Goal: Transaction & Acquisition: Purchase product/service

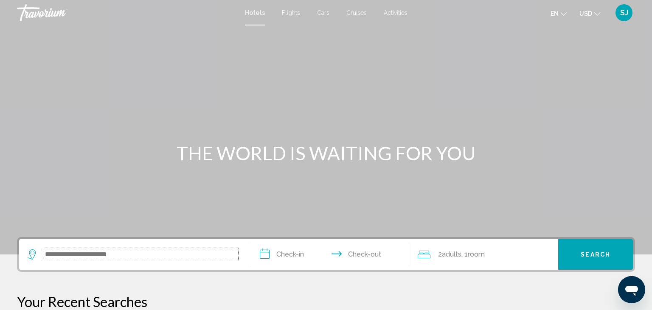
click at [84, 254] on input "Search widget" at bounding box center [141, 254] width 194 height 13
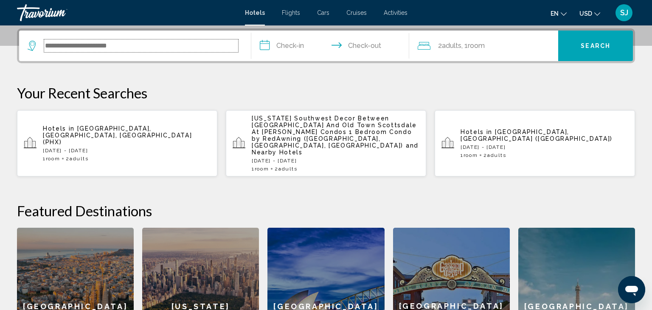
scroll to position [209, 0]
click at [103, 155] on div "1 Room rooms 2 Adult Adults" at bounding box center [127, 158] width 168 height 6
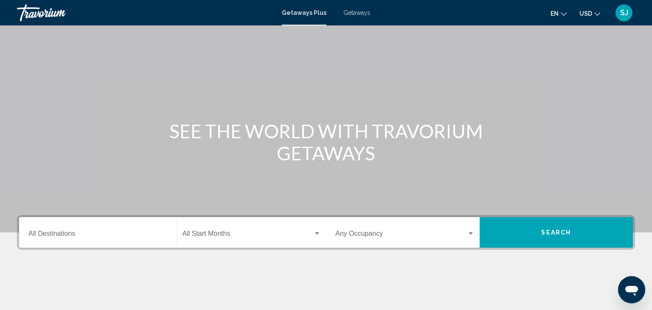
scroll to position [45, 0]
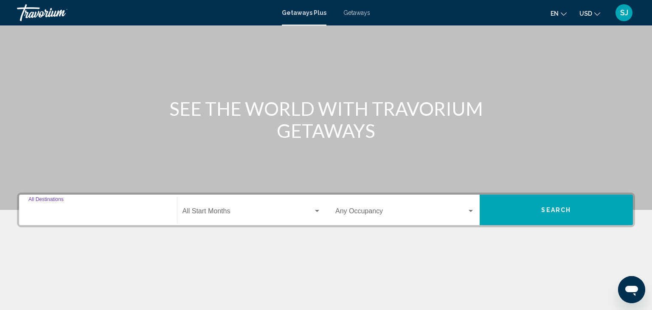
click at [87, 214] on input "Destination All Destinations" at bounding box center [97, 213] width 139 height 8
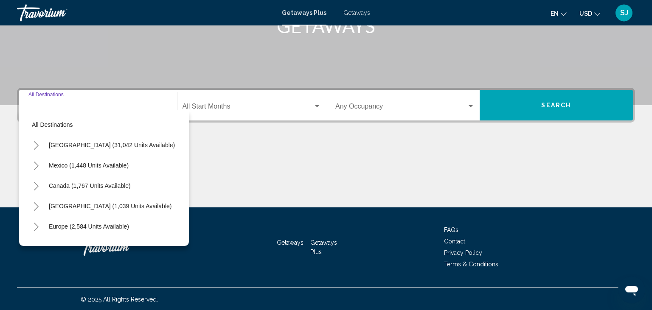
scroll to position [150, 0]
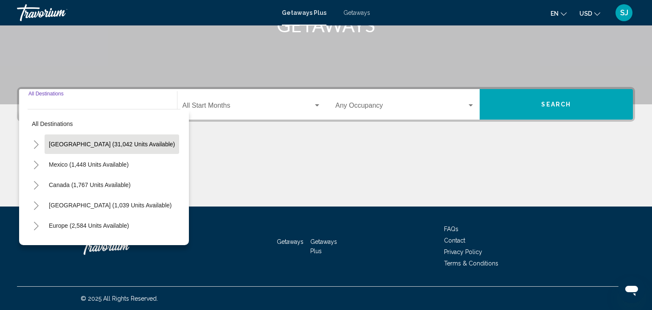
click at [87, 147] on span "[GEOGRAPHIC_DATA] (31,042 units available)" at bounding box center [112, 144] width 126 height 7
type input "**********"
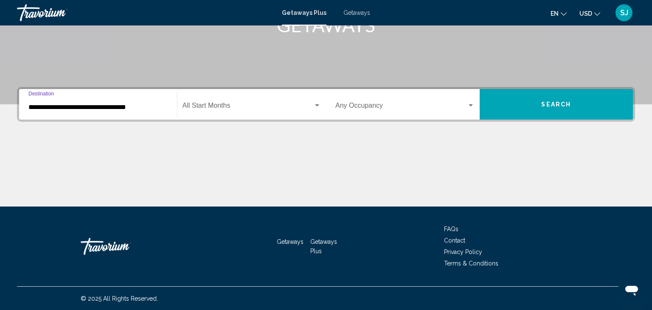
click at [319, 104] on div "Search widget" at bounding box center [317, 105] width 4 height 2
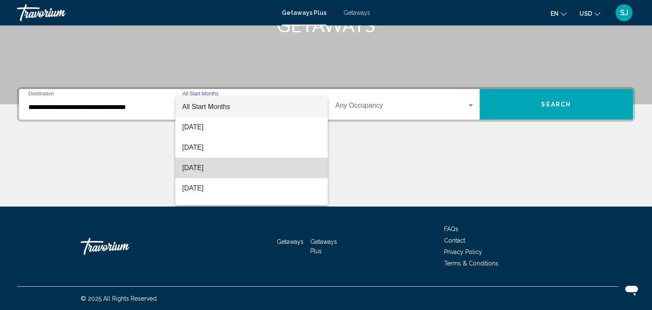
click at [217, 164] on span "November 2025" at bounding box center [251, 168] width 139 height 20
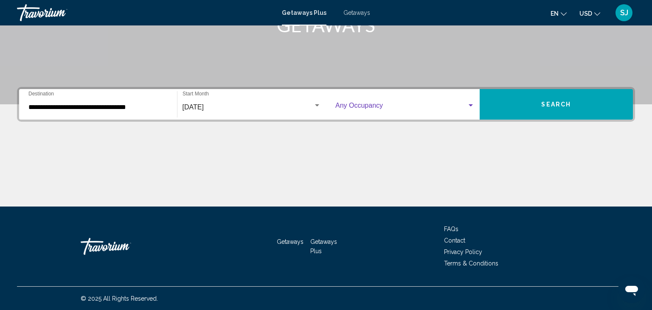
click at [470, 104] on div "Search widget" at bounding box center [471, 105] width 4 height 2
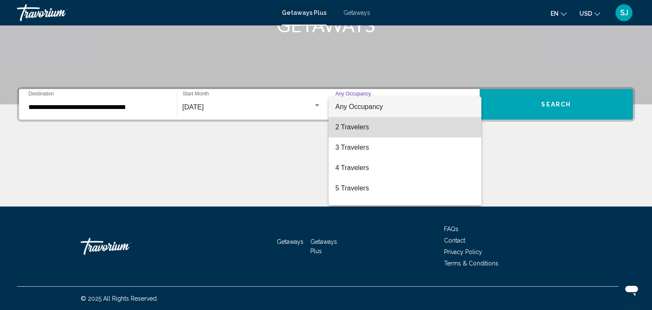
click at [368, 125] on span "2 Travelers" at bounding box center [404, 127] width 139 height 20
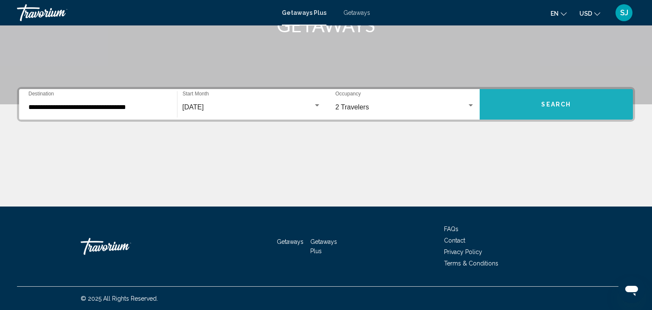
click at [542, 107] on span "Search" at bounding box center [556, 104] width 30 height 7
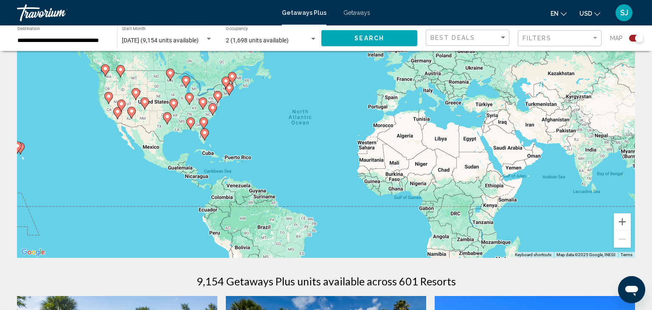
scroll to position [45, 0]
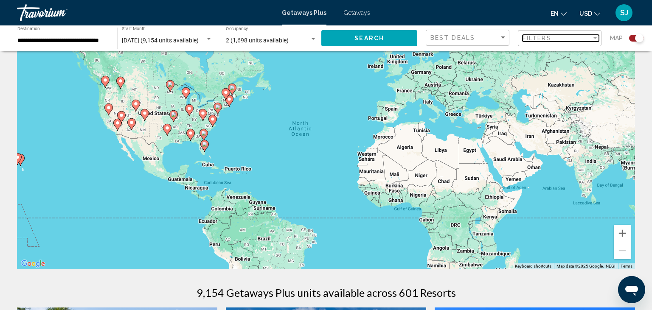
click at [573, 36] on div "Filters" at bounding box center [556, 38] width 69 height 7
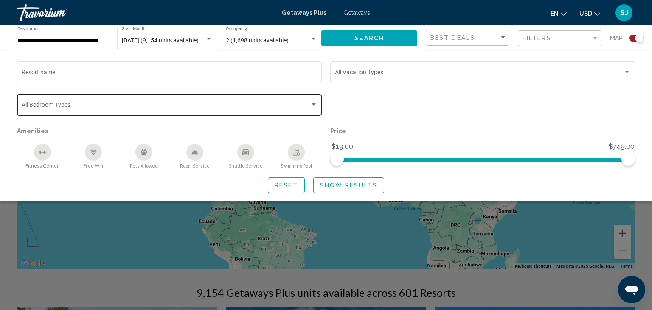
click at [95, 103] on div "Bedroom Types All Bedroom Types" at bounding box center [170, 104] width 296 height 23
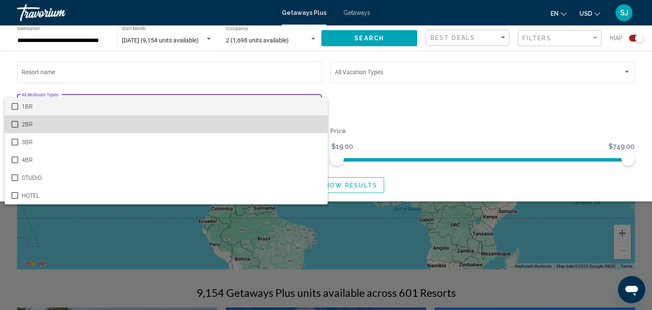
click at [13, 123] on mat-pseudo-checkbox at bounding box center [14, 124] width 7 height 7
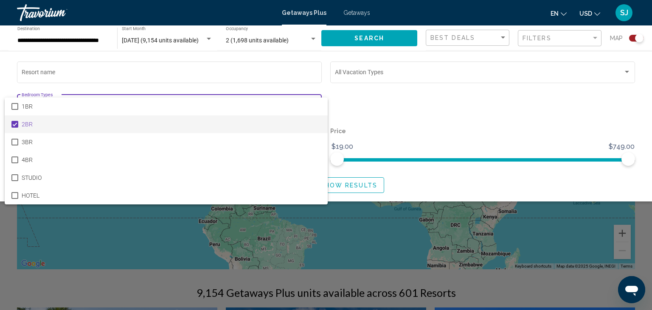
click at [90, 73] on div at bounding box center [326, 155] width 652 height 310
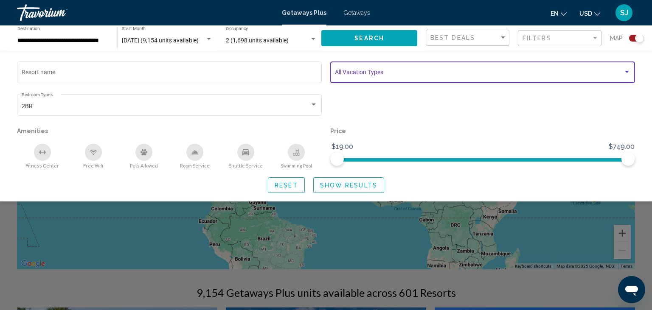
click at [628, 71] on div "Search widget" at bounding box center [627, 72] width 8 height 7
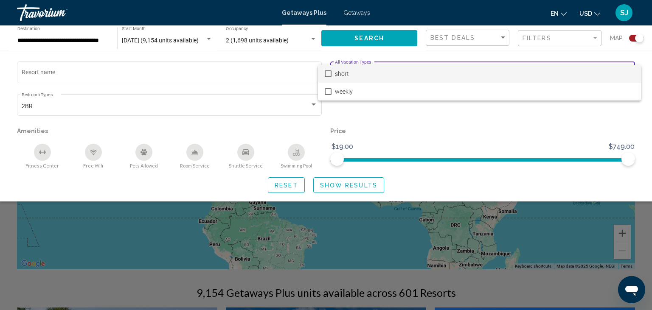
click at [329, 74] on mat-pseudo-checkbox at bounding box center [328, 73] width 7 height 7
click at [327, 93] on mat-pseudo-checkbox at bounding box center [328, 91] width 7 height 7
click at [327, 73] on mat-pseudo-checkbox at bounding box center [328, 73] width 7 height 7
click at [93, 74] on div at bounding box center [326, 155] width 652 height 310
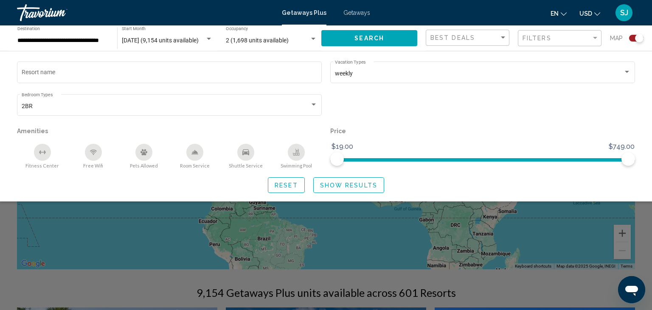
click at [351, 190] on button "Show Results" at bounding box center [348, 185] width 71 height 16
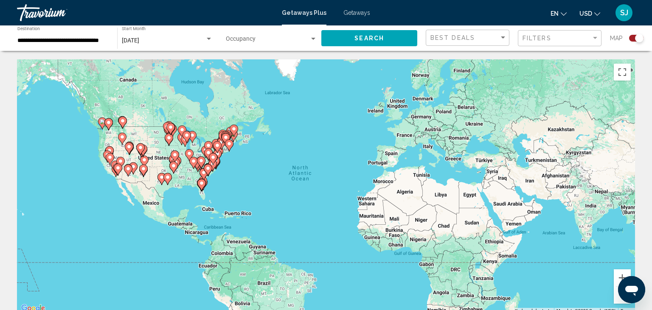
click at [125, 124] on icon "Main content" at bounding box center [123, 122] width 8 height 11
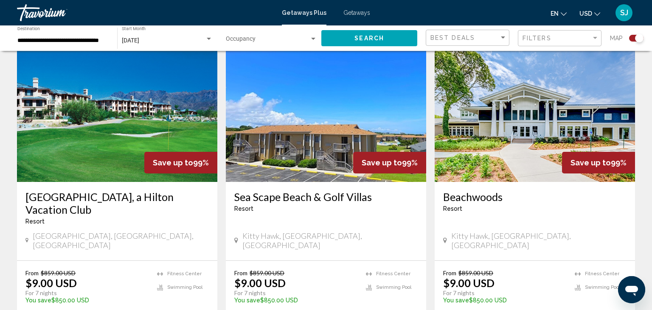
scroll to position [1210, 0]
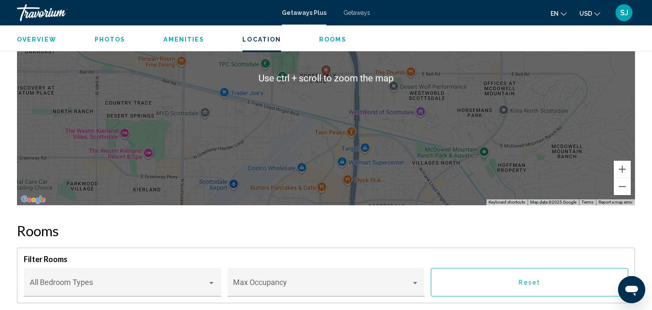
scroll to position [1114, 0]
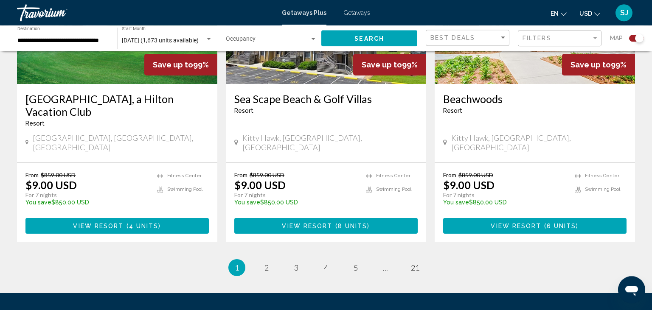
scroll to position [1374, 0]
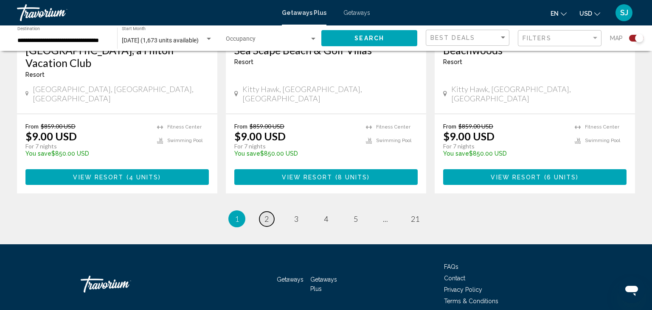
click at [265, 214] on span "2" at bounding box center [266, 218] width 4 height 9
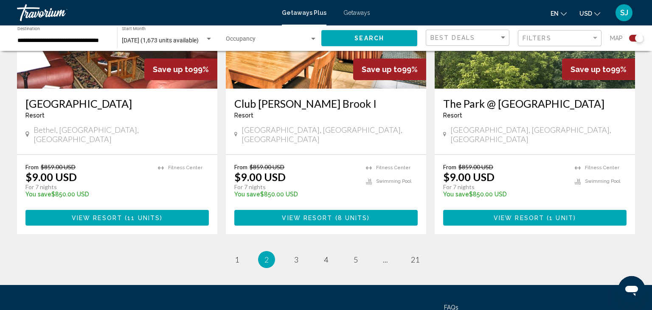
scroll to position [1361, 0]
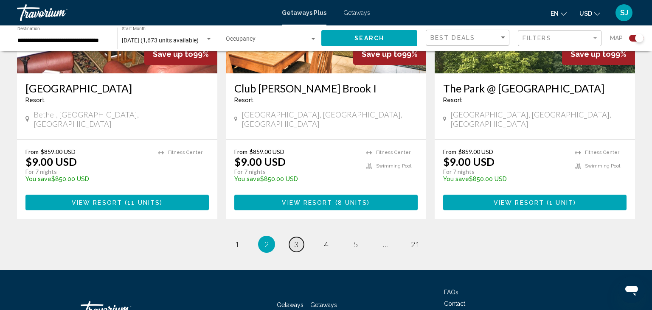
click at [295, 237] on link "page 3" at bounding box center [296, 244] width 15 height 15
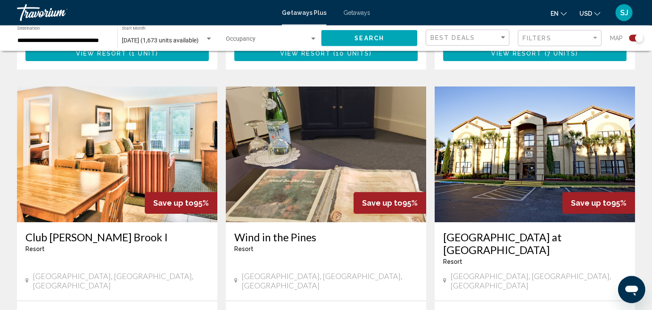
scroll to position [1255, 0]
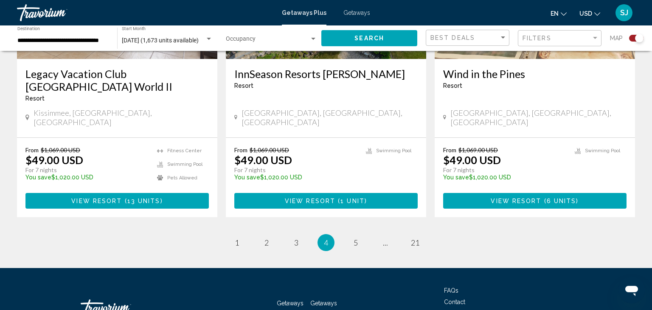
scroll to position [1374, 0]
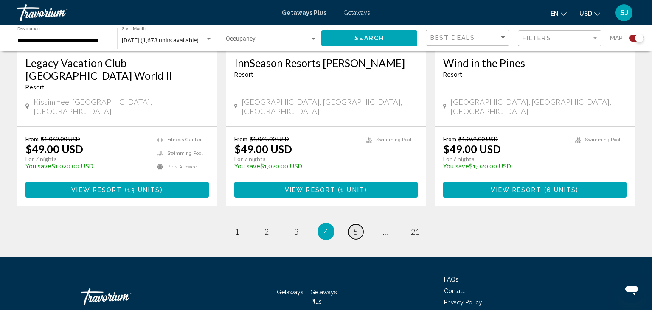
click at [357, 227] on span "5" at bounding box center [356, 231] width 4 height 9
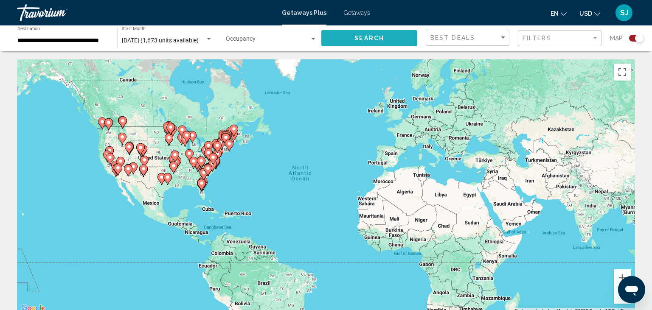
click at [373, 36] on span "Search" at bounding box center [369, 38] width 30 height 7
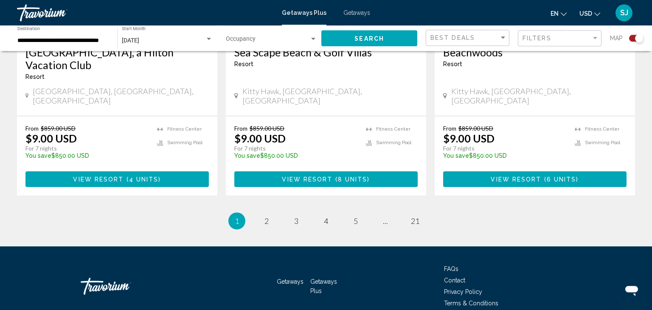
scroll to position [1374, 0]
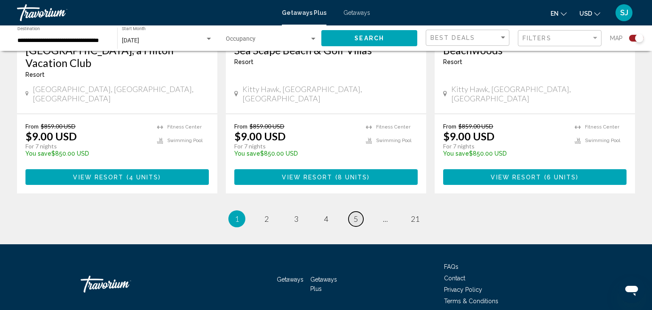
click at [357, 214] on span "5" at bounding box center [356, 218] width 4 height 9
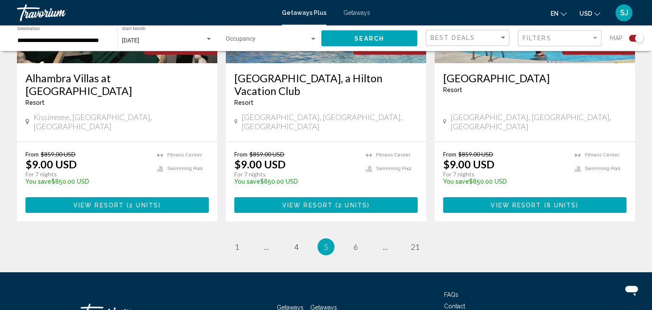
scroll to position [1374, 0]
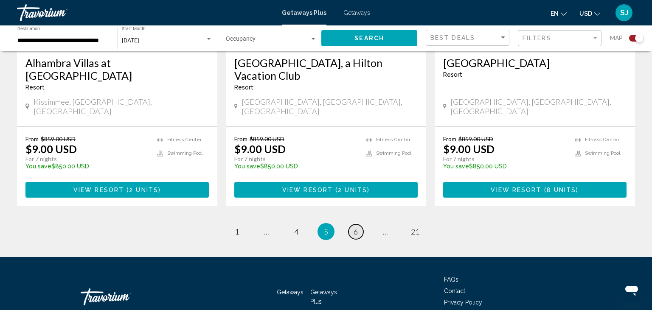
click at [357, 227] on span "6" at bounding box center [356, 231] width 4 height 9
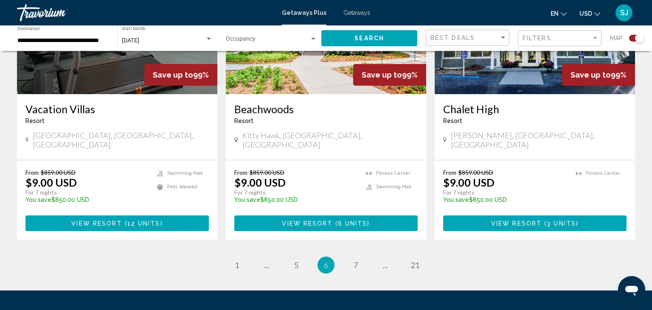
scroll to position [1361, 0]
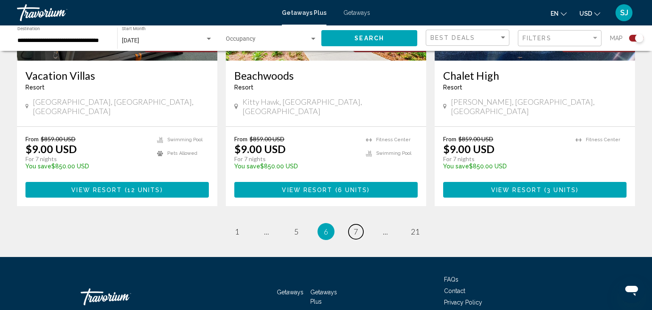
click at [357, 227] on span "7" at bounding box center [356, 231] width 4 height 9
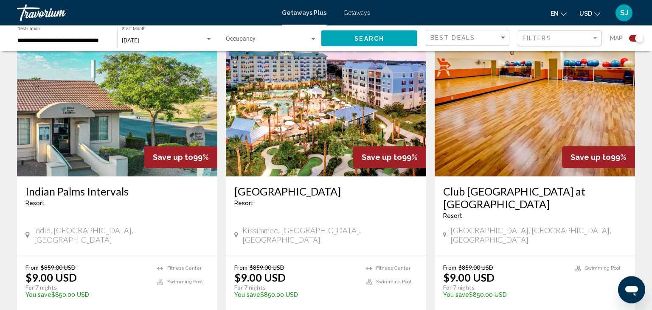
scroll to position [941, 0]
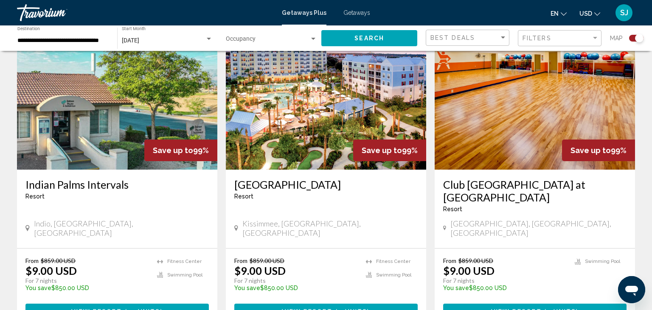
click at [502, 309] on span "View Resort" at bounding box center [516, 312] width 51 height 7
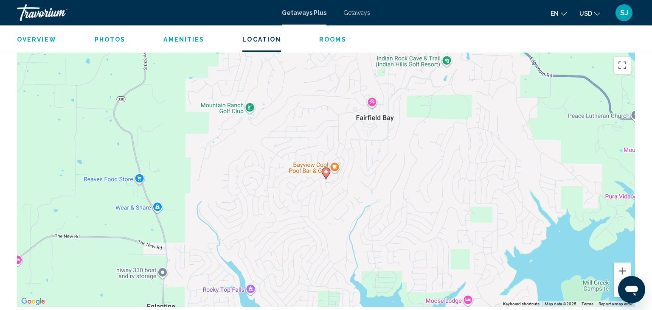
scroll to position [1239, 0]
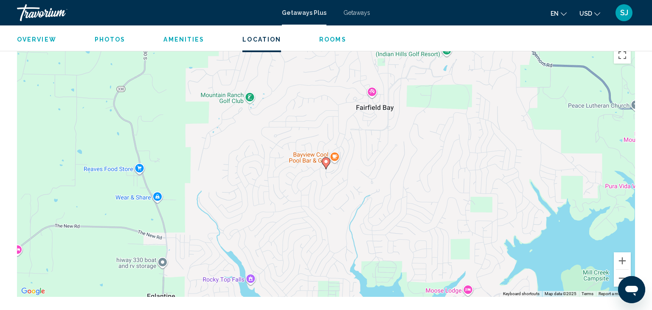
click at [359, 12] on span "Getaways" at bounding box center [356, 12] width 27 height 7
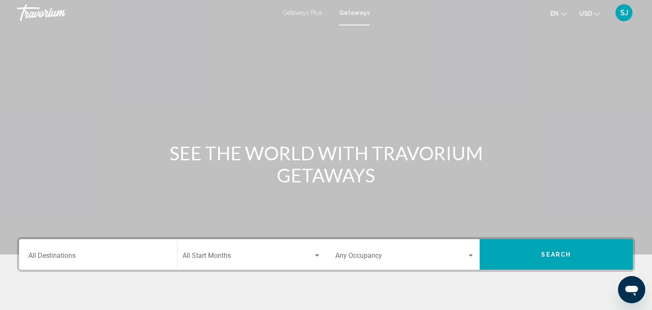
click at [86, 259] on input "Destination All Destinations" at bounding box center [97, 258] width 139 height 8
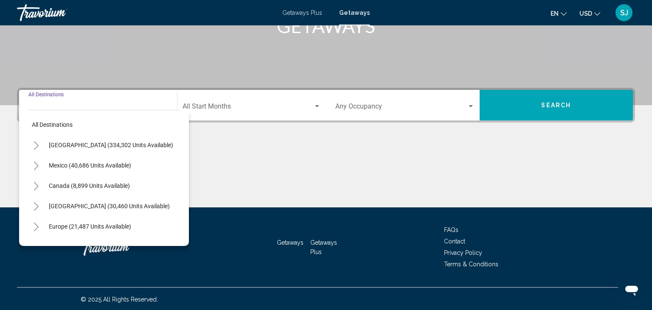
scroll to position [150, 0]
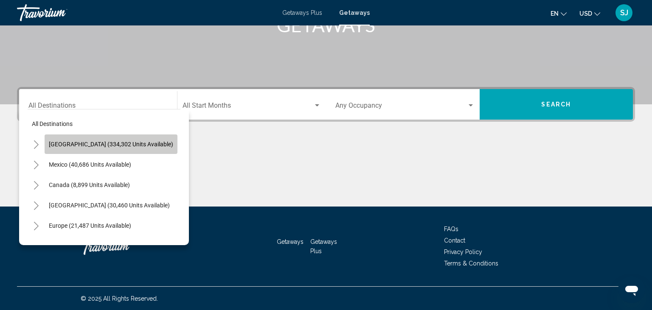
click at [122, 146] on span "United States (334,302 units available)" at bounding box center [111, 144] width 124 height 7
type input "**********"
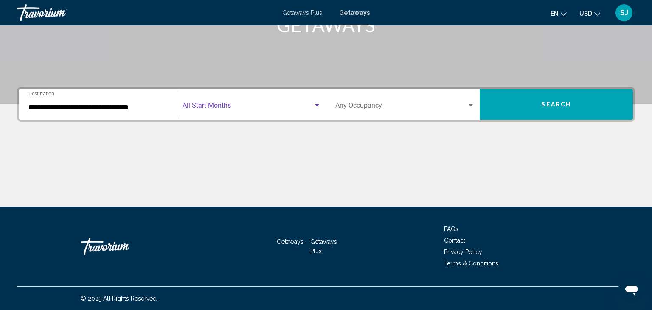
click at [317, 105] on div "Search widget" at bounding box center [317, 105] width 4 height 2
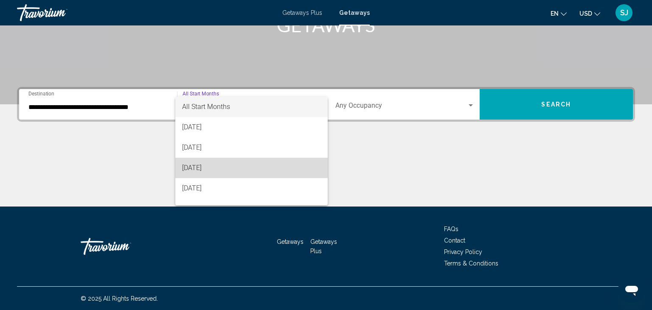
click at [206, 166] on span "November 2025" at bounding box center [251, 168] width 139 height 20
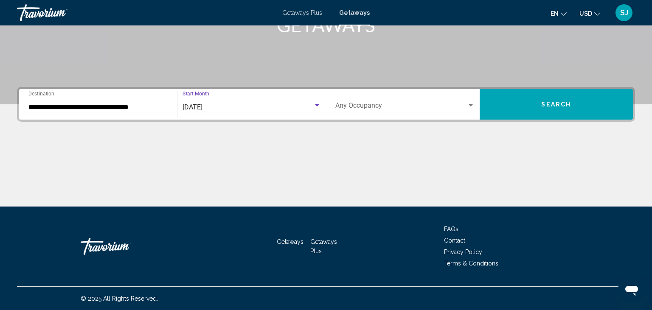
click at [469, 105] on div "Search widget" at bounding box center [471, 105] width 4 height 2
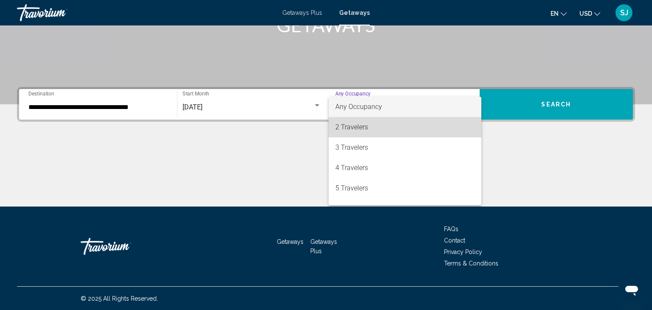
click at [365, 128] on span "2 Travelers" at bounding box center [404, 127] width 139 height 20
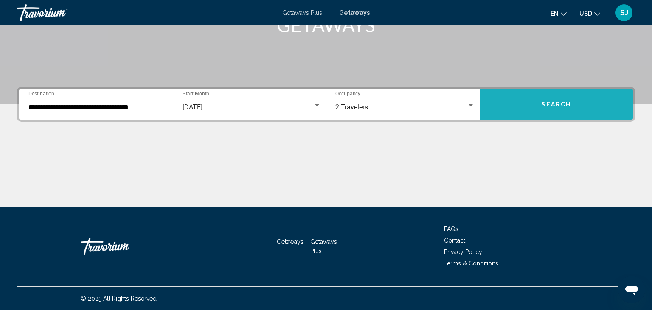
click at [521, 107] on button "Search" at bounding box center [557, 104] width 154 height 31
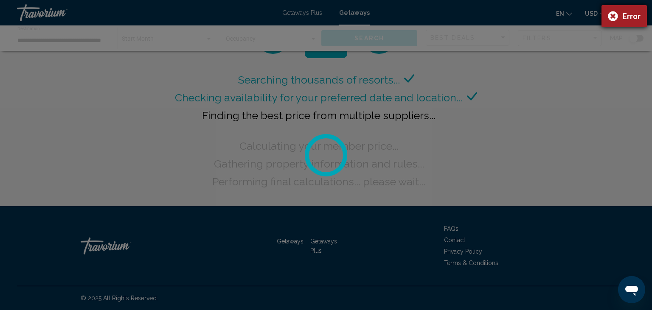
click at [610, 18] on div "Error" at bounding box center [623, 16] width 45 height 22
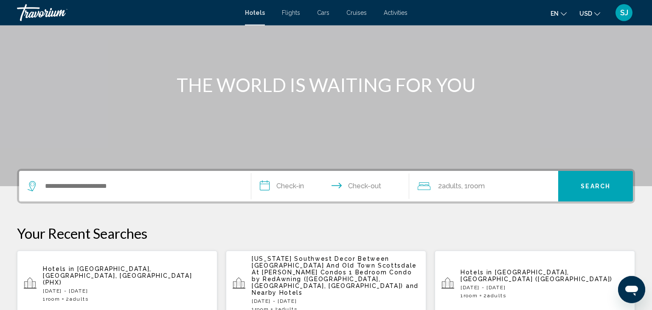
scroll to position [90, 0]
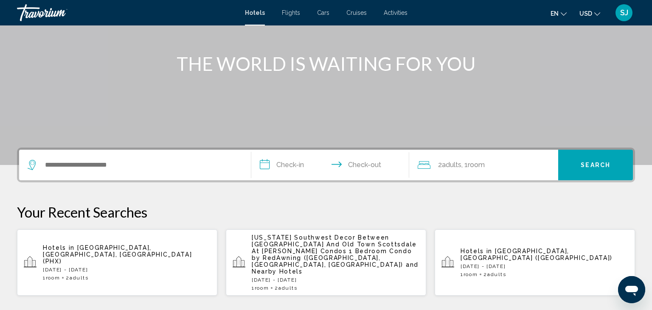
click at [81, 250] on span "Phoenix, AZ, United States (PHX)" at bounding box center [117, 254] width 149 height 20
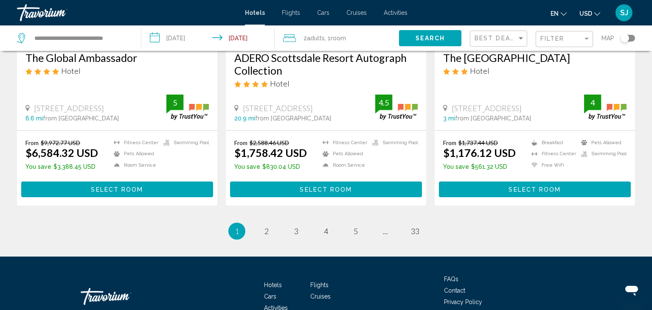
scroll to position [1165, 0]
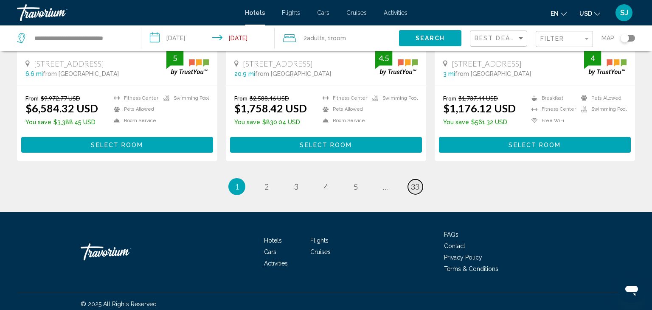
click at [419, 189] on span "33" at bounding box center [415, 186] width 8 height 9
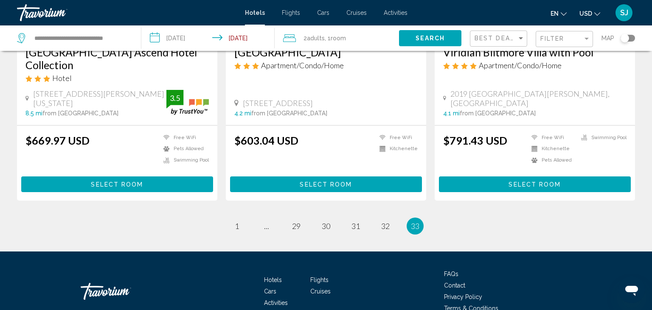
scroll to position [211, 0]
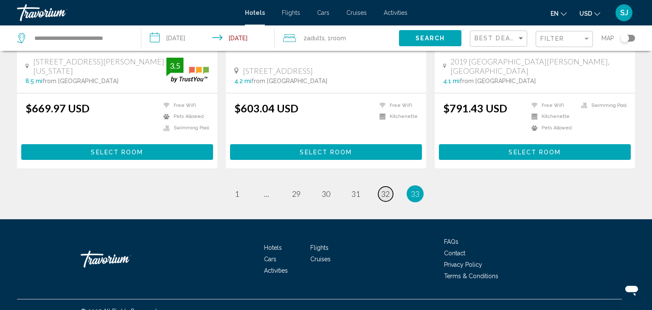
click at [383, 189] on span "32" at bounding box center [385, 193] width 8 height 9
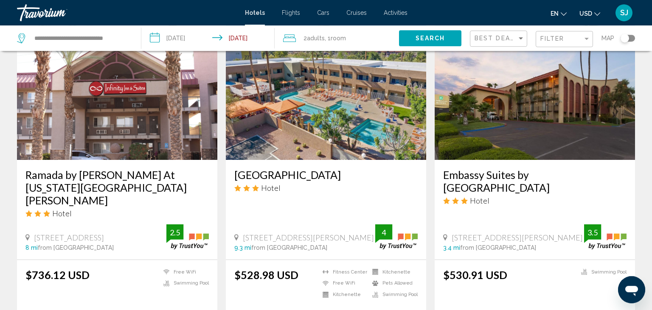
scroll to position [986, 0]
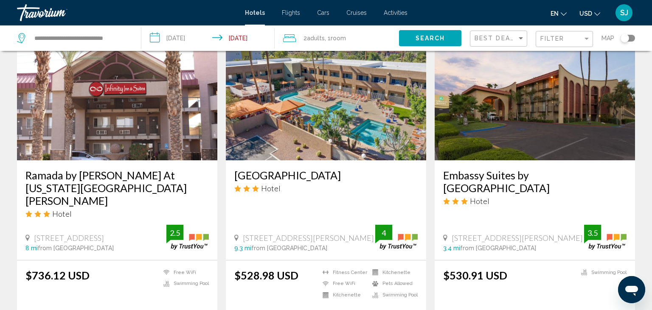
click at [485, 111] on img "Main content" at bounding box center [535, 93] width 200 height 136
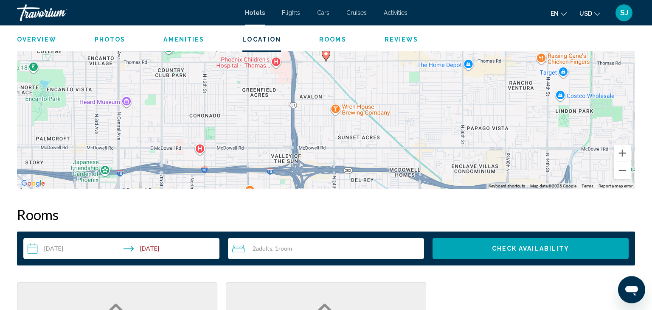
scroll to position [878, 0]
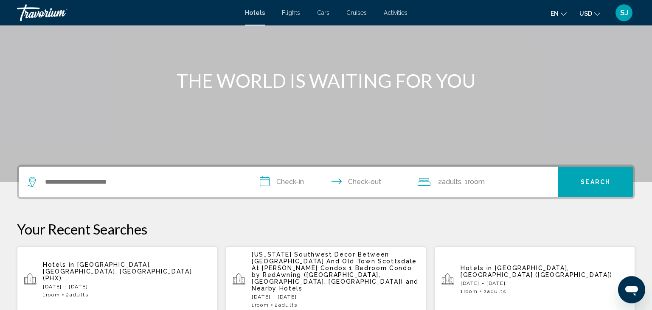
scroll to position [90, 0]
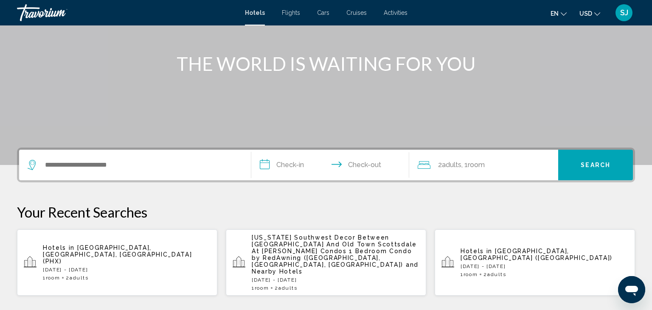
click at [87, 267] on p "[DATE] - [DATE]" at bounding box center [127, 270] width 168 height 6
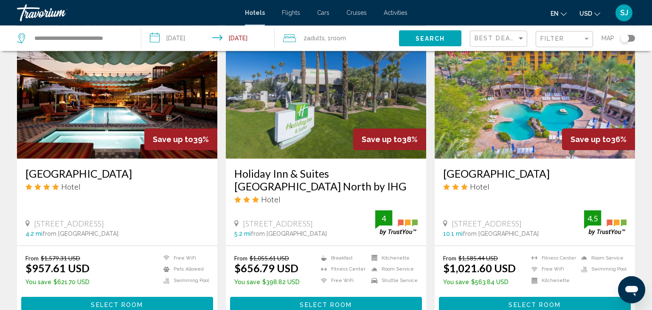
scroll to position [672, 0]
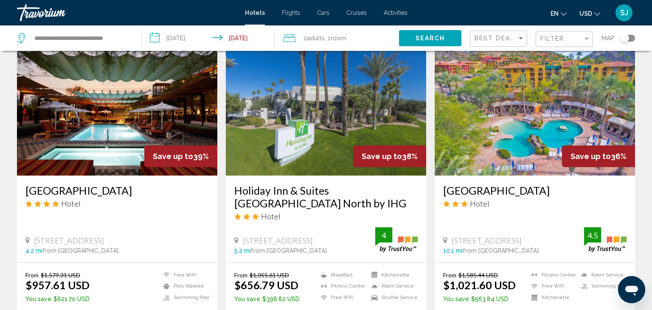
click at [87, 112] on img "Main content" at bounding box center [117, 108] width 200 height 136
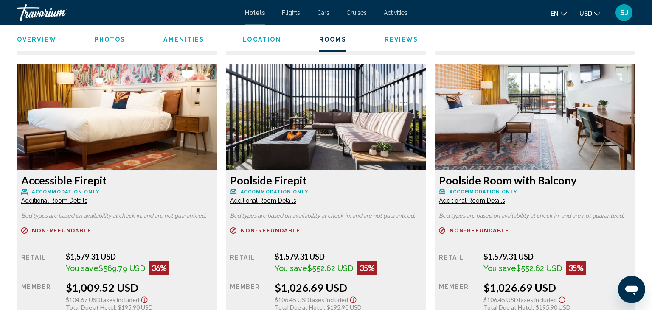
scroll to position [1976, 0]
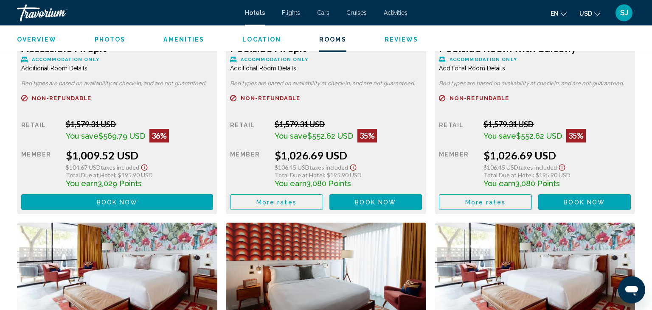
scroll to position [2111, 0]
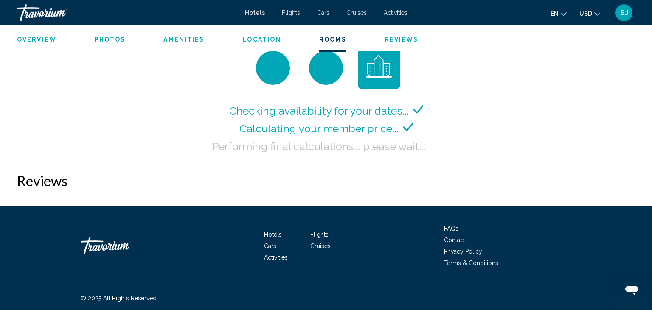
scroll to position [1116, 0]
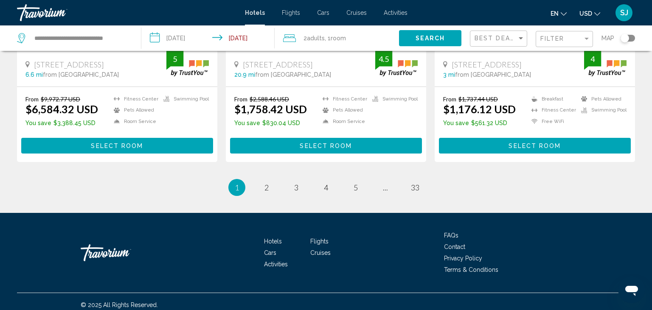
scroll to position [1171, 0]
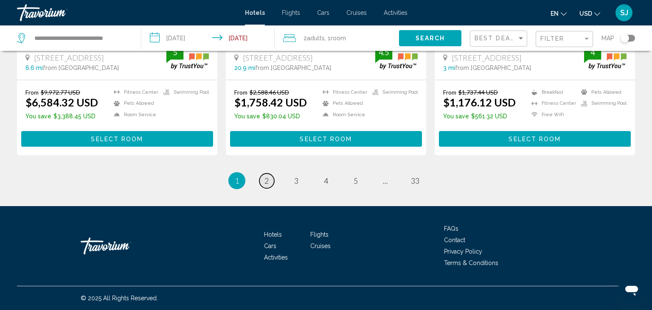
click at [265, 182] on span "2" at bounding box center [266, 180] width 4 height 9
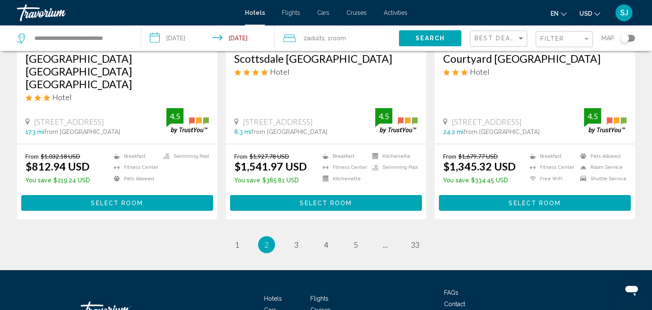
scroll to position [1120, 0]
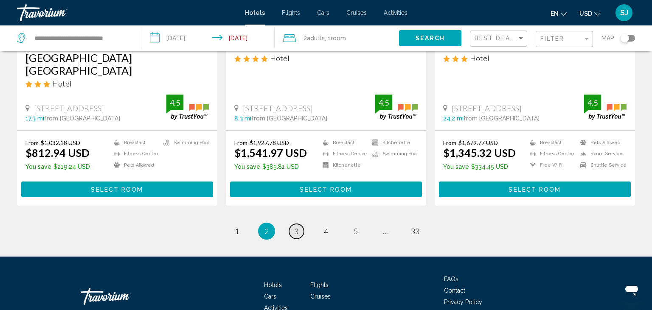
click at [299, 224] on link "page 3" at bounding box center [296, 231] width 15 height 15
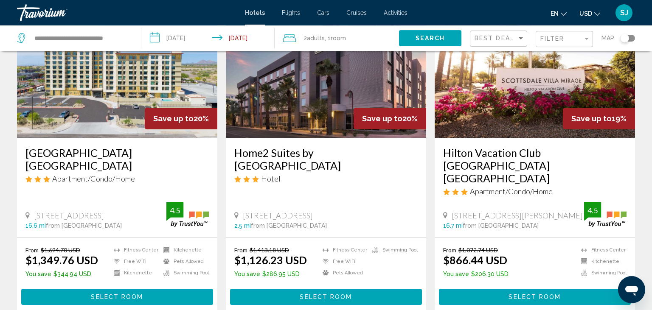
scroll to position [90, 0]
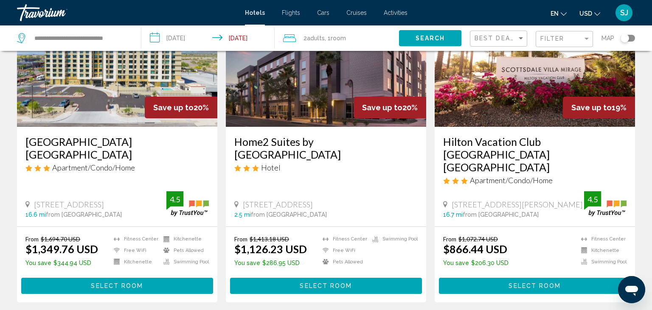
click at [539, 94] on img "Main content" at bounding box center [535, 59] width 200 height 136
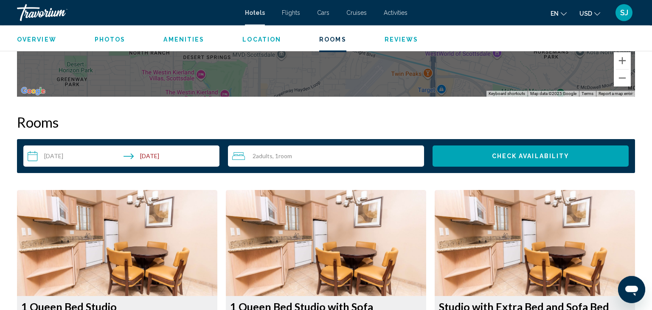
scroll to position [1072, 0]
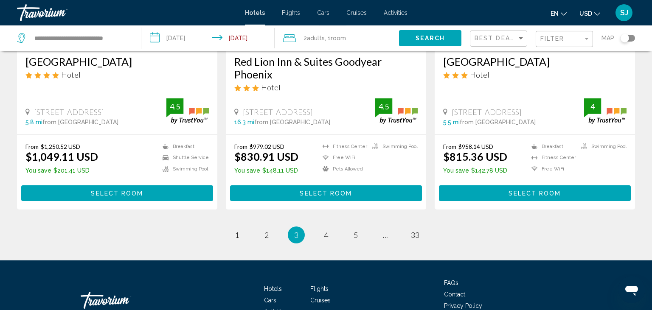
scroll to position [1158, 0]
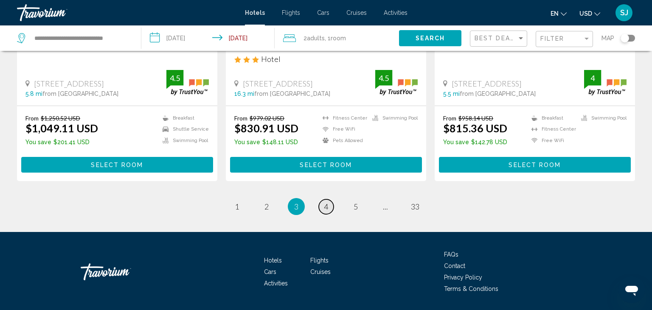
click at [326, 202] on span "4" at bounding box center [326, 206] width 4 height 9
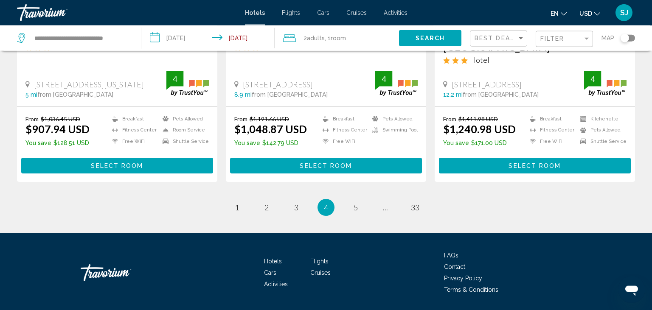
scroll to position [1171, 0]
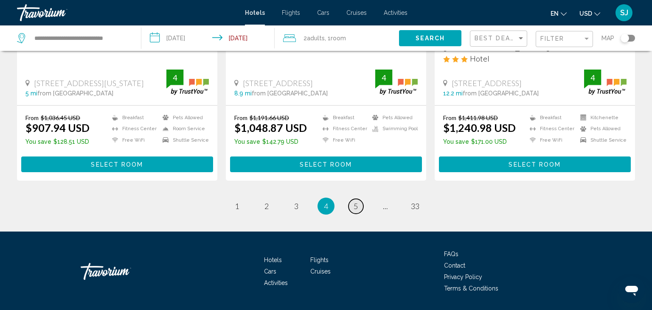
click at [357, 202] on span "5" at bounding box center [356, 206] width 4 height 9
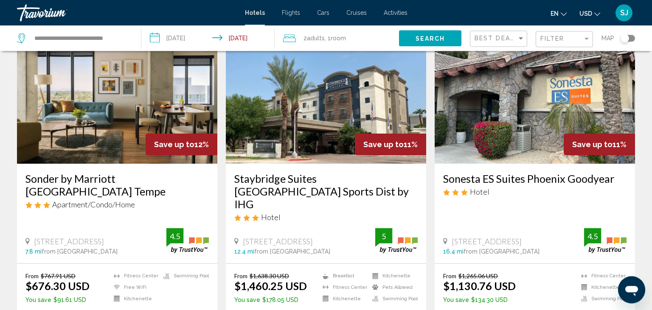
scroll to position [50, 0]
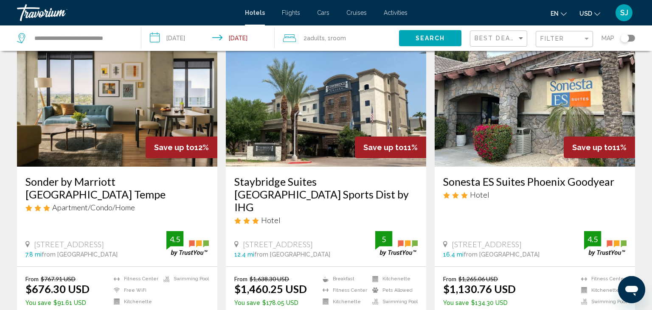
click at [87, 127] on img "Main content" at bounding box center [117, 99] width 200 height 136
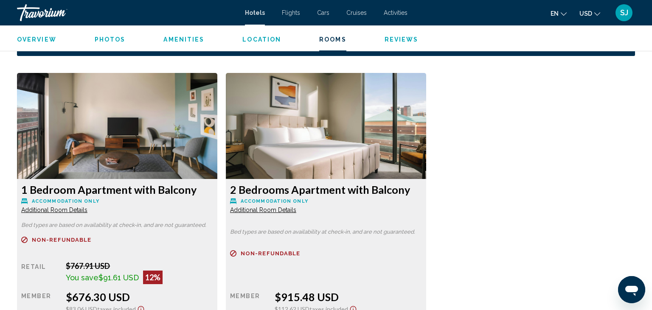
scroll to position [1174, 0]
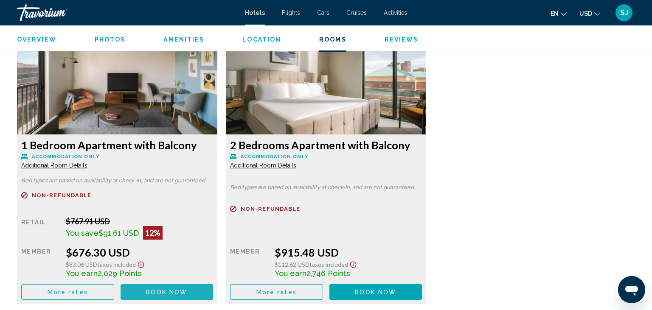
click at [165, 293] on span "Book now" at bounding box center [166, 292] width 41 height 7
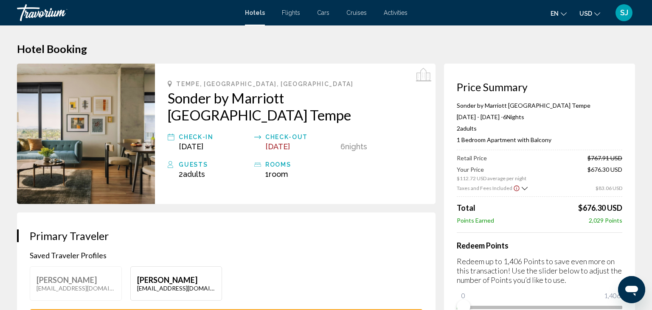
scroll to position [1219, 0]
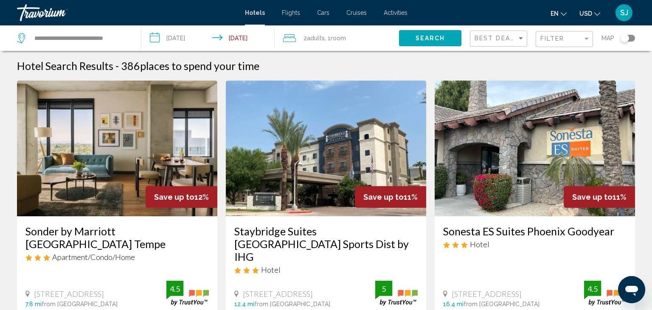
click at [93, 141] on img "Main content" at bounding box center [117, 149] width 200 height 136
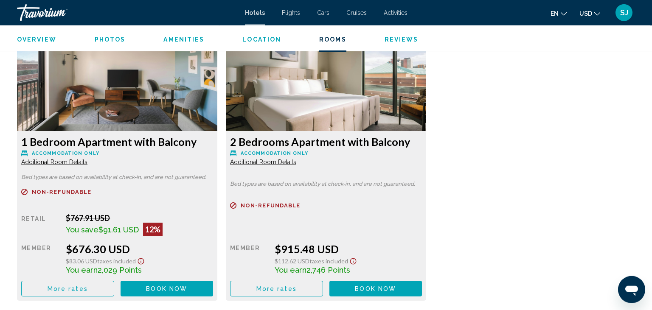
scroll to position [1174, 0]
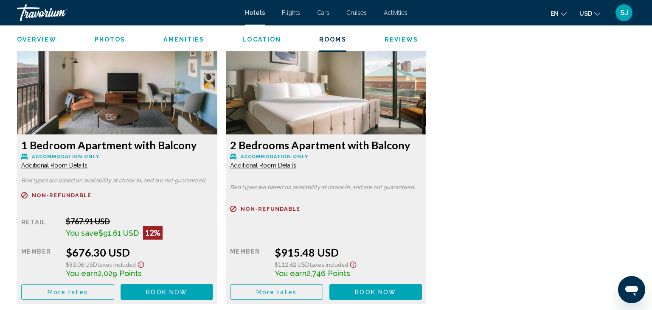
click at [70, 166] on span "Additional Room Details" at bounding box center [54, 165] width 66 height 7
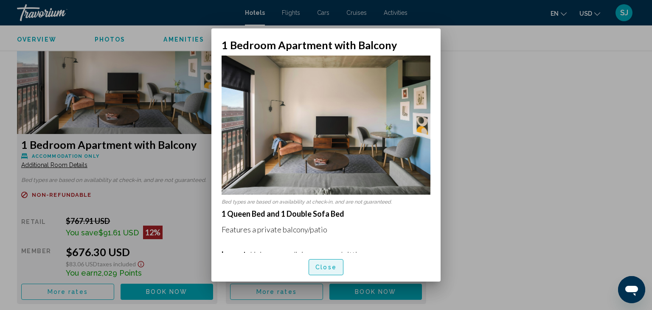
click at [323, 270] on span "Close" at bounding box center [325, 267] width 21 height 7
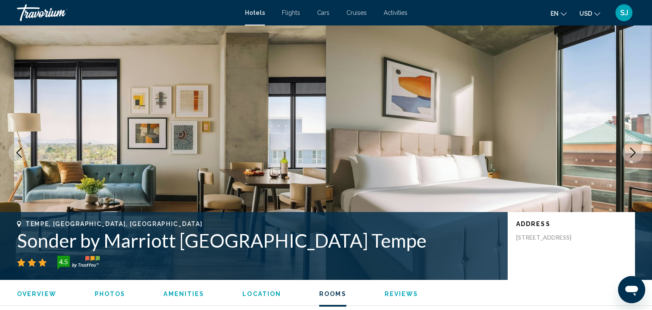
scroll to position [1174, 0]
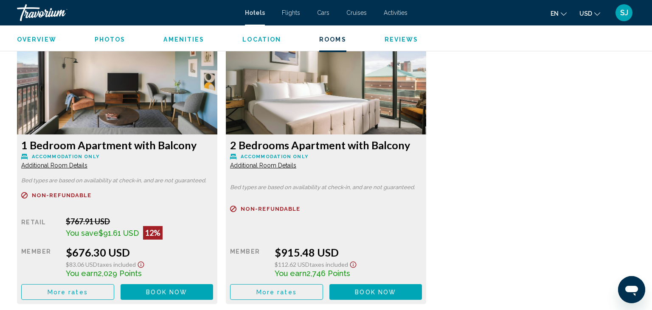
click at [87, 166] on span "Additional Room Details" at bounding box center [54, 165] width 66 height 7
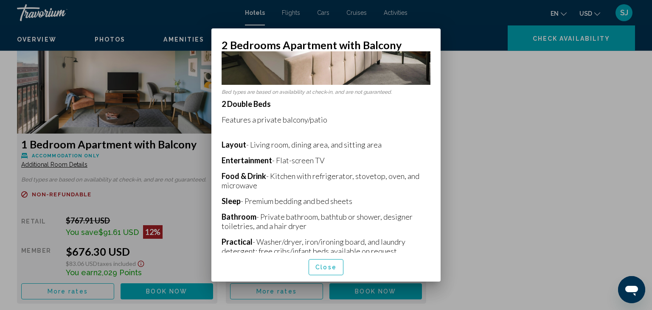
scroll to position [0, 0]
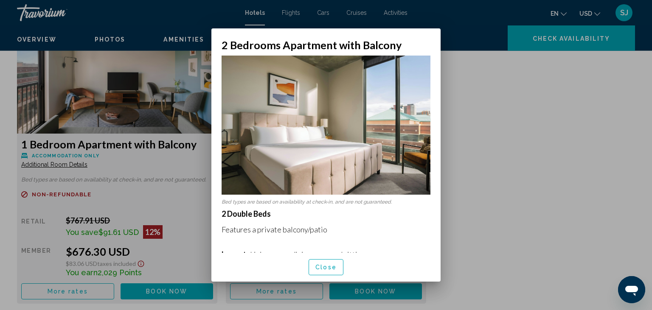
click at [318, 264] on span "Close" at bounding box center [325, 267] width 21 height 7
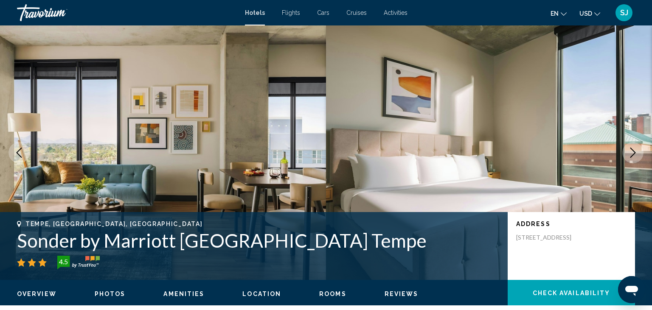
scroll to position [1174, 0]
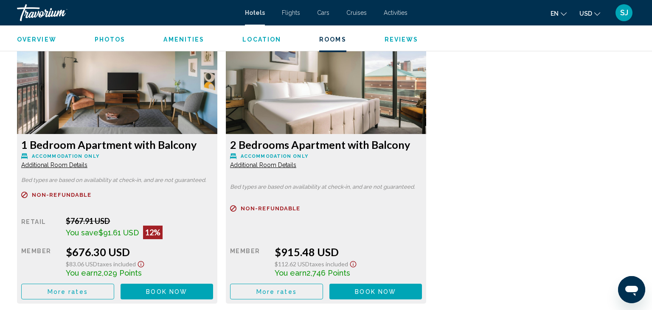
click at [77, 166] on span "Additional Room Details" at bounding box center [54, 165] width 66 height 7
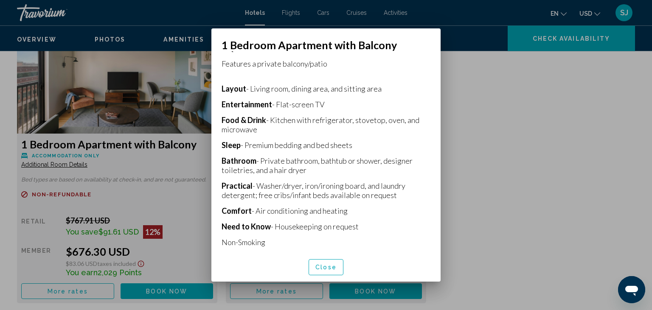
scroll to position [166, 0]
click at [328, 264] on button "Close" at bounding box center [326, 267] width 35 height 16
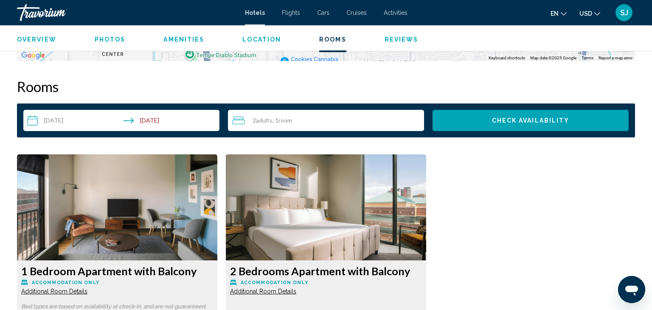
scroll to position [995, 0]
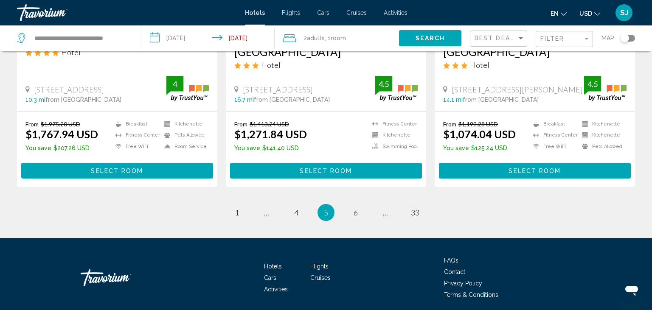
scroll to position [1165, 0]
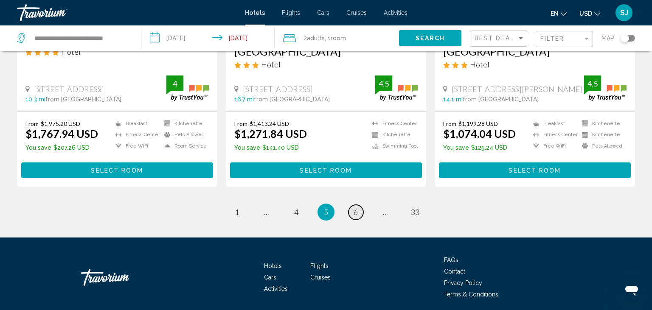
click at [360, 205] on link "page 6" at bounding box center [355, 212] width 15 height 15
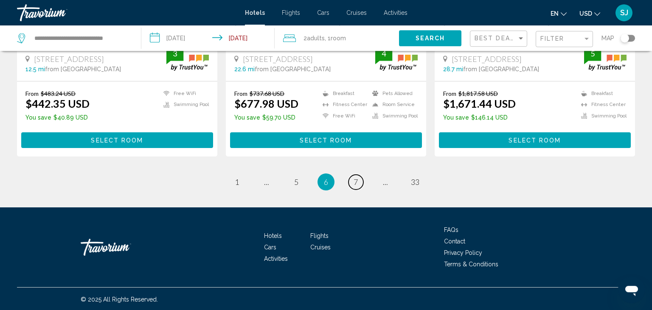
scroll to position [1171, 0]
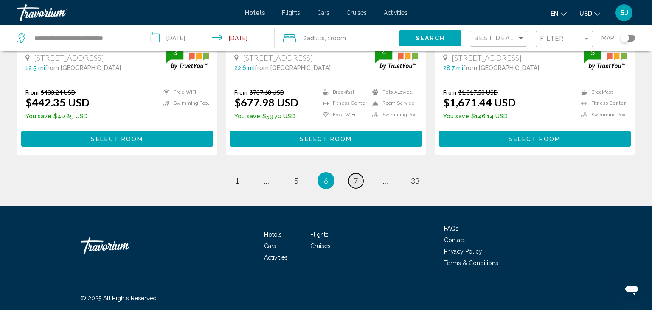
click at [358, 184] on link "page 7" at bounding box center [355, 181] width 15 height 15
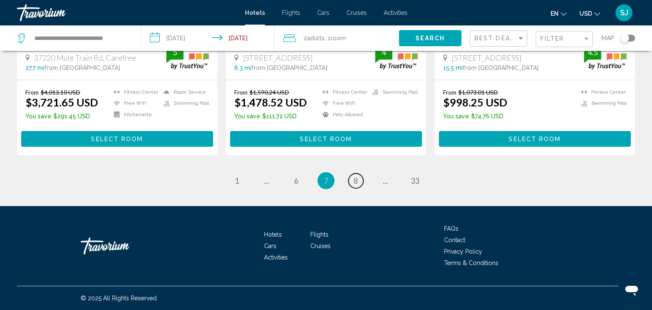
scroll to position [1165, 0]
click at [357, 183] on span "8" at bounding box center [356, 180] width 4 height 9
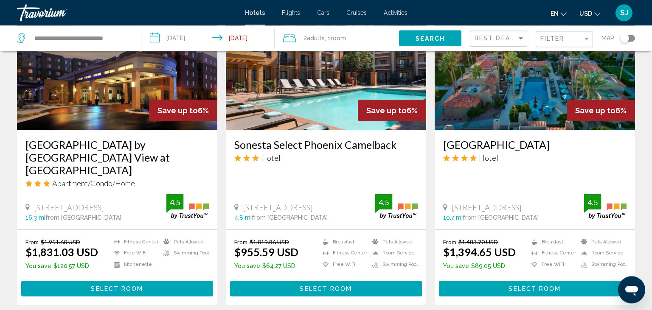
scroll to position [1075, 0]
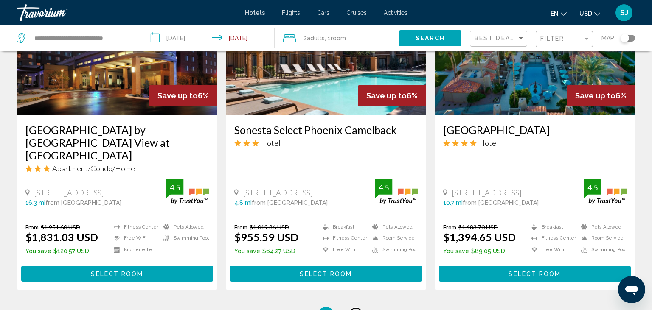
click at [353, 309] on link "page 9" at bounding box center [355, 316] width 15 height 15
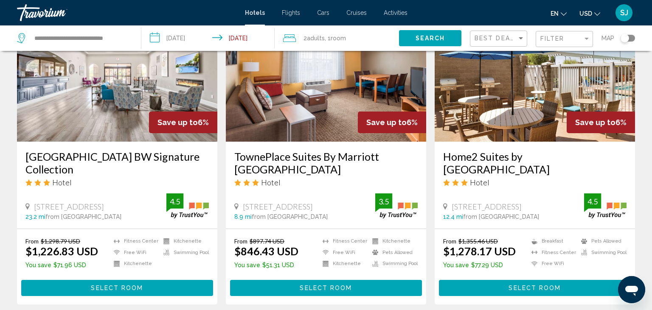
scroll to position [358, 0]
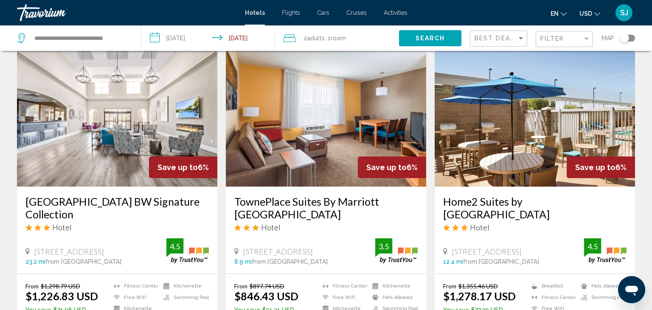
click at [330, 106] on img "Main content" at bounding box center [326, 119] width 200 height 136
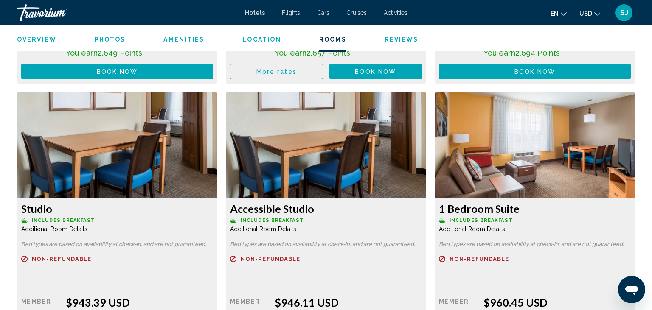
scroll to position [2033, 0]
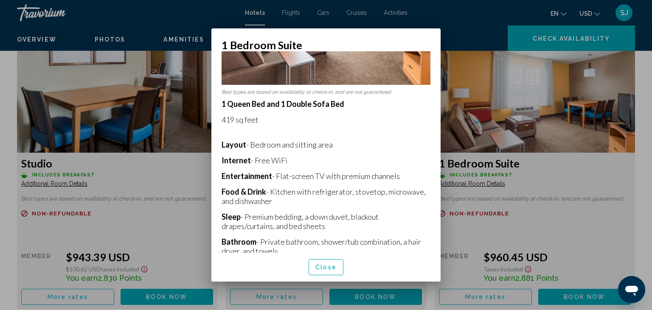
scroll to position [165, 0]
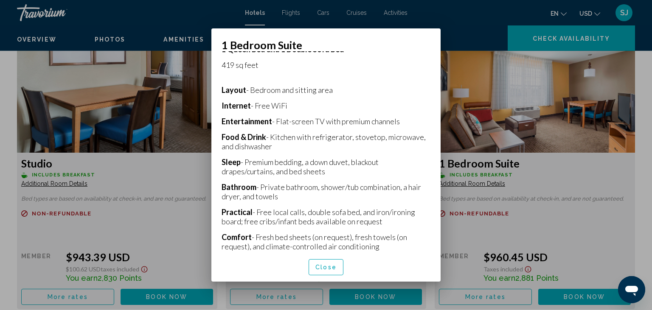
click at [322, 266] on span "Close" at bounding box center [325, 267] width 21 height 7
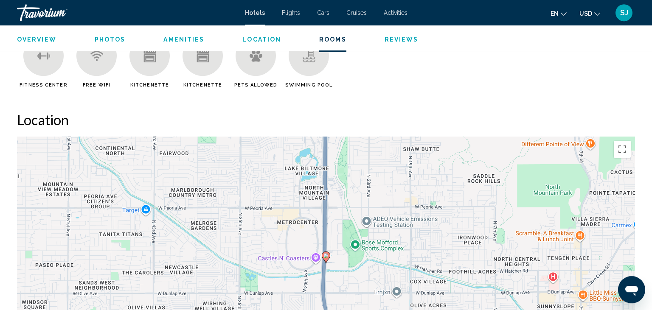
scroll to position [689, 0]
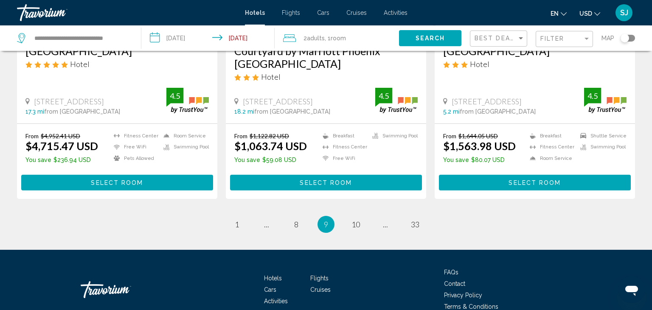
scroll to position [1165, 0]
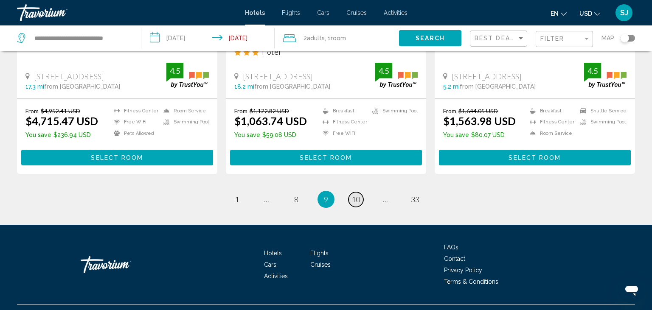
click at [352, 195] on span "10" at bounding box center [355, 199] width 8 height 9
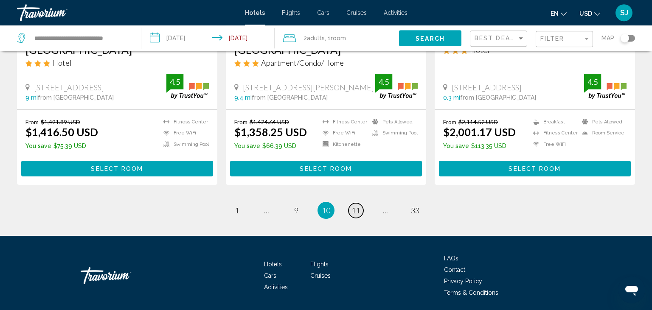
scroll to position [1170, 0]
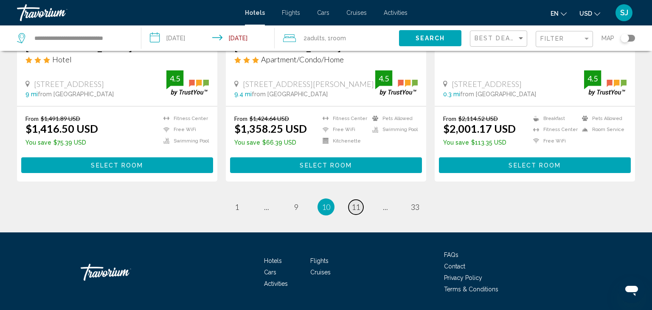
click at [354, 200] on link "page 11" at bounding box center [355, 207] width 15 height 15
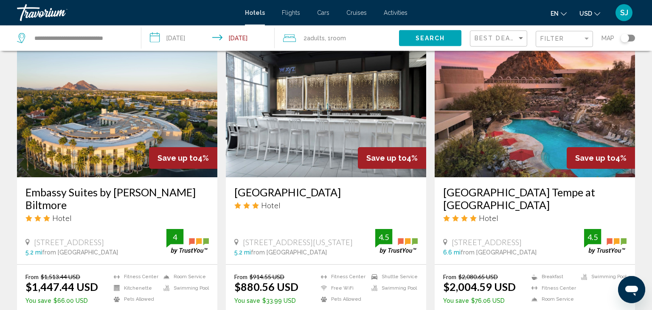
scroll to position [358, 0]
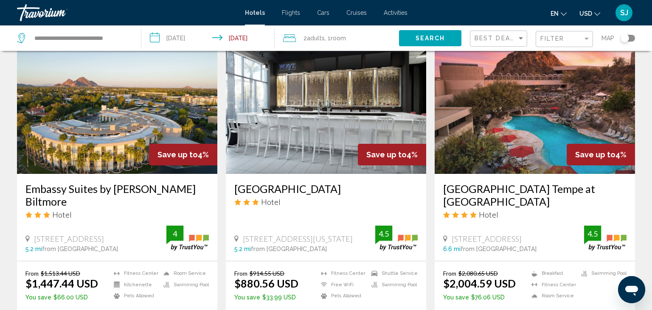
click at [305, 114] on img "Main content" at bounding box center [326, 106] width 200 height 136
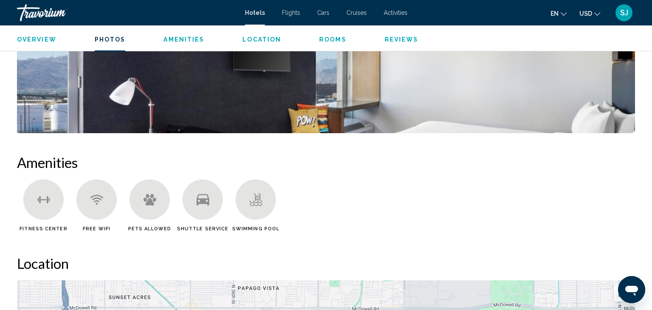
scroll to position [362, 0]
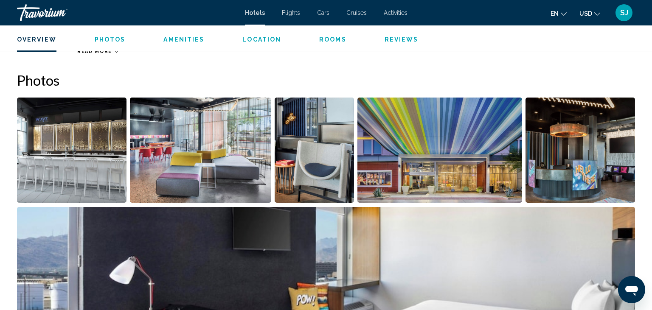
click at [82, 129] on img "Open full-screen image slider" at bounding box center [71, 150] width 109 height 105
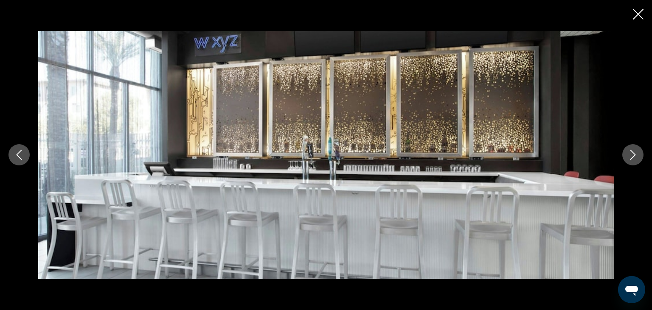
click at [631, 157] on icon "Next image" at bounding box center [633, 155] width 10 height 10
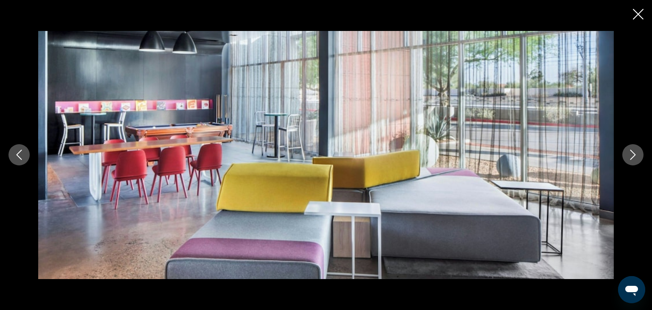
click at [631, 157] on icon "Next image" at bounding box center [633, 155] width 10 height 10
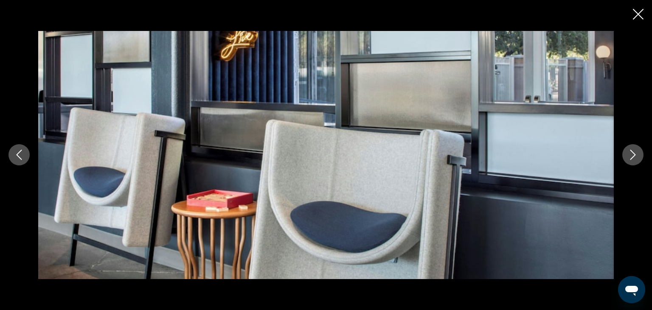
click at [631, 157] on icon "Next image" at bounding box center [633, 155] width 10 height 10
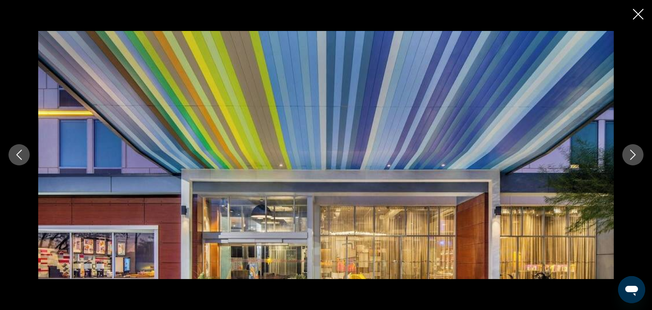
click at [631, 157] on icon "Next image" at bounding box center [633, 155] width 10 height 10
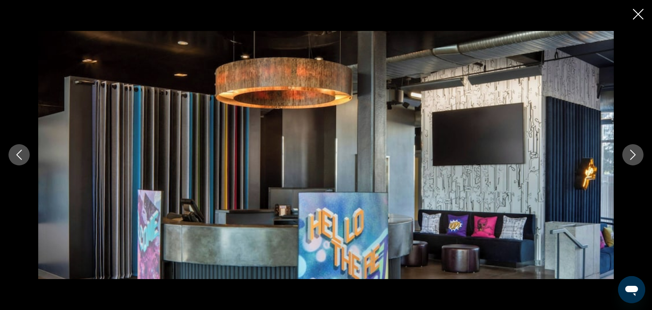
click at [631, 157] on icon "Next image" at bounding box center [633, 155] width 10 height 10
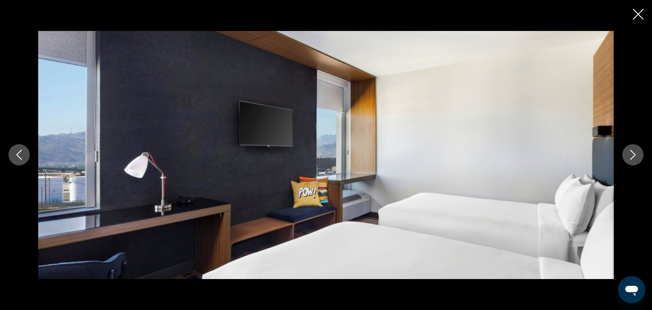
click at [631, 157] on icon "Next image" at bounding box center [633, 155] width 10 height 10
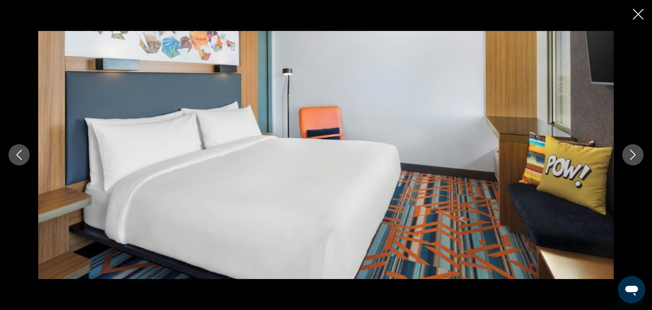
click at [631, 157] on icon "Next image" at bounding box center [633, 155] width 10 height 10
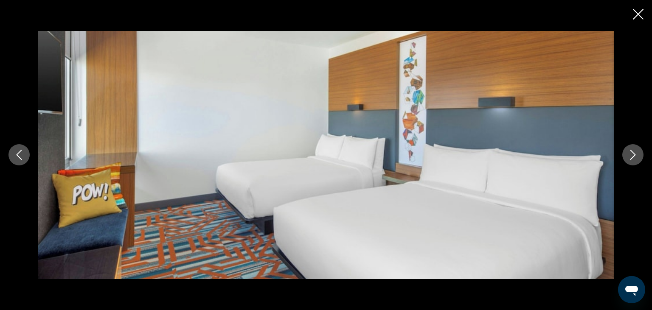
click at [631, 157] on icon "Next image" at bounding box center [633, 155] width 10 height 10
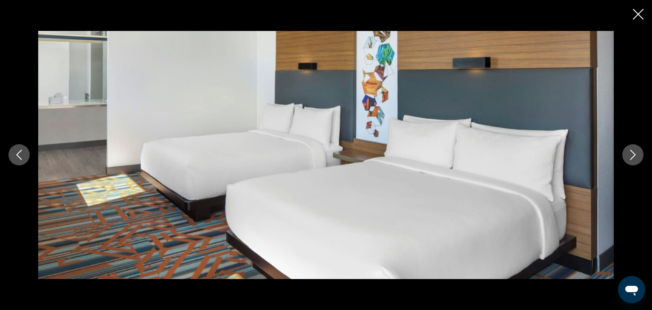
click at [631, 157] on icon "Next image" at bounding box center [633, 155] width 10 height 10
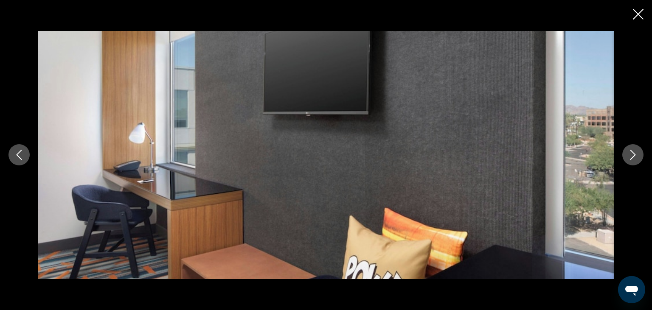
click at [631, 157] on icon "Next image" at bounding box center [633, 155] width 10 height 10
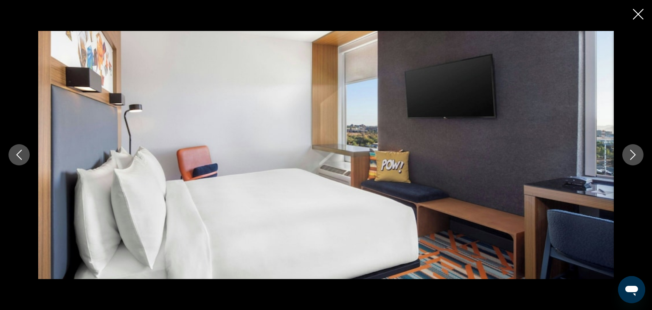
click at [631, 157] on icon "Next image" at bounding box center [633, 155] width 10 height 10
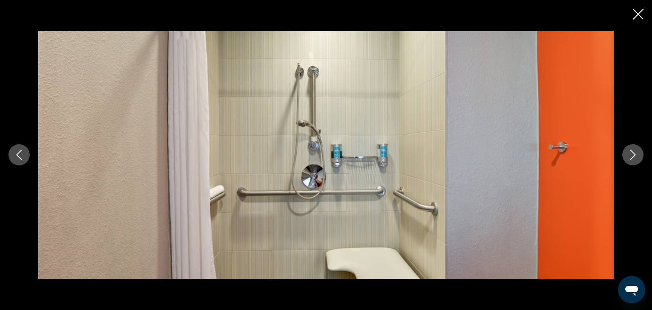
click at [631, 157] on icon "Next image" at bounding box center [633, 155] width 10 height 10
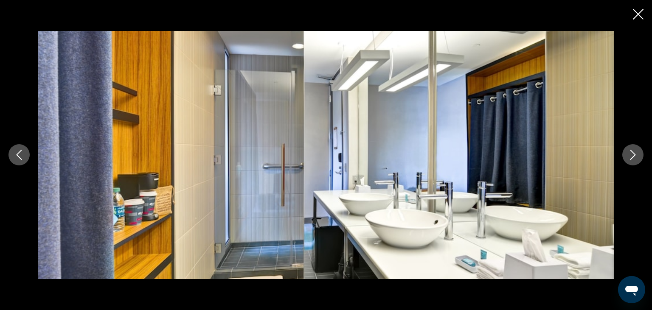
click at [631, 157] on icon "Next image" at bounding box center [633, 155] width 10 height 10
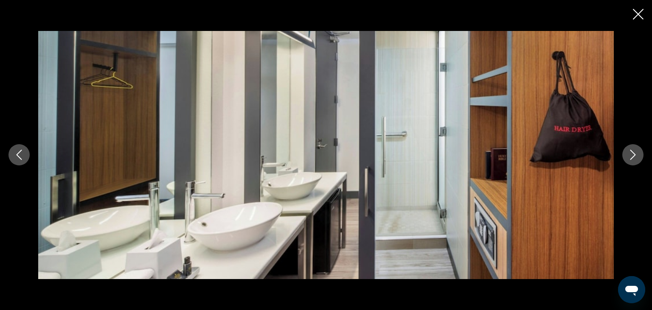
click at [631, 157] on icon "Next image" at bounding box center [633, 155] width 10 height 10
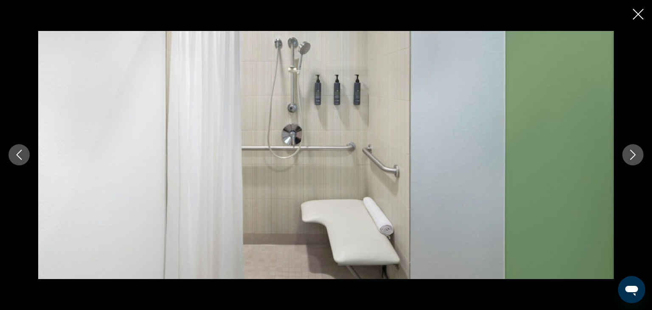
click at [631, 157] on icon "Next image" at bounding box center [633, 155] width 10 height 10
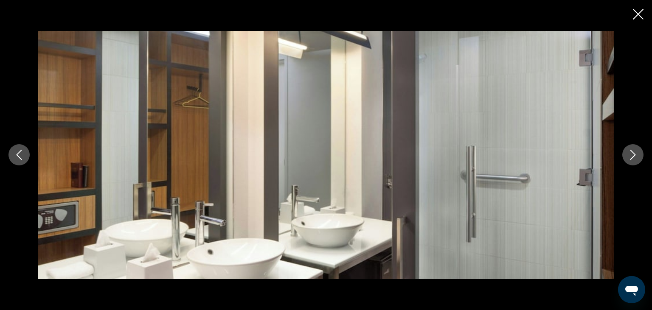
click at [631, 157] on icon "Next image" at bounding box center [633, 155] width 10 height 10
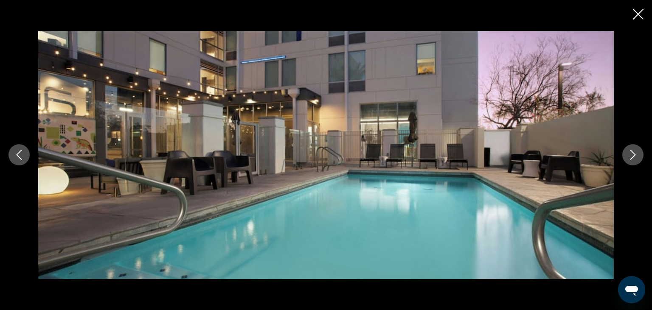
click at [631, 157] on icon "Next image" at bounding box center [633, 155] width 10 height 10
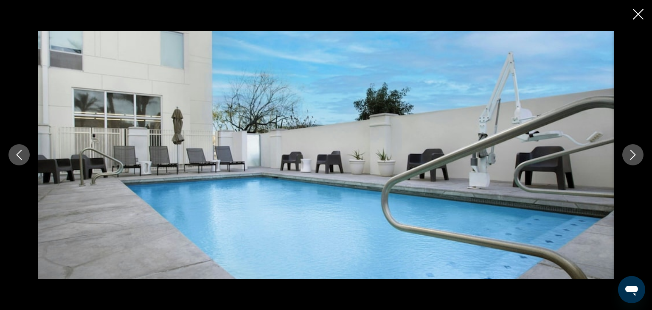
click at [631, 157] on icon "Next image" at bounding box center [633, 155] width 10 height 10
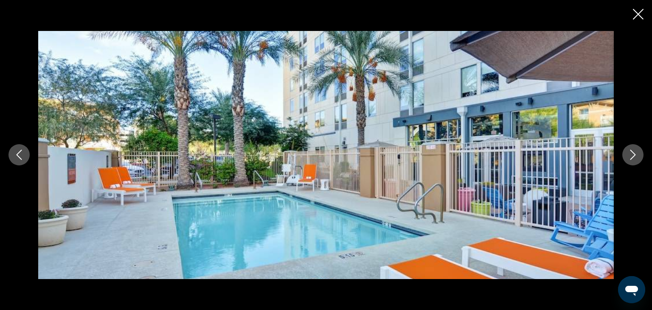
click at [631, 157] on icon "Next image" at bounding box center [633, 155] width 10 height 10
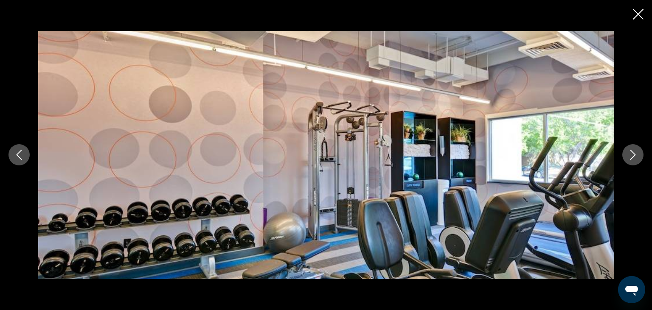
click at [631, 157] on icon "Next image" at bounding box center [633, 155] width 10 height 10
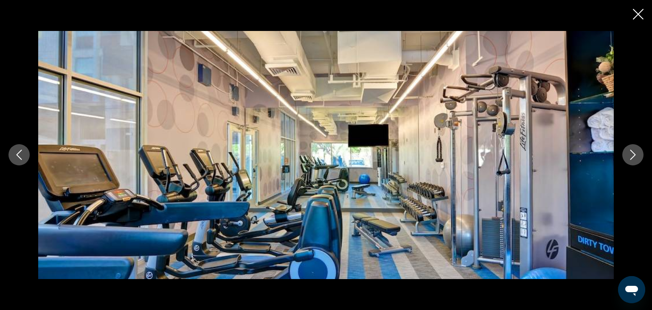
click at [631, 157] on icon "Next image" at bounding box center [633, 155] width 10 height 10
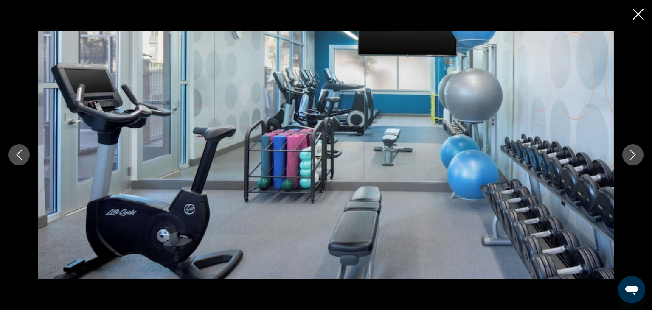
click at [631, 157] on icon "Next image" at bounding box center [633, 155] width 10 height 10
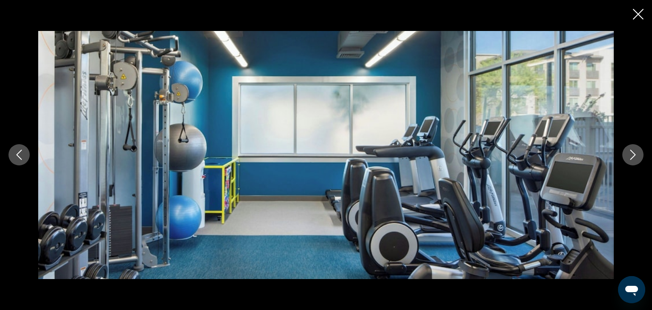
click at [631, 157] on icon "Next image" at bounding box center [633, 155] width 10 height 10
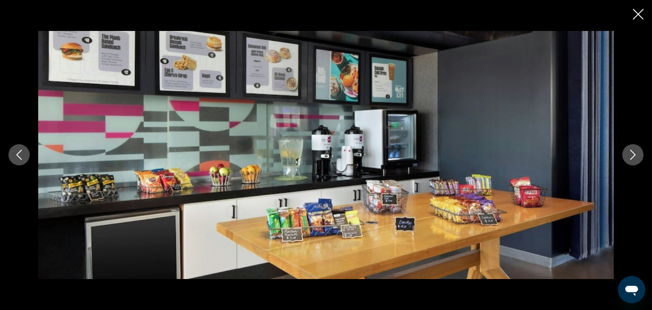
click at [631, 157] on icon "Next image" at bounding box center [633, 155] width 10 height 10
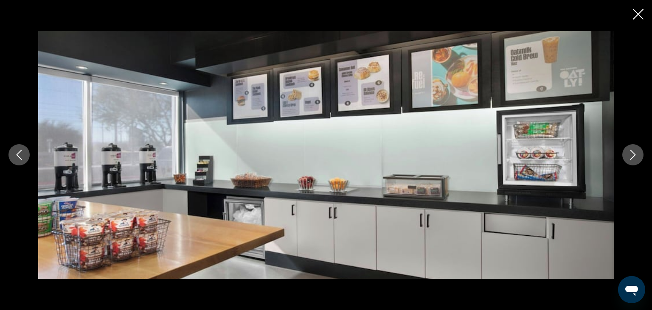
click at [631, 157] on icon "Next image" at bounding box center [633, 155] width 10 height 10
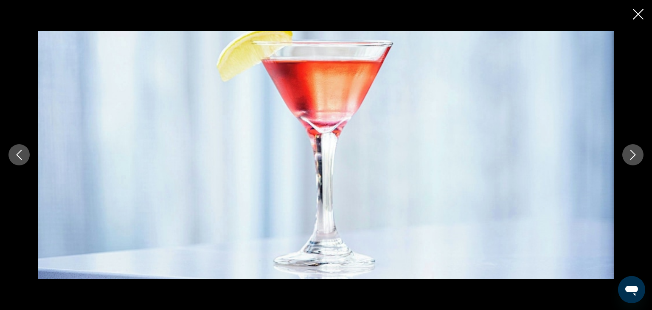
click at [631, 157] on icon "Next image" at bounding box center [633, 155] width 10 height 10
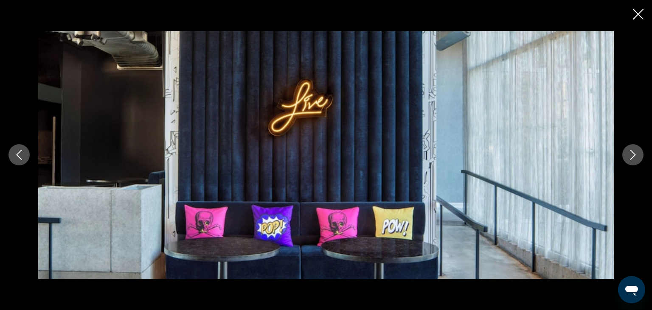
click at [631, 157] on icon "Next image" at bounding box center [633, 155] width 10 height 10
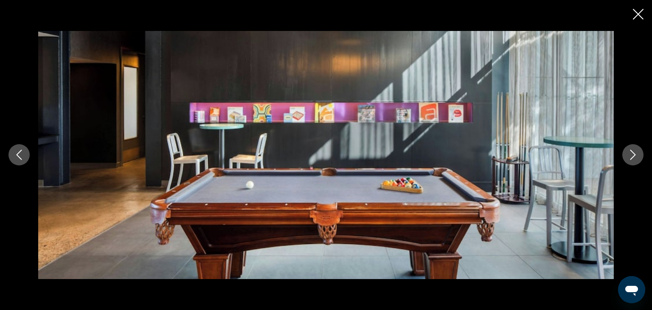
click at [631, 157] on icon "Next image" at bounding box center [633, 155] width 10 height 10
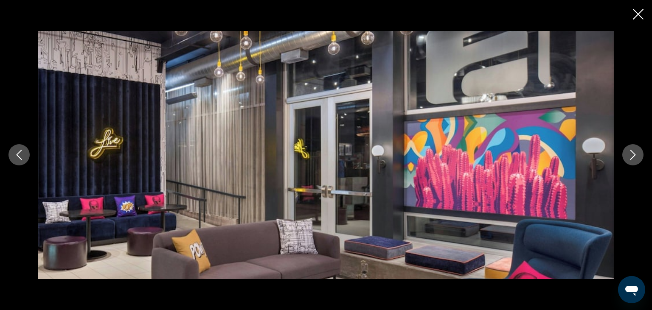
click at [631, 157] on icon "Next image" at bounding box center [633, 155] width 10 height 10
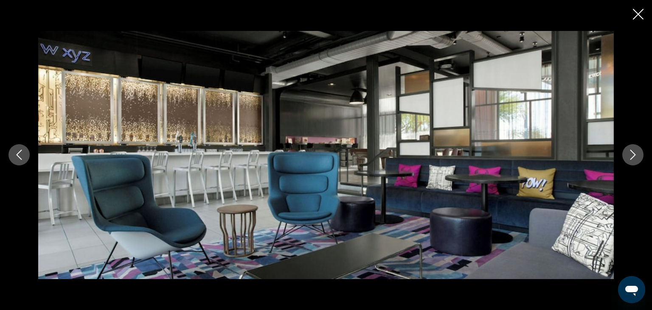
click at [631, 157] on icon "Next image" at bounding box center [633, 155] width 10 height 10
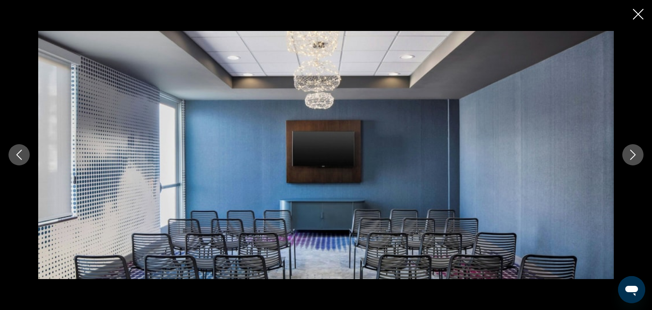
click at [631, 157] on icon "Next image" at bounding box center [633, 155] width 10 height 10
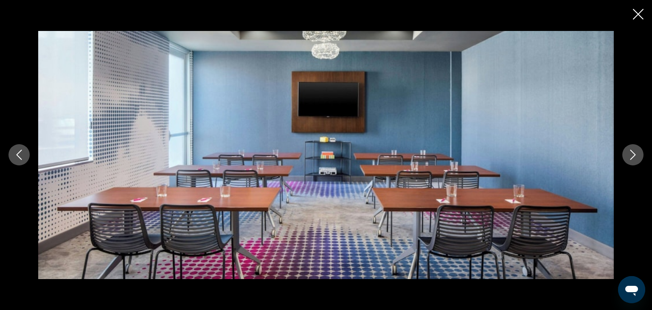
click at [631, 157] on icon "Next image" at bounding box center [633, 155] width 10 height 10
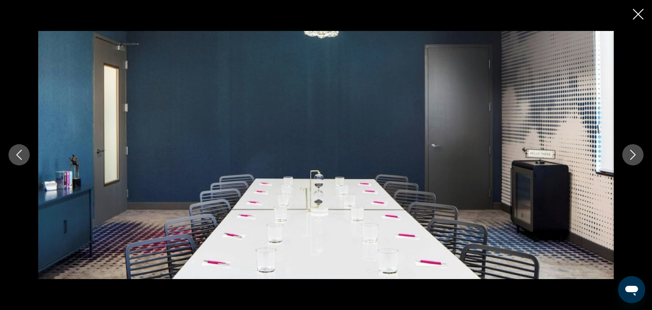
click at [631, 157] on icon "Next image" at bounding box center [633, 155] width 10 height 10
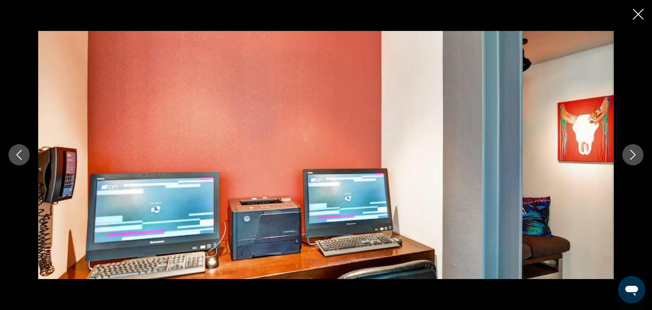
click at [631, 157] on icon "Next image" at bounding box center [633, 155] width 10 height 10
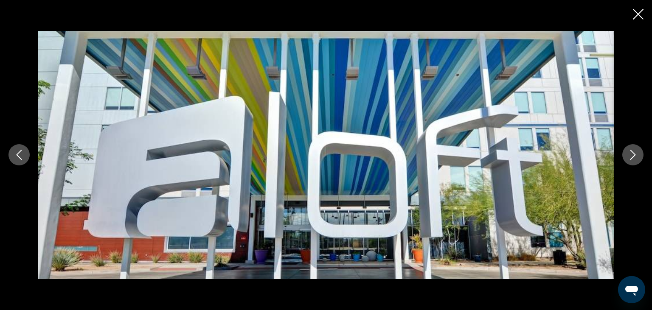
click at [631, 157] on icon "Next image" at bounding box center [633, 155] width 10 height 10
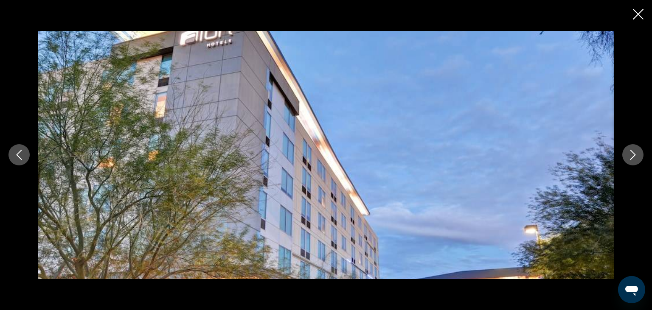
click at [631, 157] on icon "Next image" at bounding box center [633, 155] width 10 height 10
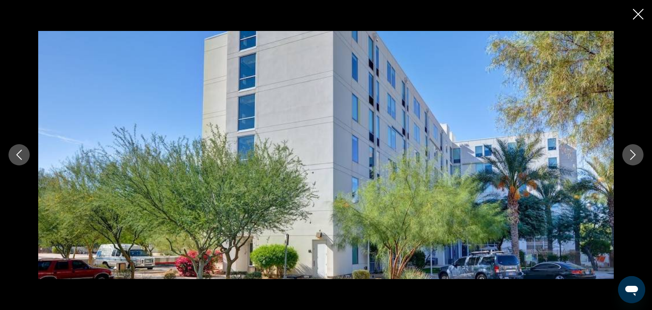
click at [631, 157] on icon "Next image" at bounding box center [633, 155] width 10 height 10
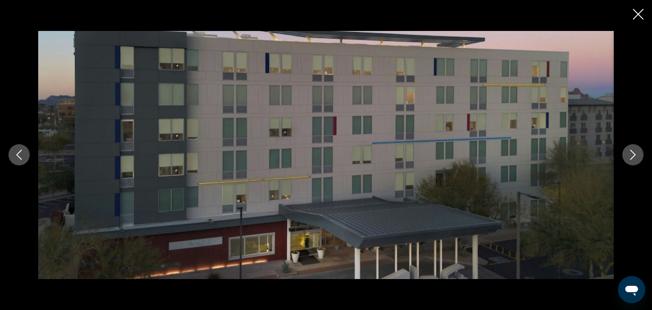
click at [631, 157] on icon "Next image" at bounding box center [633, 155] width 10 height 10
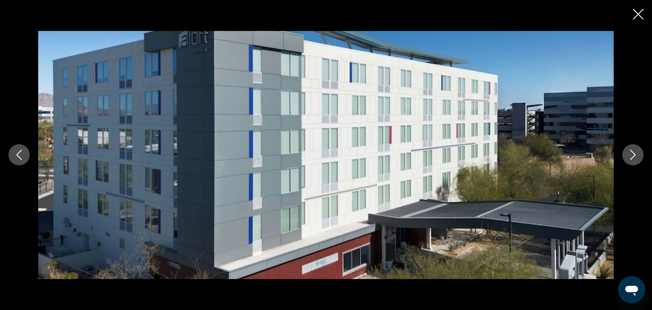
click at [631, 157] on icon "Next image" at bounding box center [633, 155] width 10 height 10
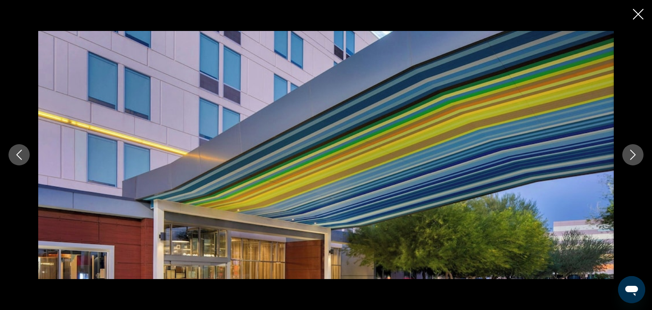
click at [631, 157] on icon "Next image" at bounding box center [633, 155] width 10 height 10
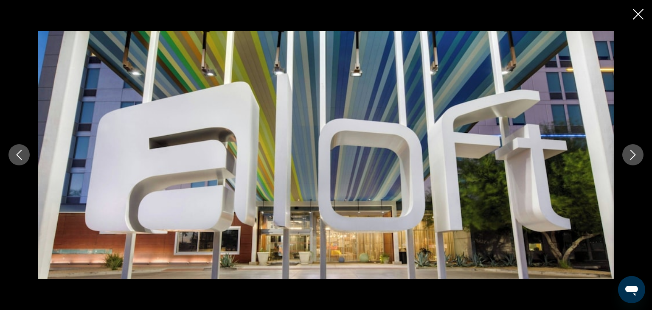
click at [631, 157] on icon "Next image" at bounding box center [633, 155] width 10 height 10
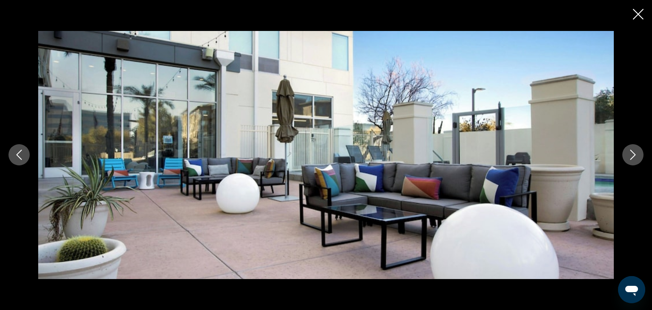
click at [631, 157] on icon "Next image" at bounding box center [633, 155] width 10 height 10
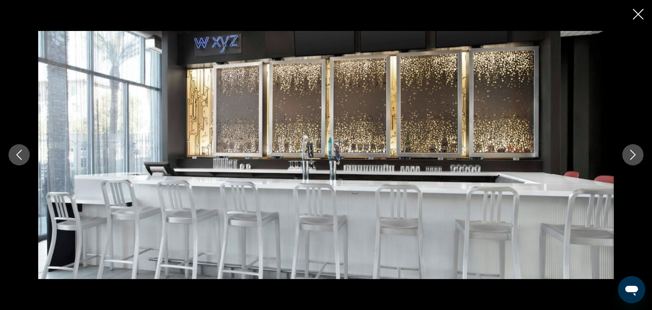
click at [637, 15] on icon "Close slideshow" at bounding box center [638, 14] width 11 height 11
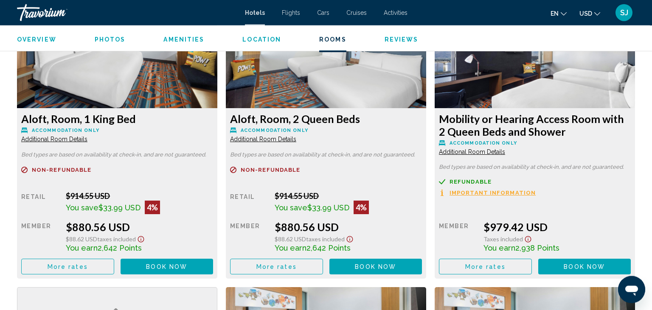
scroll to position [1169, 0]
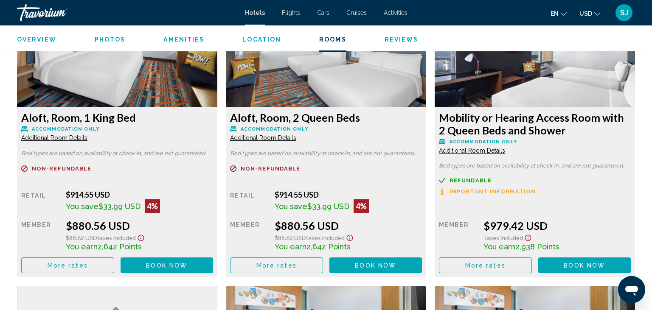
click at [83, 138] on span "Additional Room Details" at bounding box center [54, 138] width 66 height 7
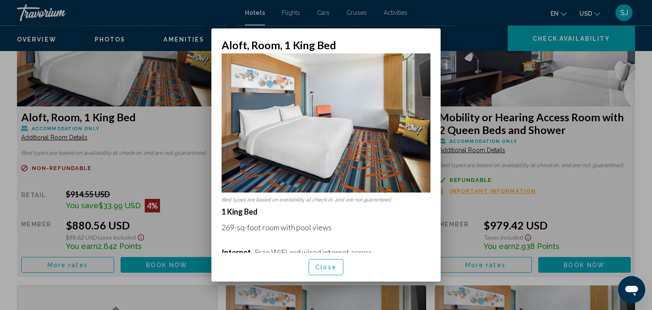
scroll to position [0, 0]
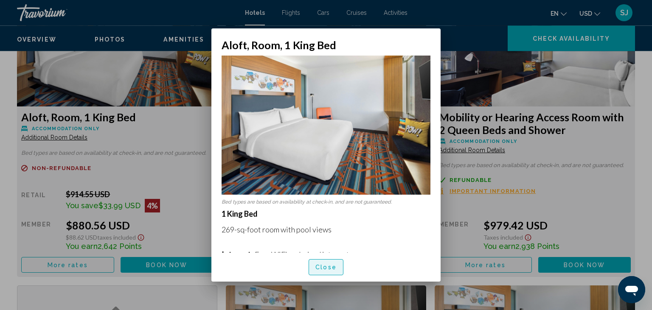
click at [323, 267] on span "Close" at bounding box center [325, 267] width 21 height 7
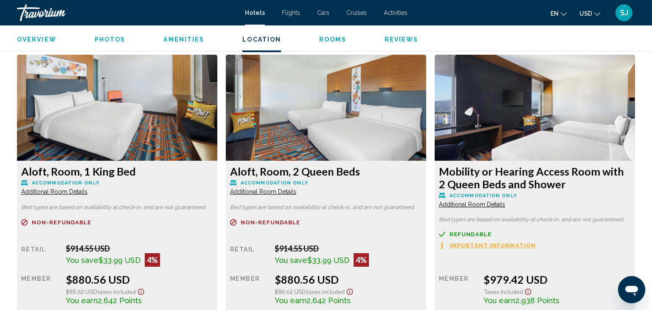
scroll to position [990, 0]
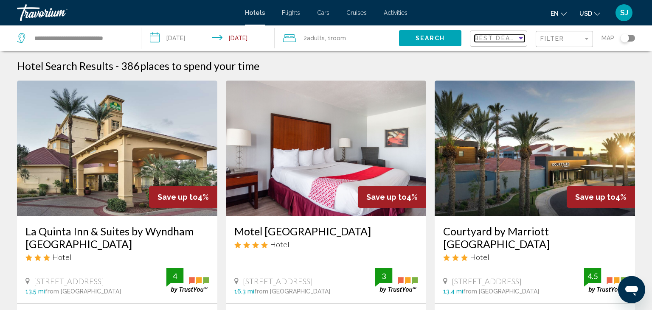
click at [520, 41] on div "Sort by" at bounding box center [521, 38] width 8 height 7
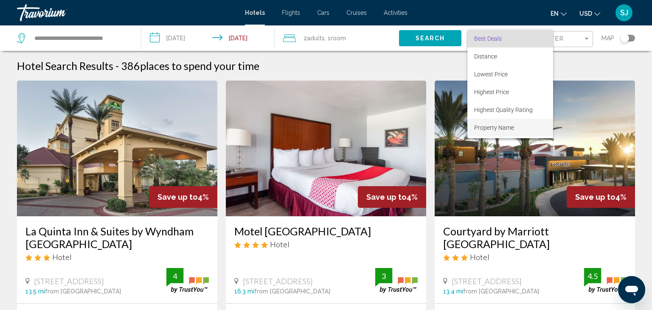
click at [484, 126] on span "Property Name" at bounding box center [494, 127] width 40 height 7
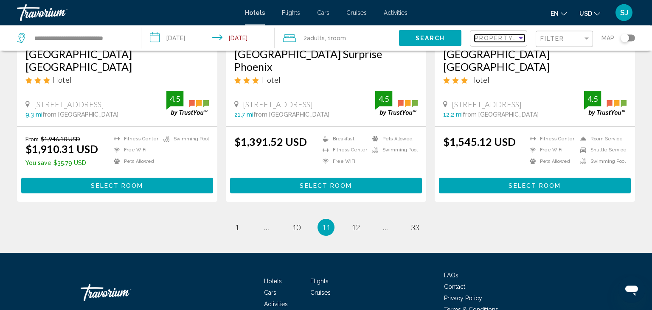
scroll to position [1165, 0]
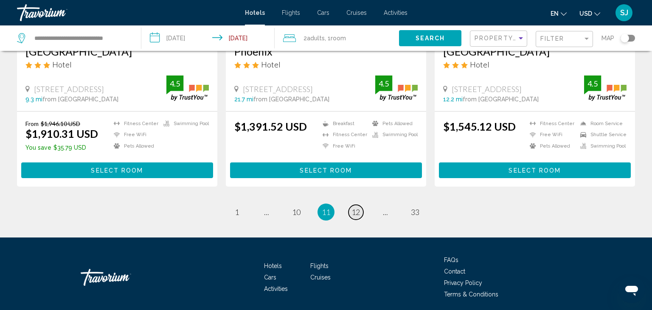
click at [357, 208] on span "12" at bounding box center [355, 212] width 8 height 9
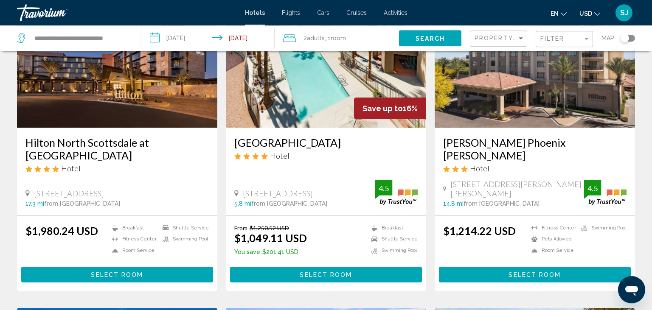
scroll to position [90, 0]
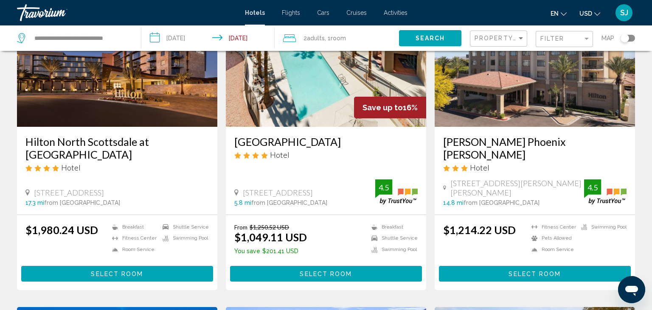
click at [319, 271] on span "Select Room" at bounding box center [326, 274] width 52 height 7
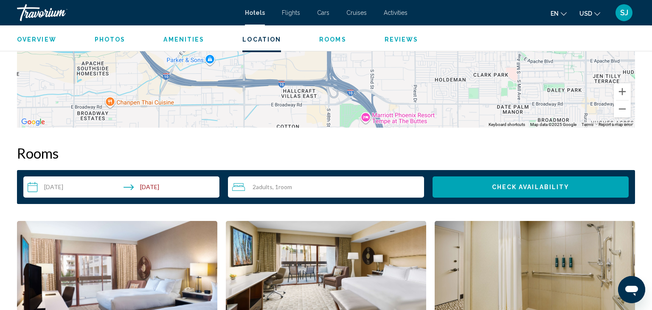
scroll to position [949, 0]
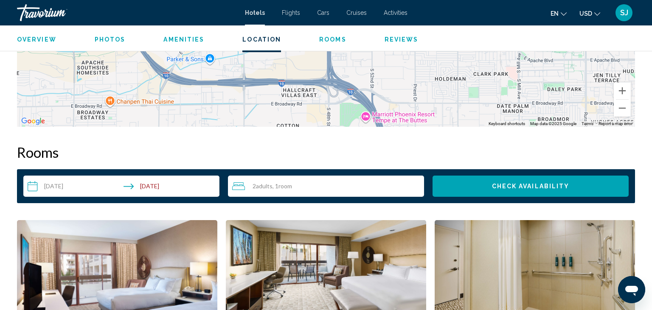
click at [52, 183] on input "**********" at bounding box center [122, 188] width 199 height 24
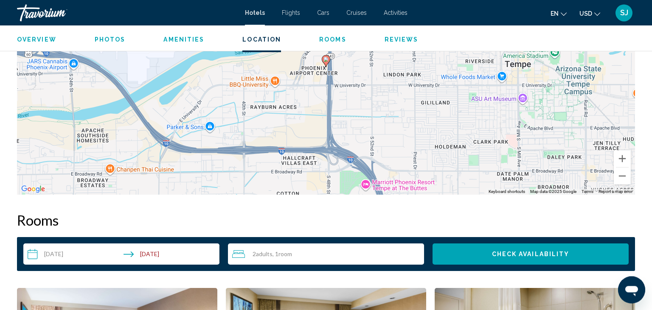
scroll to position [905, 0]
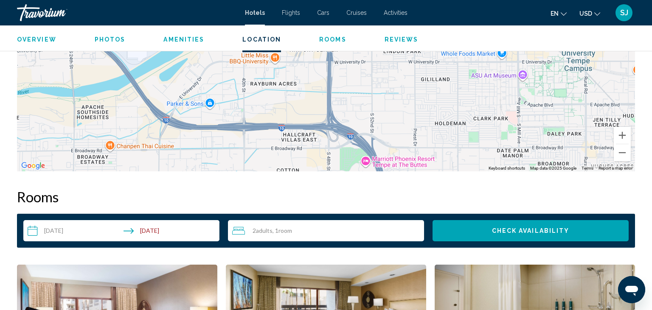
click at [45, 230] on input "**********" at bounding box center [122, 232] width 199 height 24
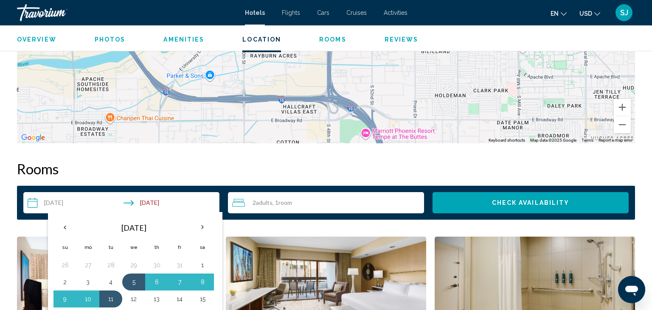
scroll to position [994, 0]
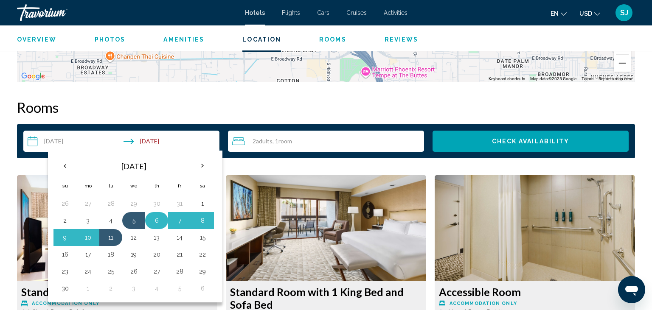
click at [155, 222] on button "6" at bounding box center [157, 221] width 14 height 12
click at [109, 237] on button "11" at bounding box center [111, 238] width 14 height 12
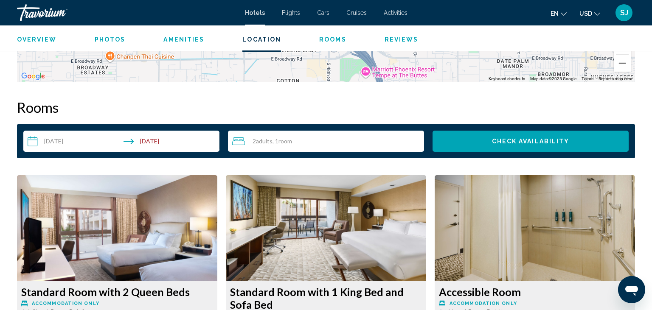
click at [496, 141] on span "Check Availability" at bounding box center [531, 141] width 78 height 7
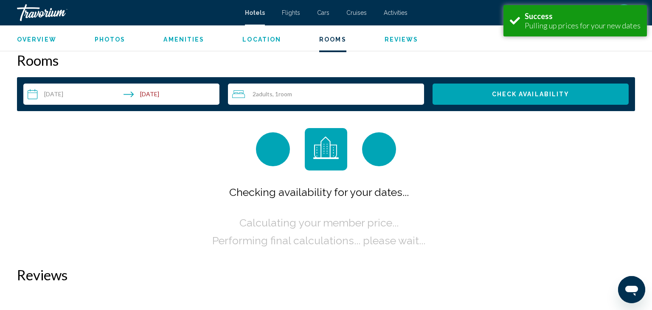
scroll to position [1042, 0]
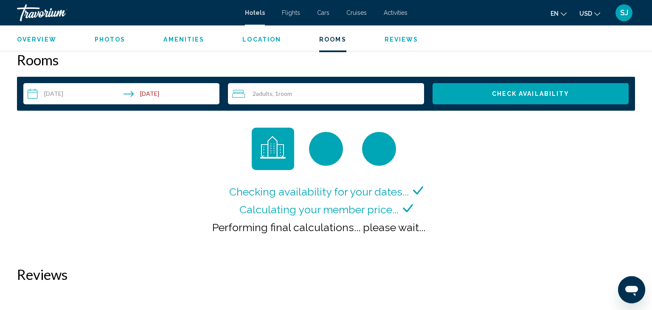
click at [58, 94] on input "**********" at bounding box center [122, 95] width 199 height 24
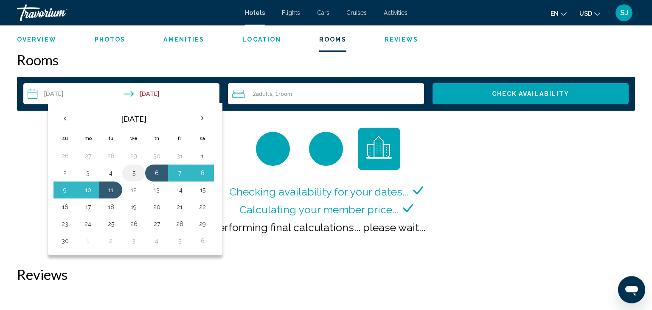
click at [132, 174] on button "5" at bounding box center [134, 173] width 14 height 12
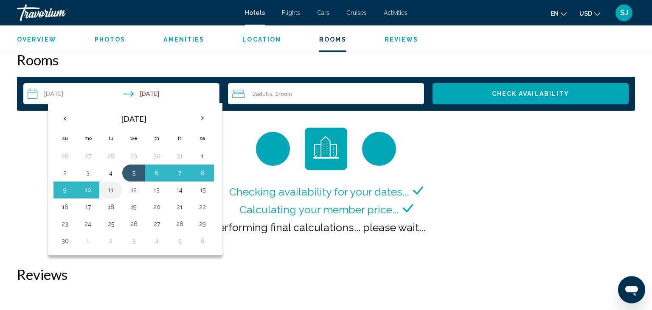
click at [112, 186] on button "11" at bounding box center [111, 190] width 14 height 12
type input "**********"
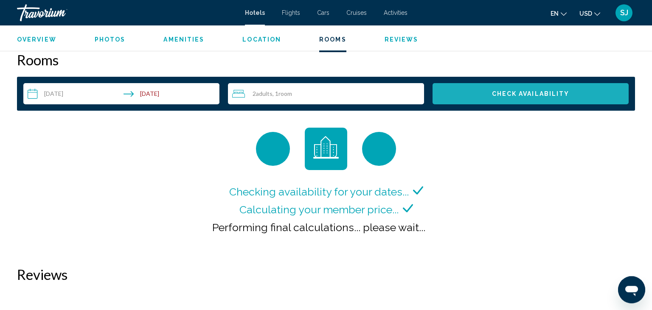
click at [521, 90] on button "Check Availability" at bounding box center [530, 93] width 196 height 21
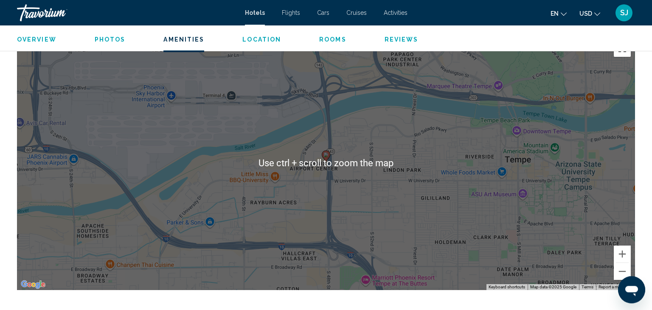
scroll to position [676, 0]
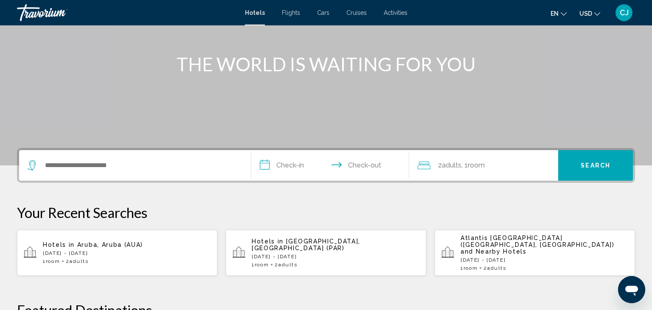
scroll to position [90, 0]
click at [101, 165] on input "Search widget" at bounding box center [141, 165] width 194 height 13
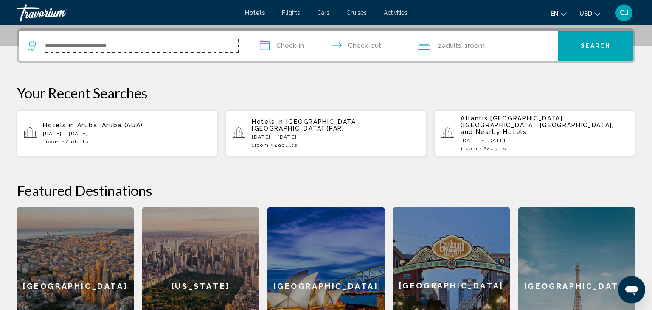
scroll to position [209, 0]
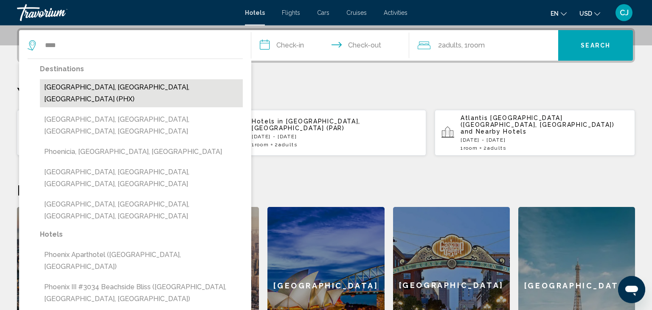
click at [94, 92] on button "[GEOGRAPHIC_DATA], [GEOGRAPHIC_DATA], [GEOGRAPHIC_DATA] (PHX)" at bounding box center [141, 93] width 203 height 28
type input "**********"
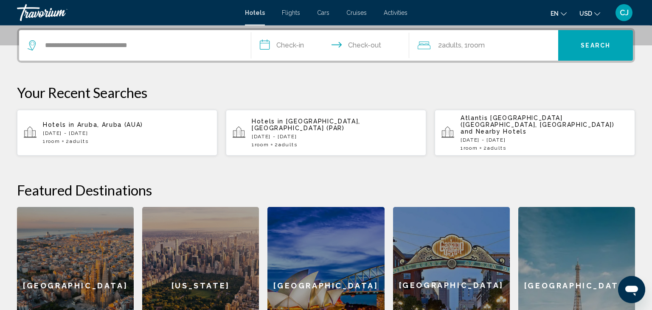
click at [298, 51] on input "**********" at bounding box center [331, 46] width 161 height 33
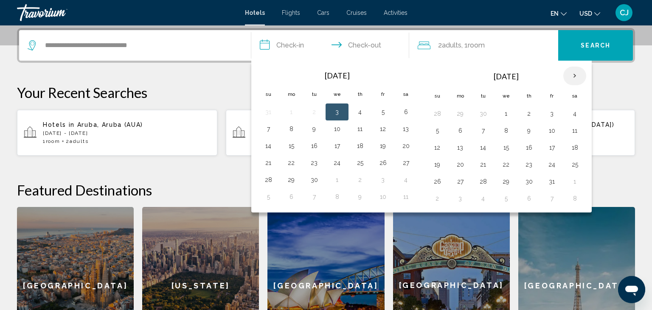
click at [570, 73] on th "Next month" at bounding box center [574, 76] width 23 height 19
click at [507, 127] on button "5" at bounding box center [506, 131] width 14 height 12
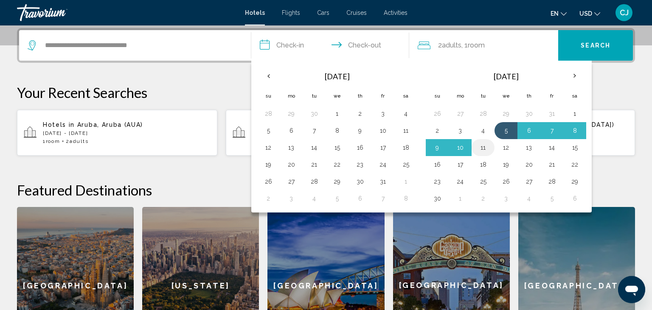
click at [478, 144] on button "11" at bounding box center [483, 148] width 14 height 12
type input "**********"
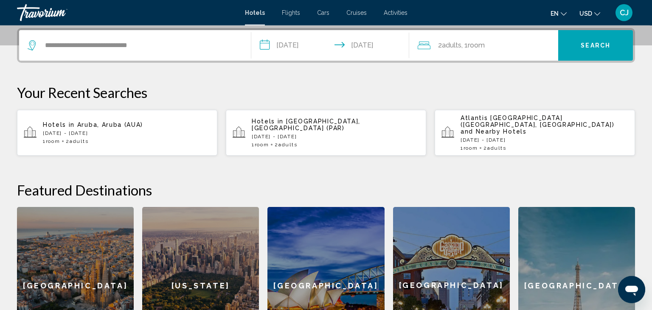
click at [590, 48] on span "Search" at bounding box center [596, 45] width 30 height 7
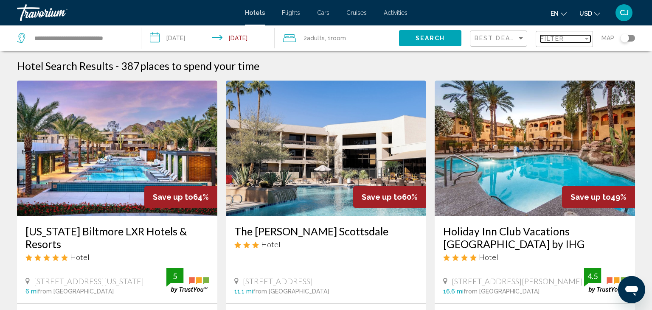
click at [573, 42] on div "Filter" at bounding box center [561, 38] width 42 height 7
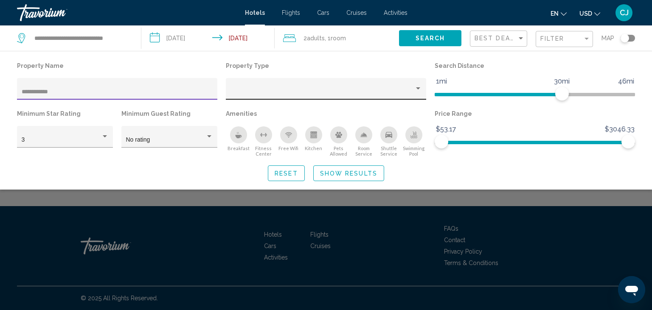
type input "**********"
click at [417, 87] on div "Property type" at bounding box center [418, 88] width 8 height 7
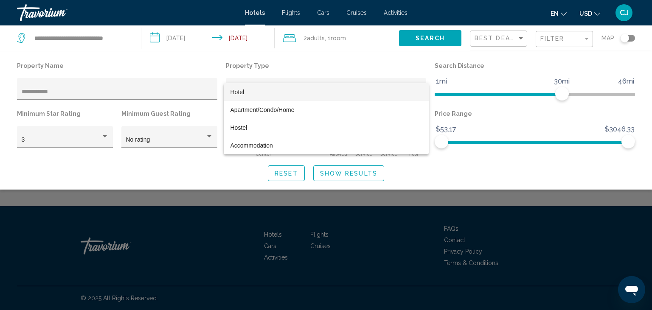
click at [284, 94] on span "Hotel" at bounding box center [325, 92] width 191 height 18
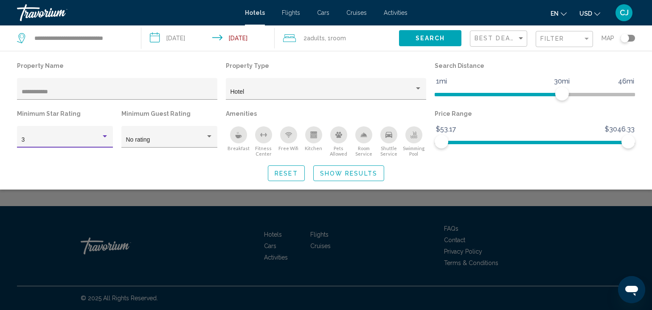
click at [106, 137] on div "Hotel Filters" at bounding box center [105, 136] width 4 height 2
click at [106, 137] on span "3" at bounding box center [65, 140] width 87 height 18
click at [329, 173] on span "Show Results" at bounding box center [348, 173] width 57 height 7
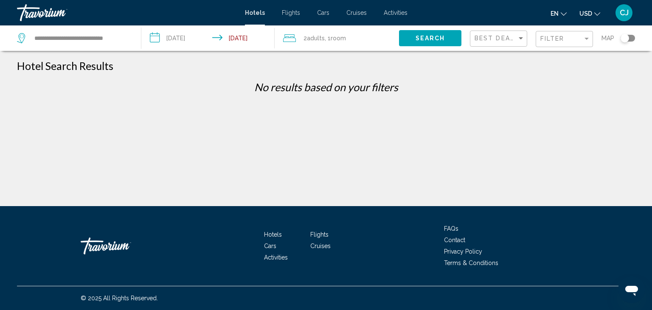
click at [441, 41] on span "Search" at bounding box center [431, 38] width 30 height 7
click at [432, 38] on span "Search" at bounding box center [431, 38] width 30 height 7
click at [514, 40] on span "Best Deals" at bounding box center [496, 38] width 45 height 7
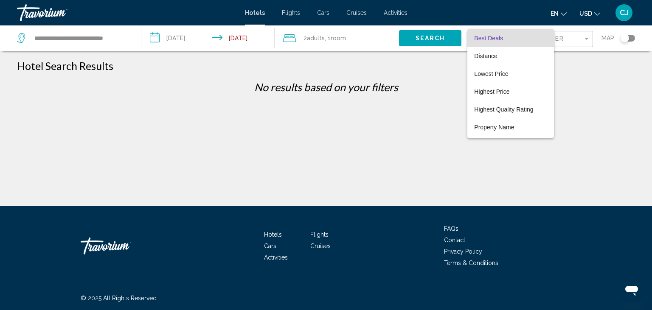
click at [512, 40] on span "Best Deals" at bounding box center [510, 38] width 73 height 18
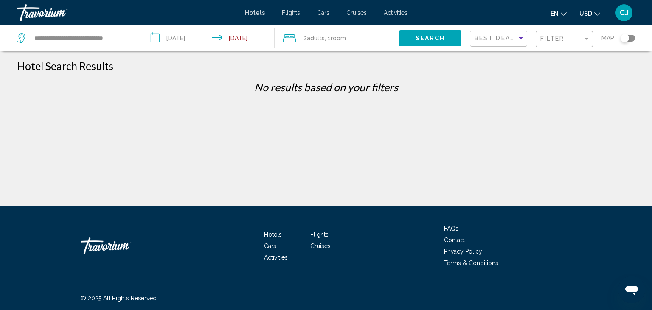
click at [570, 31] on div "Filter" at bounding box center [565, 39] width 50 height 16
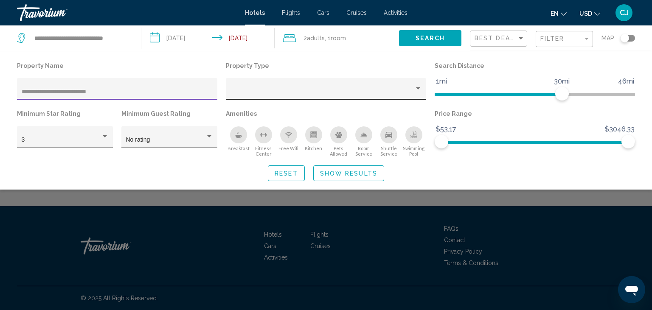
type input "**********"
click at [417, 89] on div "Property type" at bounding box center [418, 88] width 4 height 2
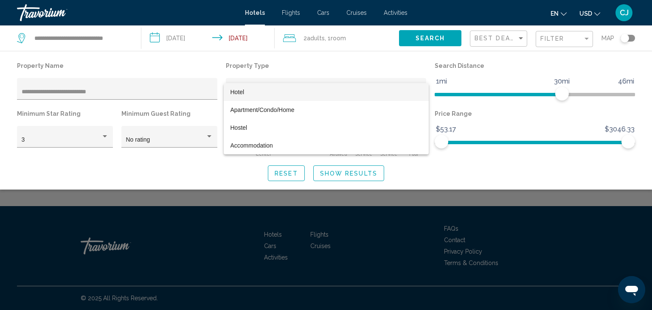
click at [267, 94] on span "Hotel" at bounding box center [325, 92] width 191 height 18
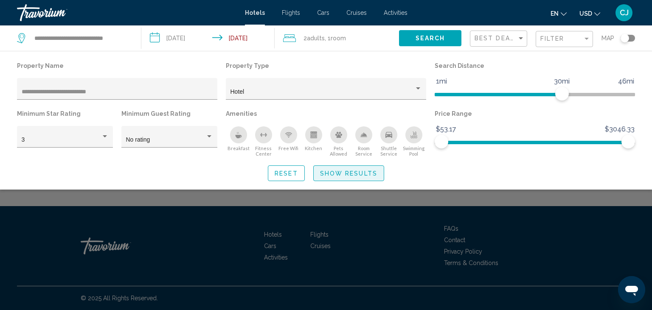
click at [344, 174] on span "Show Results" at bounding box center [348, 173] width 57 height 7
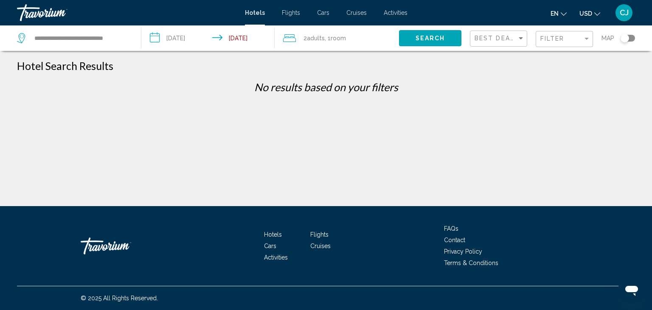
click at [435, 43] on button "Search" at bounding box center [430, 38] width 62 height 16
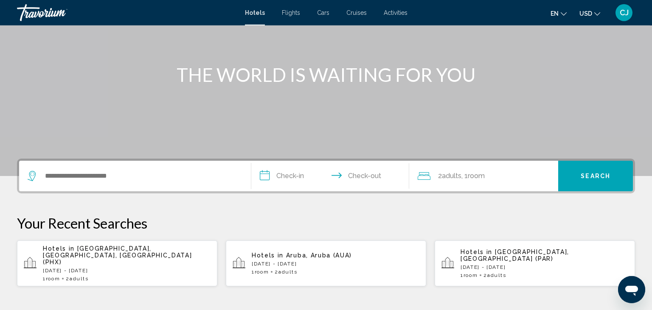
scroll to position [90, 0]
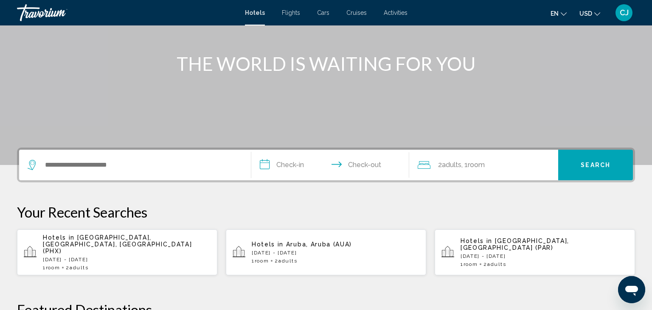
click at [89, 241] on div "Hotels in [GEOGRAPHIC_DATA], [GEOGRAPHIC_DATA], [GEOGRAPHIC_DATA] (PHX) [DATE] …" at bounding box center [127, 252] width 168 height 36
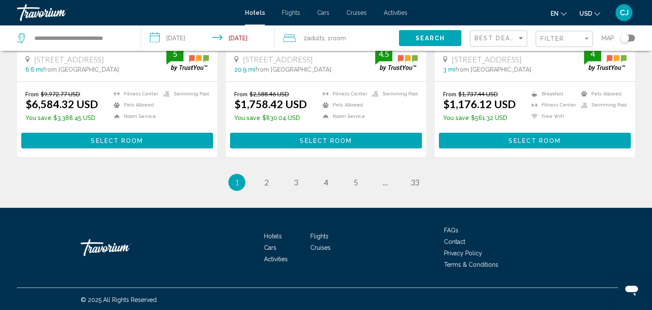
scroll to position [1171, 0]
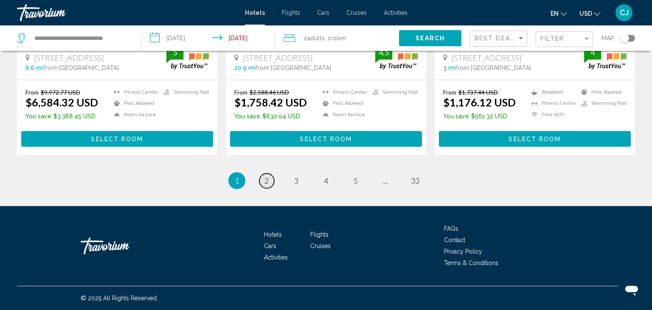
click at [267, 182] on span "2" at bounding box center [266, 180] width 4 height 9
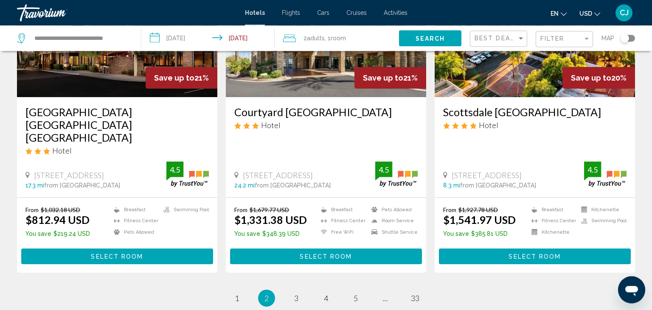
scroll to position [1145, 0]
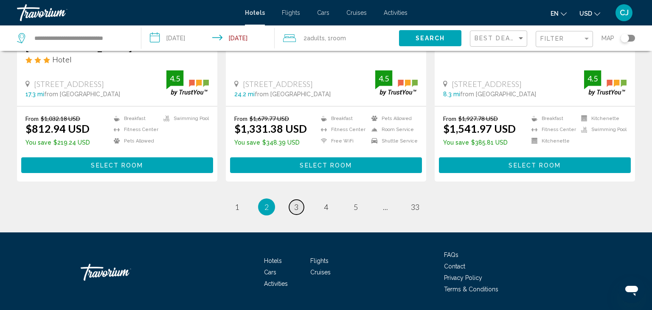
click at [296, 202] on span "3" at bounding box center [296, 206] width 4 height 9
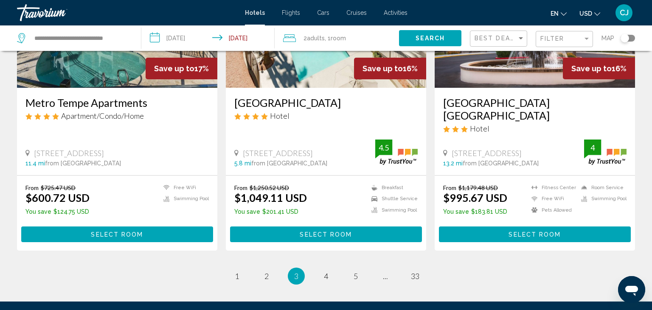
scroll to position [1136, 0]
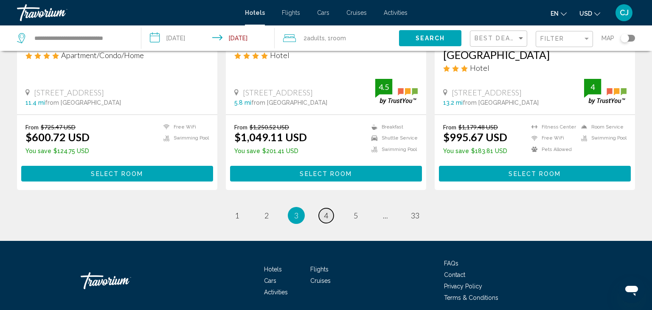
click at [326, 211] on span "4" at bounding box center [326, 215] width 4 height 9
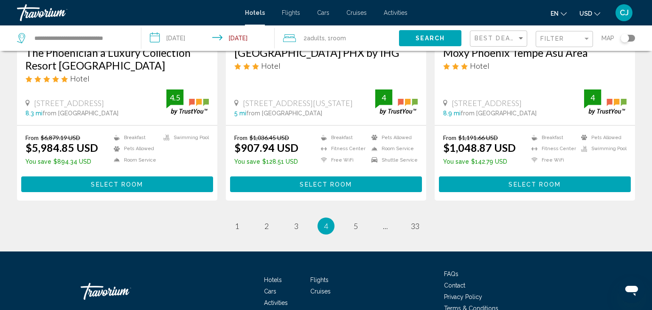
scroll to position [1165, 0]
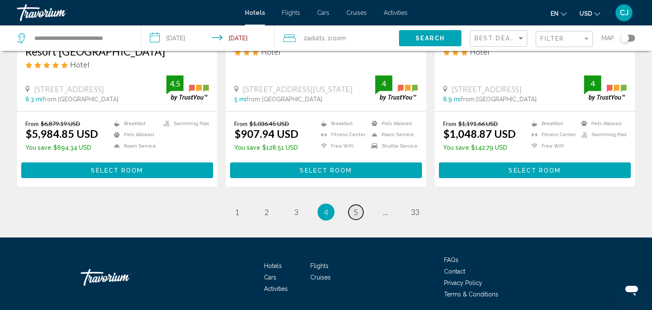
click at [352, 205] on link "page 5" at bounding box center [355, 212] width 15 height 15
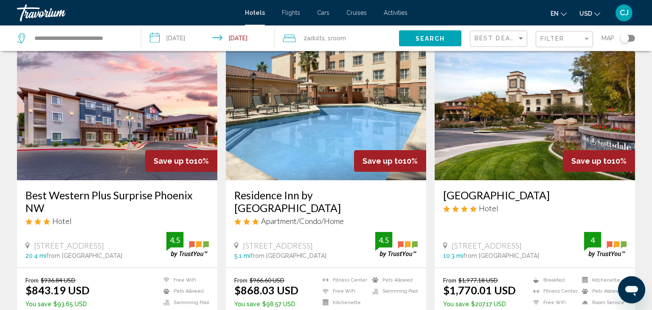
scroll to position [1030, 0]
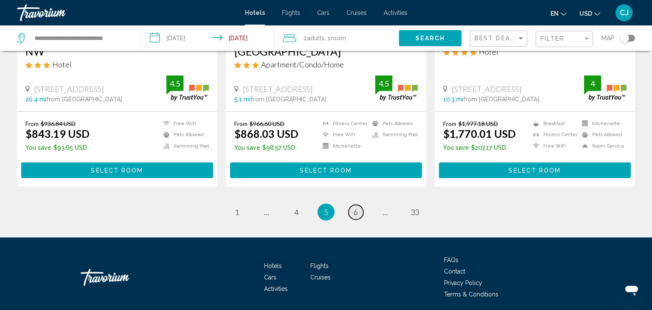
click at [357, 208] on span "6" at bounding box center [356, 212] width 4 height 9
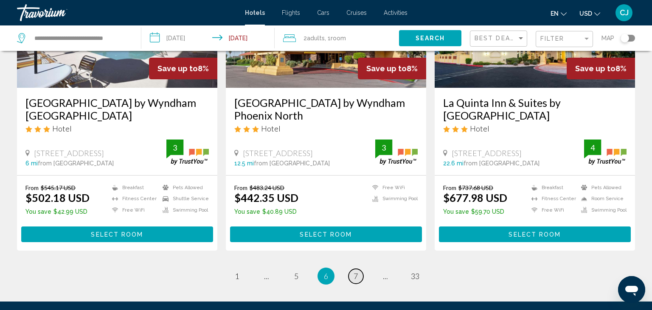
scroll to position [1158, 0]
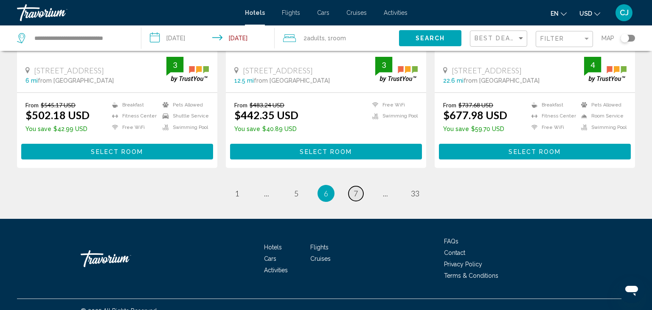
click at [355, 189] on span "7" at bounding box center [356, 193] width 4 height 9
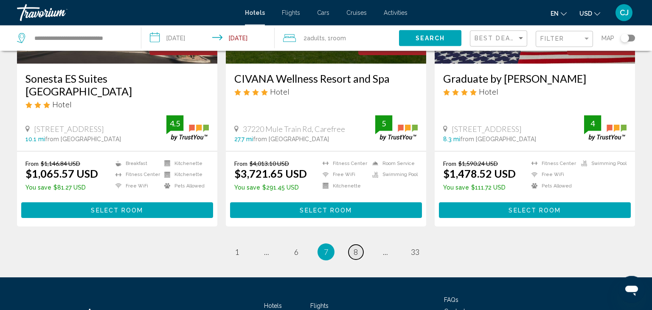
scroll to position [1120, 0]
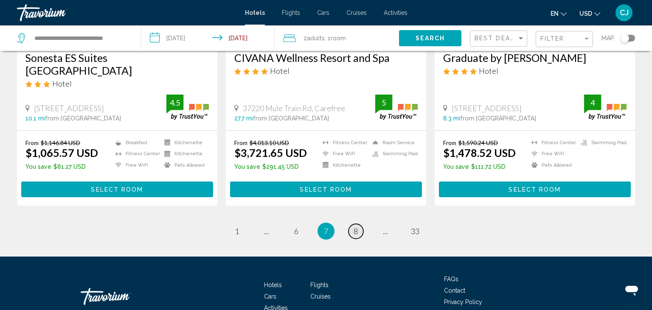
click at [353, 230] on link "page 8" at bounding box center [355, 231] width 15 height 15
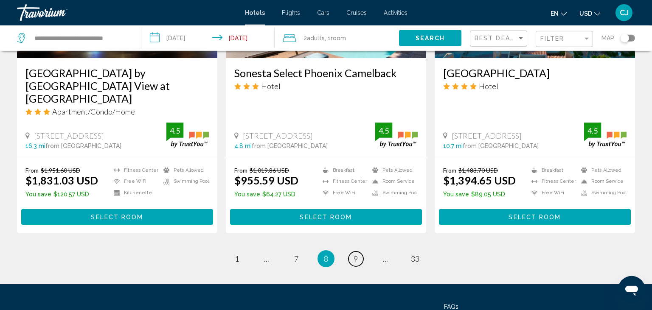
scroll to position [1171, 0]
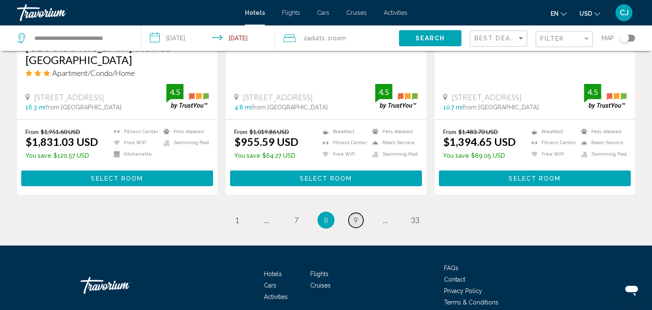
click at [357, 216] on span "9" at bounding box center [356, 220] width 4 height 9
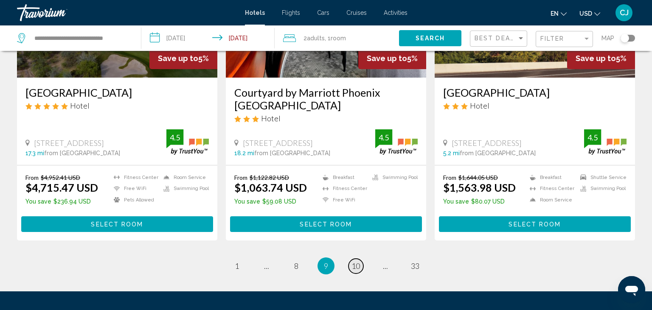
scroll to position [1120, 0]
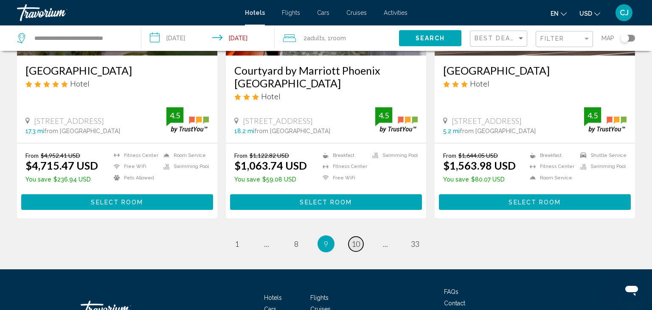
click at [357, 239] on span "10" at bounding box center [355, 243] width 8 height 9
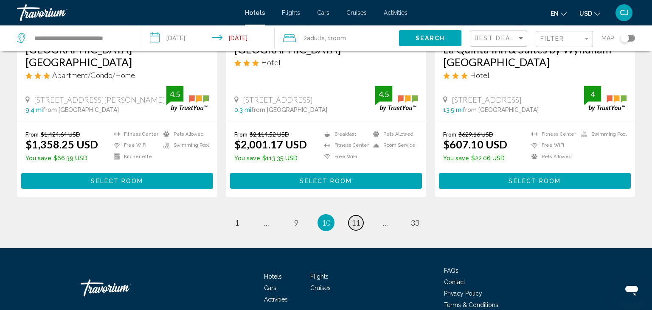
scroll to position [1165, 0]
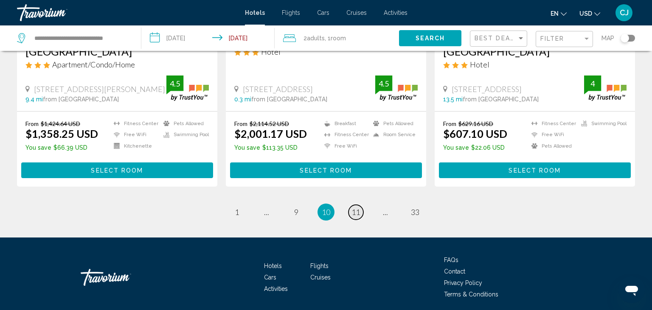
click at [352, 208] on span "11" at bounding box center [355, 212] width 8 height 9
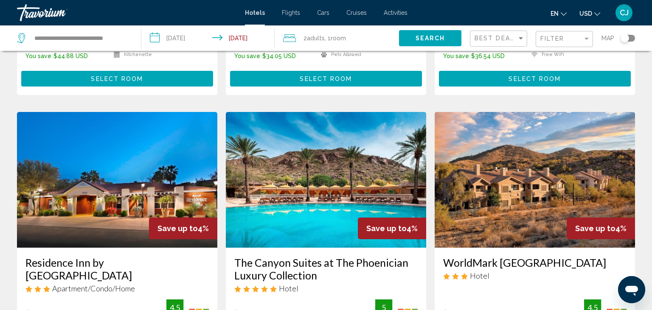
scroll to position [986, 0]
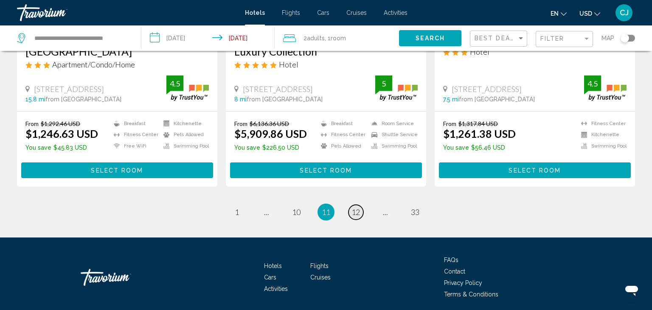
click at [352, 208] on span "12" at bounding box center [355, 212] width 8 height 9
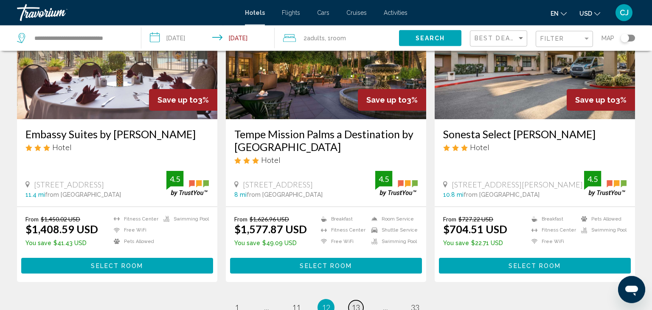
scroll to position [1120, 0]
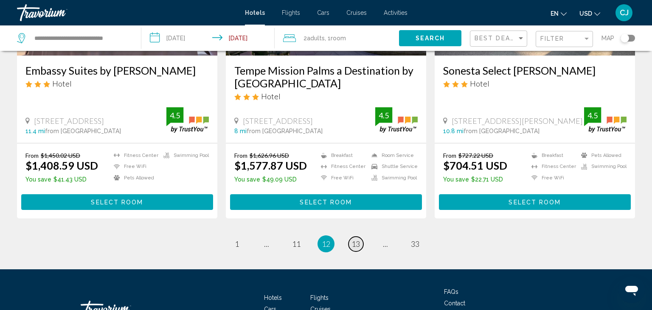
click at [355, 239] on span "13" at bounding box center [355, 243] width 8 height 9
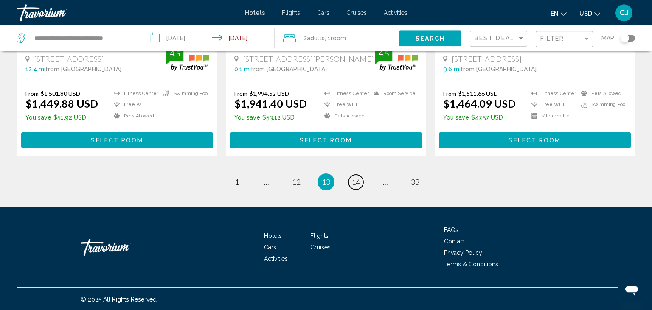
scroll to position [1184, 0]
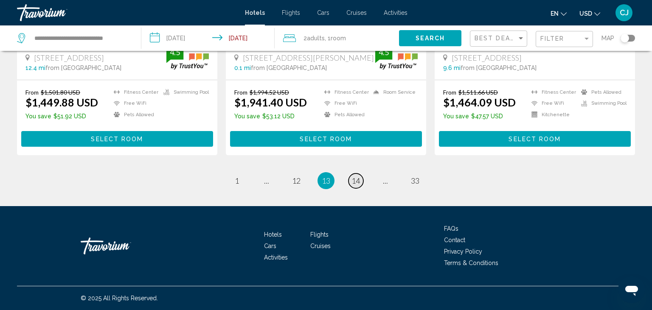
click at [359, 182] on span "14" at bounding box center [355, 180] width 8 height 9
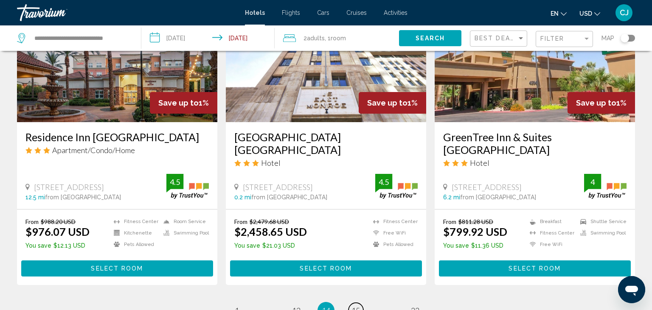
scroll to position [1069, 0]
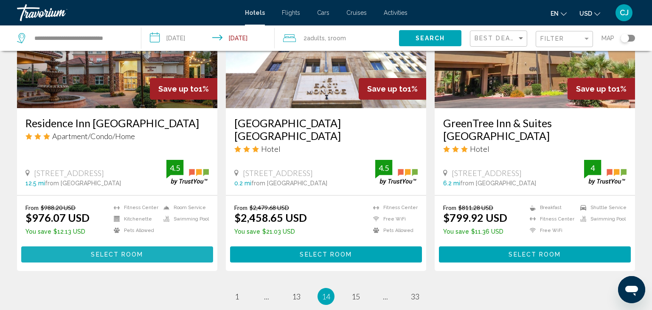
click at [135, 252] on span "Select Room" at bounding box center [117, 255] width 52 height 7
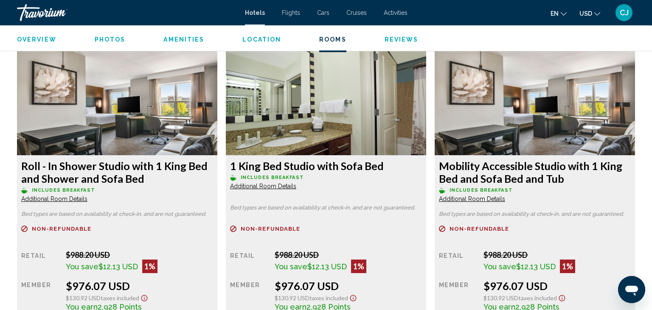
scroll to position [1143, 0]
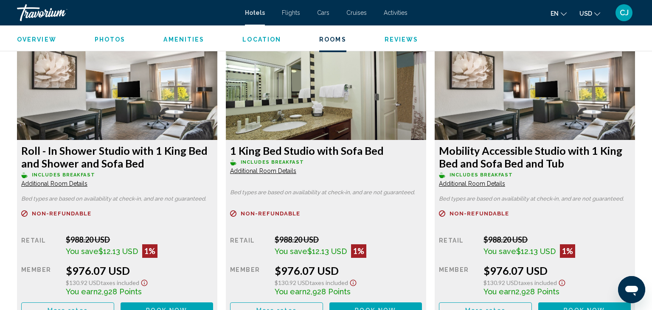
click at [82, 187] on span "Additional Room Details" at bounding box center [54, 183] width 66 height 7
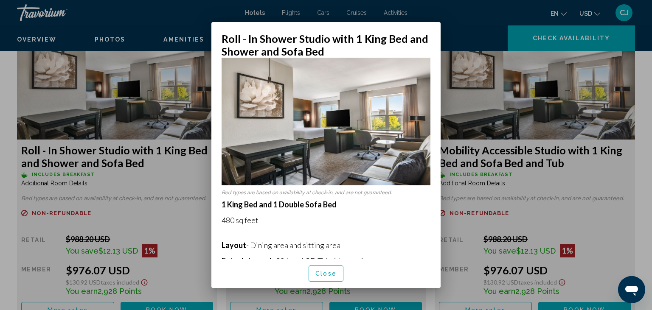
scroll to position [0, 0]
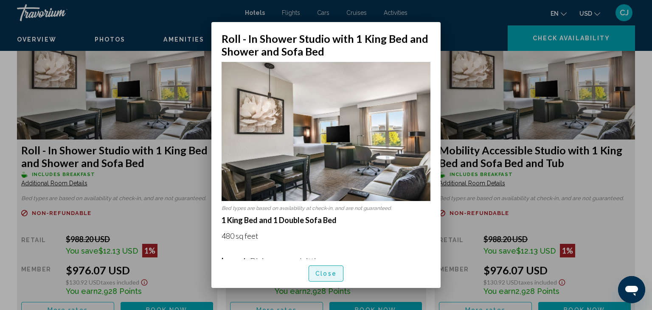
click at [325, 272] on span "Close" at bounding box center [325, 274] width 21 height 7
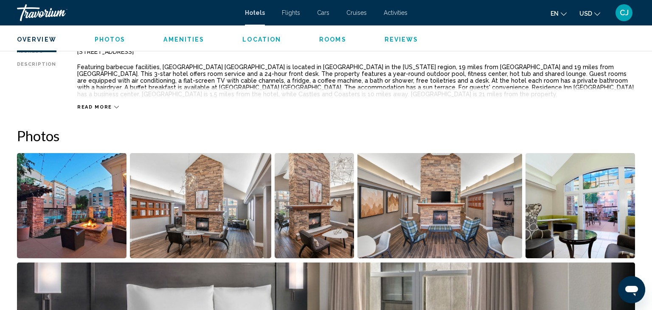
scroll to position [336, 0]
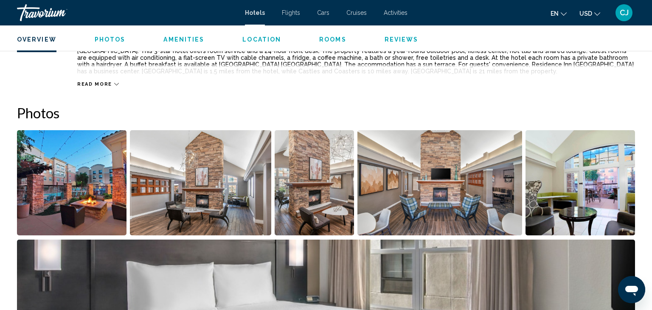
click at [104, 226] on img "Open full-screen image slider" at bounding box center [71, 182] width 109 height 105
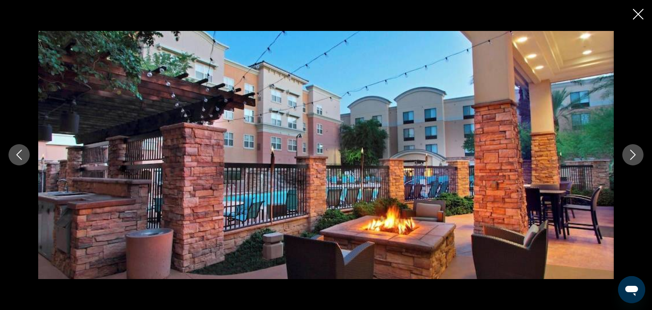
click at [633, 158] on icon "Next image" at bounding box center [633, 155] width 10 height 10
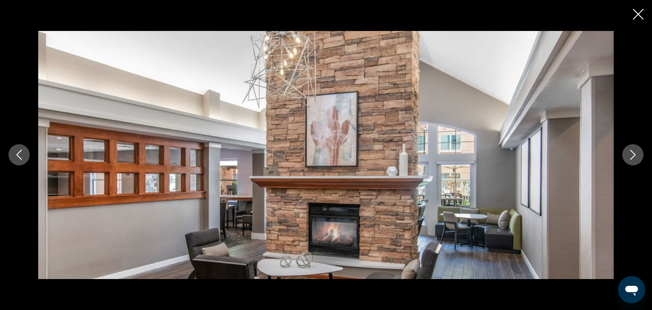
click at [632, 158] on icon "Next image" at bounding box center [633, 155] width 6 height 10
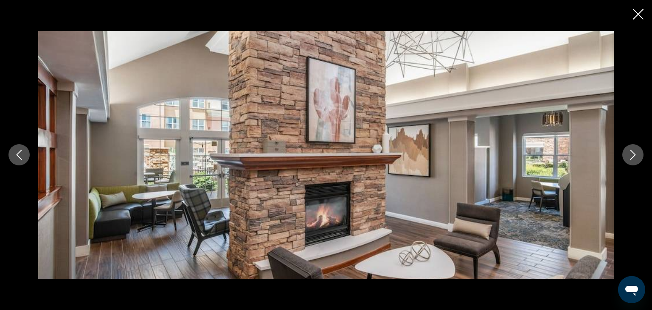
click at [632, 158] on icon "Next image" at bounding box center [633, 155] width 6 height 10
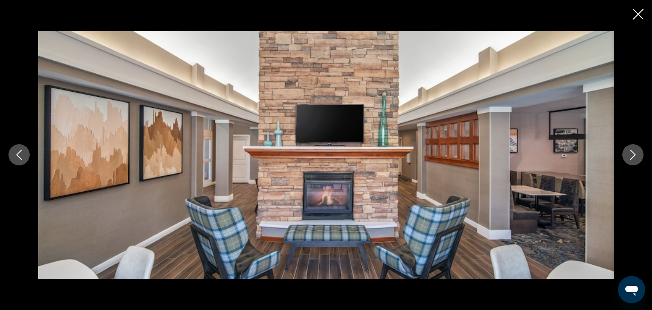
click at [632, 158] on icon "Next image" at bounding box center [633, 155] width 6 height 10
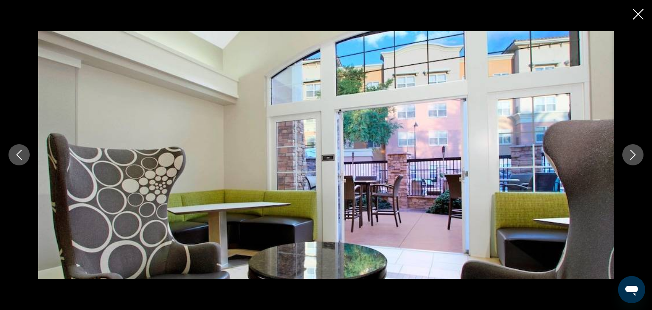
click at [632, 158] on icon "Next image" at bounding box center [633, 155] width 6 height 10
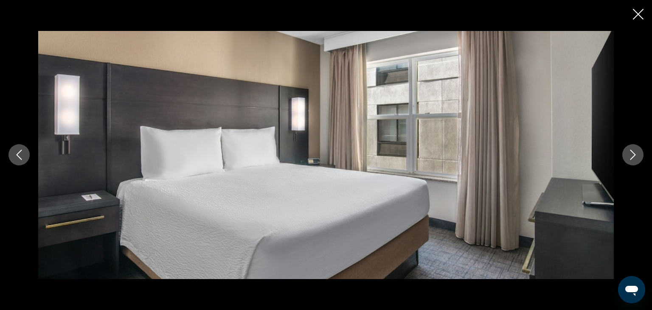
click at [631, 158] on icon "Next image" at bounding box center [633, 155] width 10 height 10
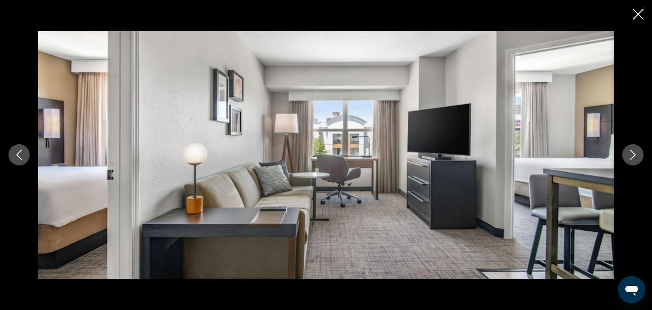
click at [631, 158] on icon "Next image" at bounding box center [633, 155] width 10 height 10
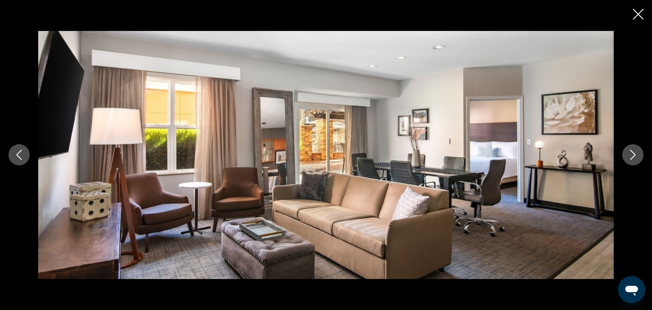
click at [631, 158] on icon "Next image" at bounding box center [633, 155] width 10 height 10
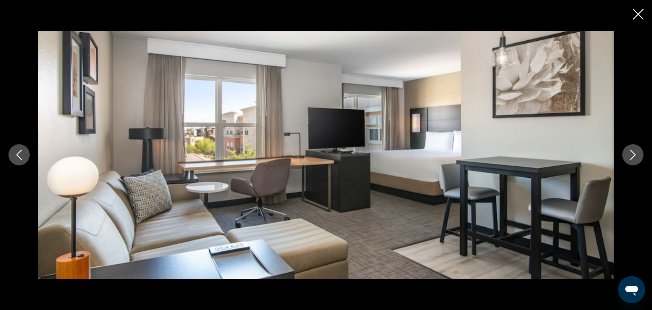
click at [631, 158] on icon "Next image" at bounding box center [633, 155] width 10 height 10
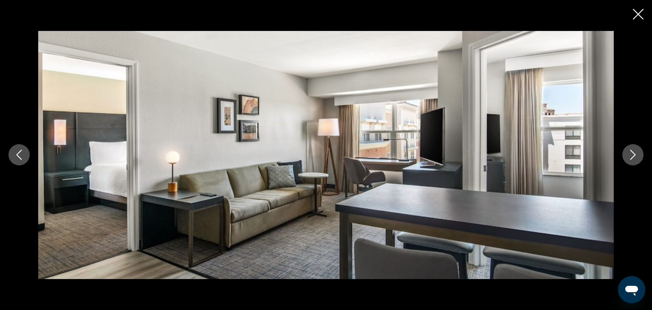
click at [631, 158] on icon "Next image" at bounding box center [633, 155] width 10 height 10
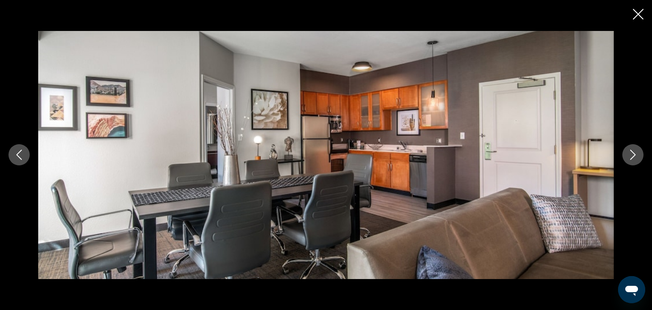
click at [631, 158] on icon "Next image" at bounding box center [633, 155] width 10 height 10
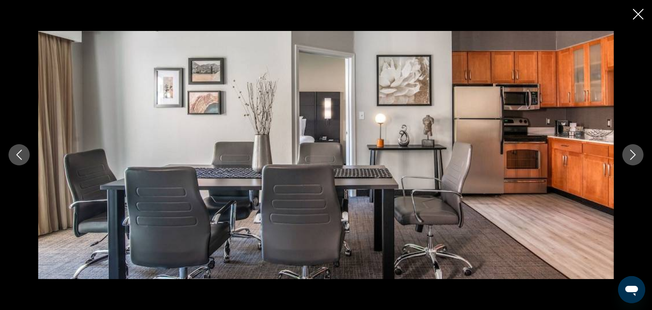
click at [631, 158] on icon "Next image" at bounding box center [633, 155] width 10 height 10
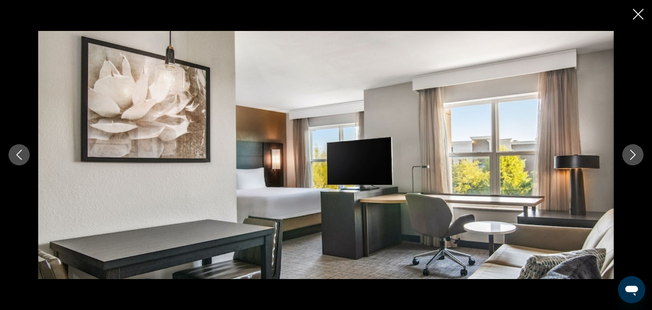
click at [631, 158] on icon "Next image" at bounding box center [633, 155] width 10 height 10
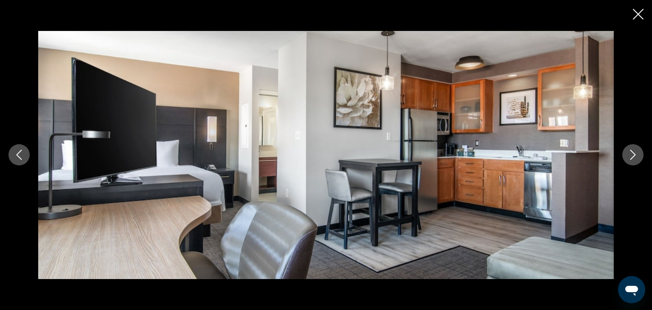
click at [631, 158] on icon "Next image" at bounding box center [633, 155] width 10 height 10
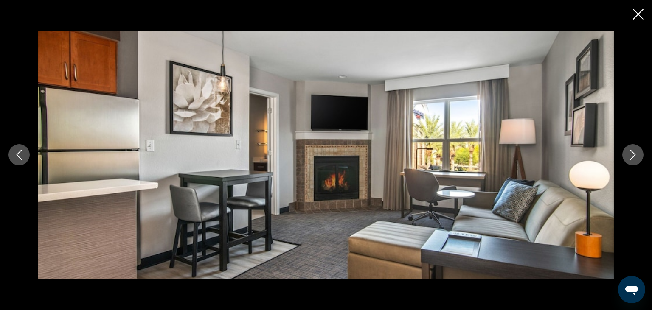
click at [631, 158] on icon "Next image" at bounding box center [633, 155] width 10 height 10
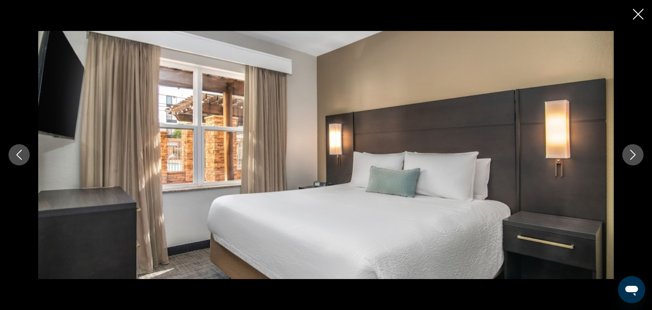
click at [631, 158] on icon "Next image" at bounding box center [633, 155] width 10 height 10
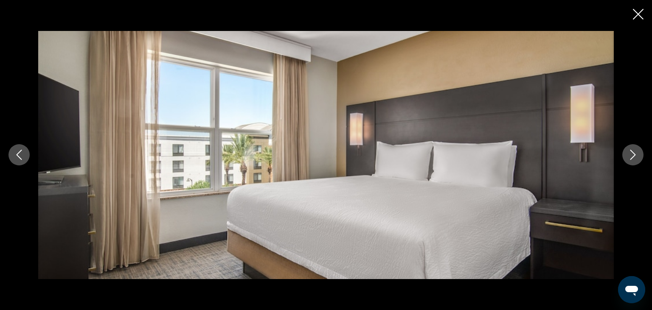
click at [631, 158] on icon "Next image" at bounding box center [633, 155] width 10 height 10
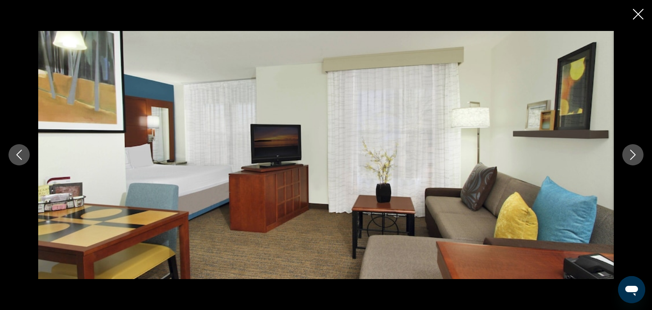
click at [631, 158] on icon "Next image" at bounding box center [633, 155] width 10 height 10
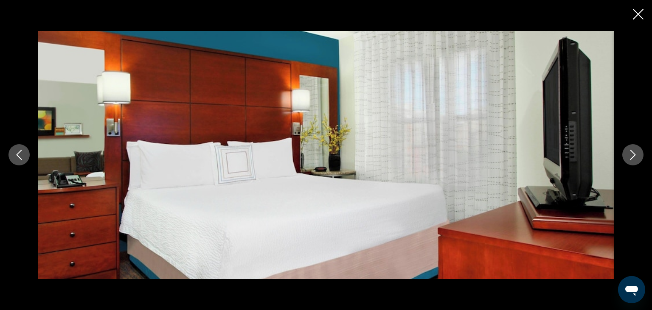
click at [631, 158] on icon "Next image" at bounding box center [633, 155] width 10 height 10
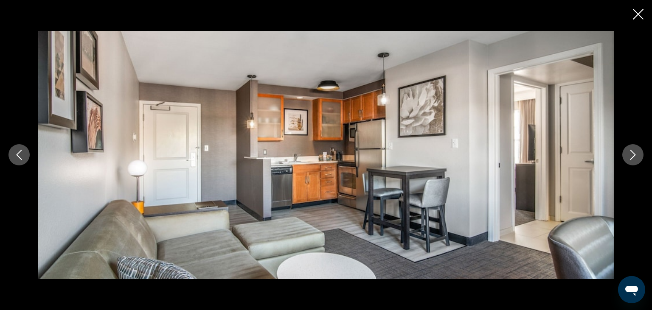
click at [631, 158] on icon "Next image" at bounding box center [633, 155] width 10 height 10
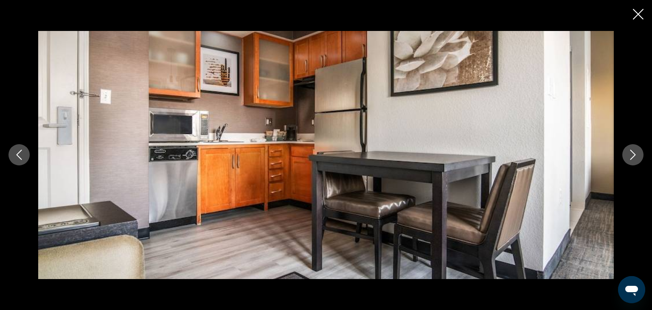
click at [631, 158] on icon "Next image" at bounding box center [633, 155] width 10 height 10
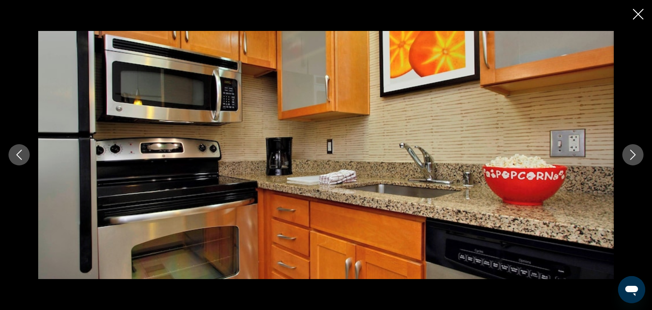
click at [631, 158] on icon "Next image" at bounding box center [633, 155] width 10 height 10
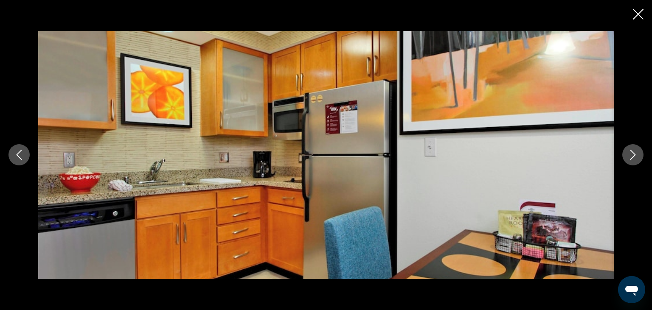
click at [631, 158] on icon "Next image" at bounding box center [633, 155] width 10 height 10
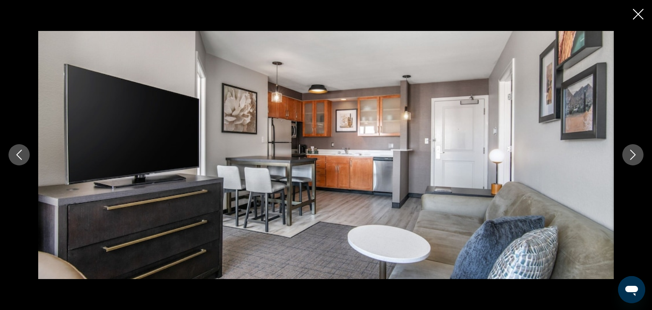
click at [631, 158] on icon "Next image" at bounding box center [633, 155] width 10 height 10
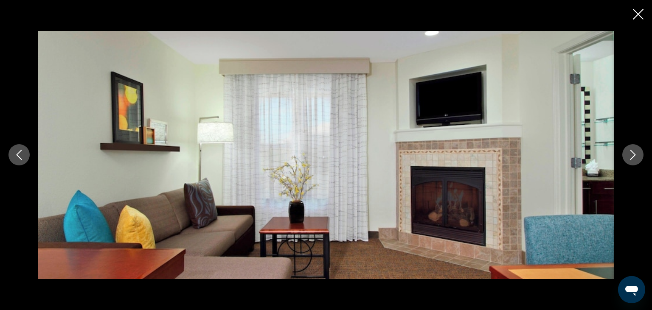
click at [631, 158] on icon "Next image" at bounding box center [633, 155] width 10 height 10
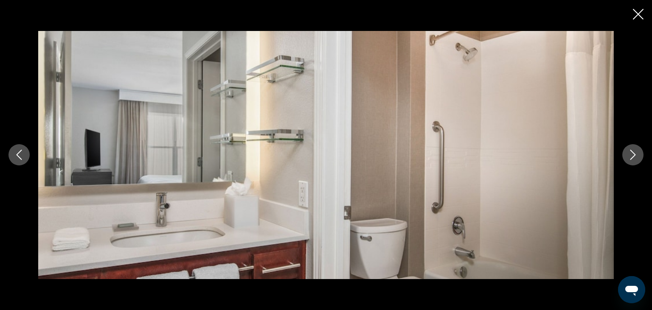
click at [629, 158] on icon "Next image" at bounding box center [633, 155] width 10 height 10
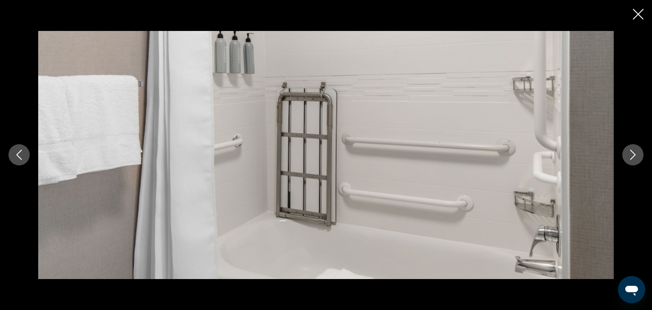
click at [639, 14] on icon "Close slideshow" at bounding box center [638, 14] width 11 height 11
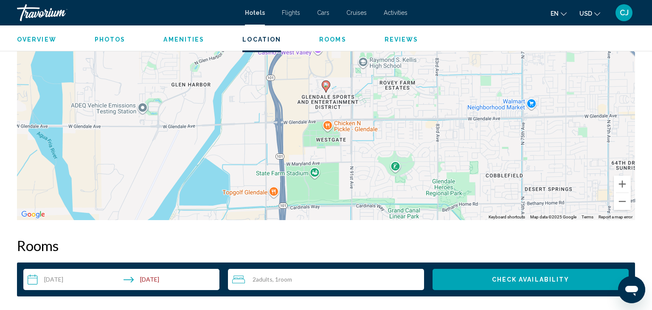
scroll to position [784, 0]
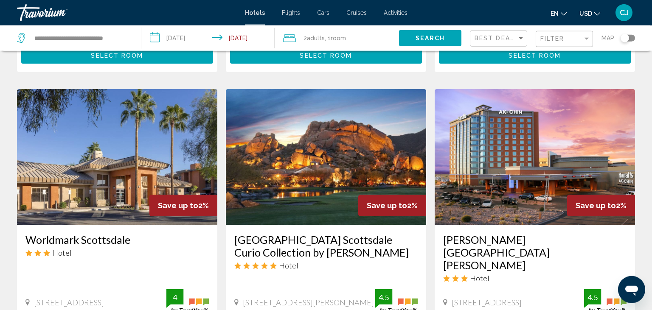
scroll to position [307, 0]
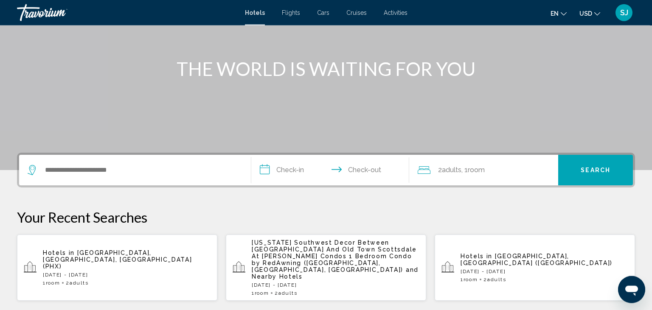
scroll to position [90, 0]
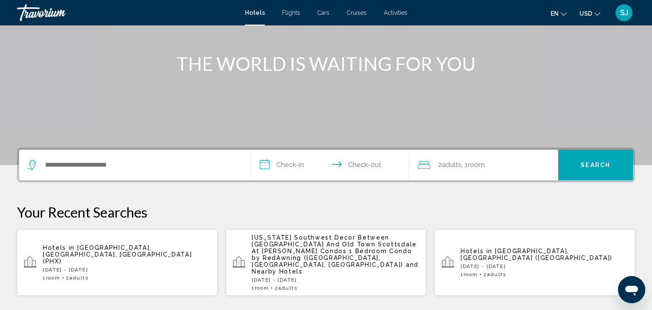
click at [113, 245] on span "[GEOGRAPHIC_DATA], [GEOGRAPHIC_DATA], [GEOGRAPHIC_DATA] (PHX)" at bounding box center [117, 254] width 149 height 20
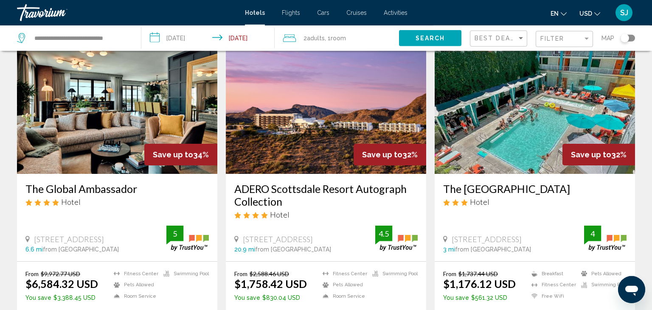
scroll to position [1075, 0]
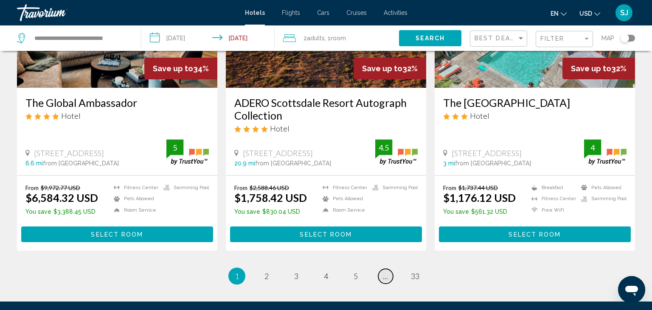
click at [386, 280] on span "..." at bounding box center [385, 276] width 5 height 9
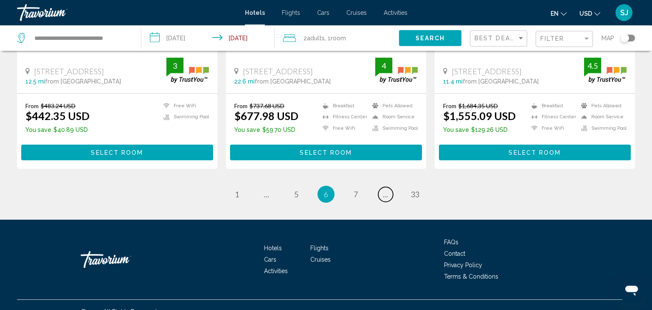
scroll to position [1158, 0]
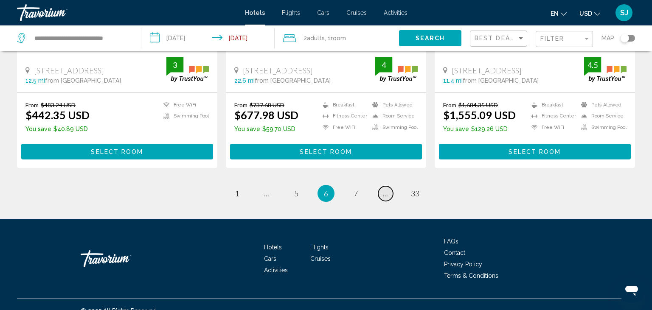
click at [386, 189] on span "..." at bounding box center [385, 193] width 5 height 9
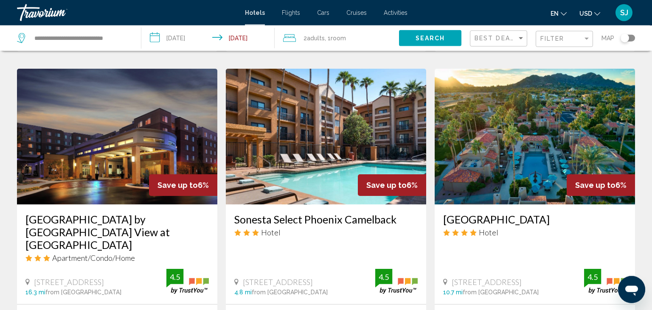
scroll to position [1171, 0]
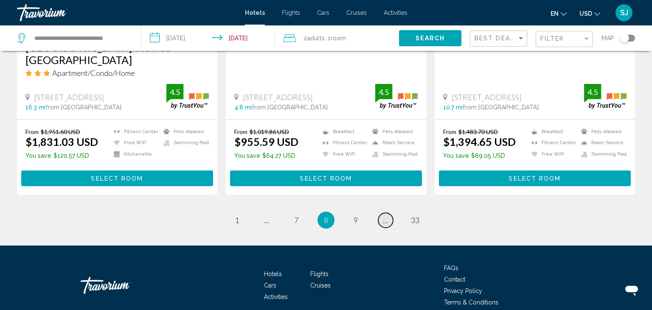
click at [383, 213] on link "page ..." at bounding box center [385, 220] width 15 height 15
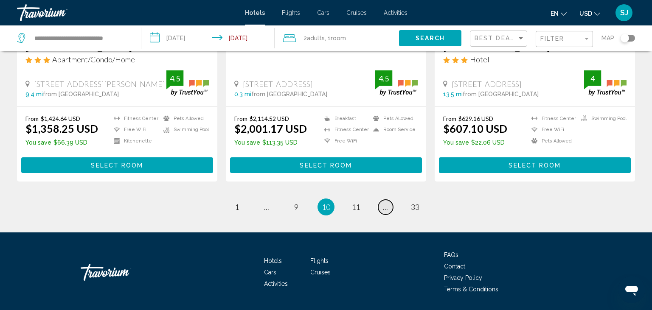
click at [383, 200] on link "page ..." at bounding box center [385, 207] width 15 height 15
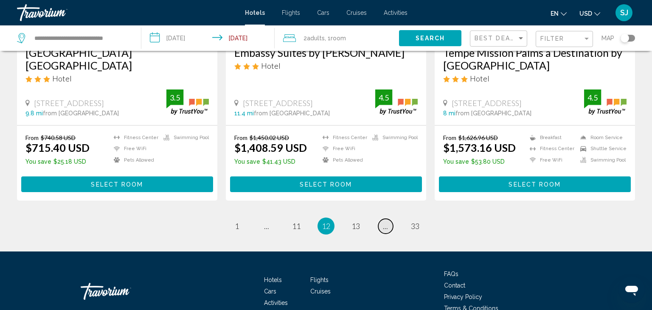
scroll to position [1171, 0]
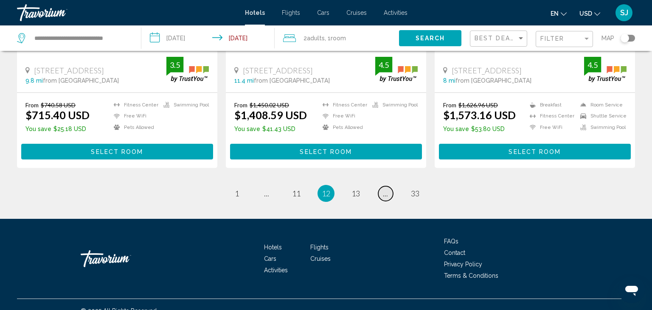
click at [382, 186] on link "page ..." at bounding box center [385, 193] width 15 height 15
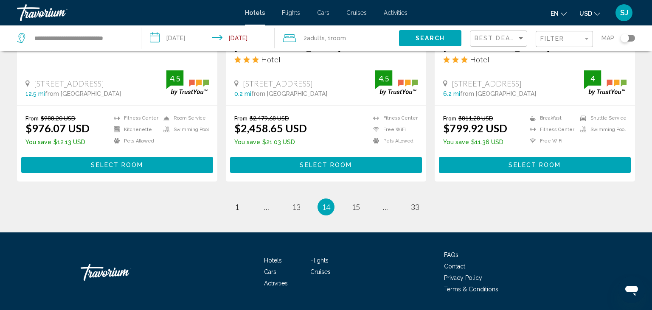
click at [324, 202] on span "14" at bounding box center [326, 206] width 8 height 9
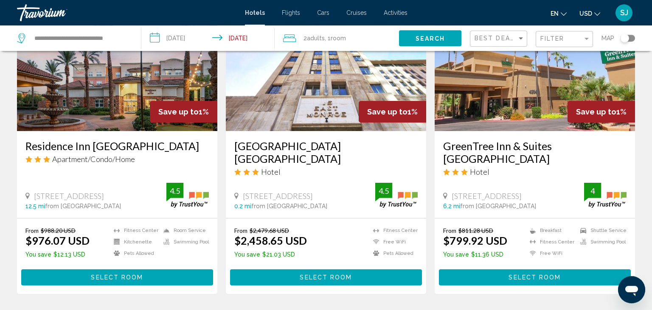
scroll to position [1069, 0]
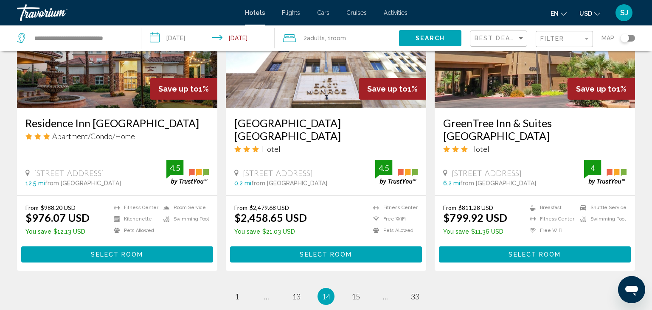
click at [128, 252] on span "Select Room" at bounding box center [117, 255] width 52 height 7
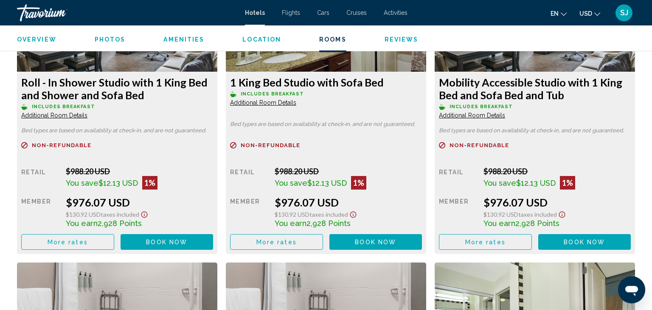
scroll to position [1225, 0]
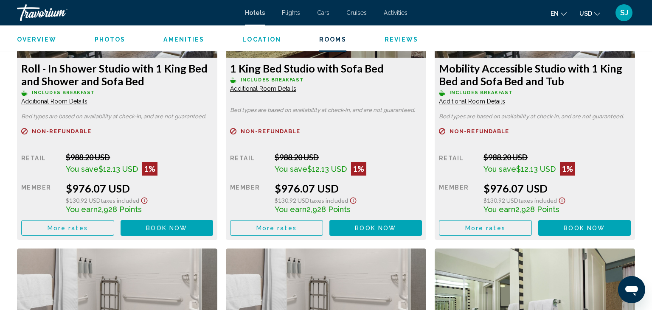
click at [213, 233] on button "Book now No longer available" at bounding box center [167, 228] width 93 height 16
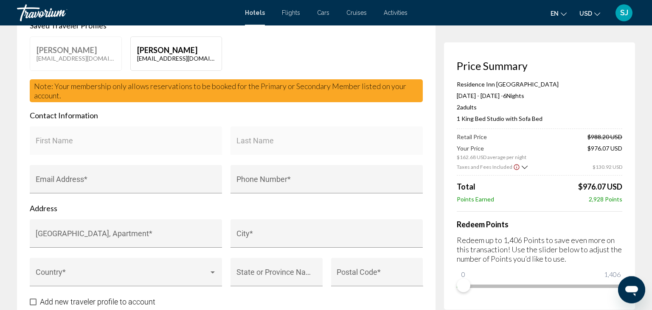
scroll to position [224, 0]
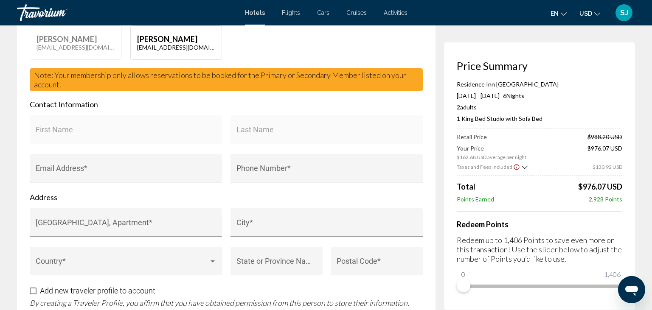
click at [129, 154] on div "First Name" at bounding box center [126, 134] width 192 height 39
click at [112, 133] on div "First Name" at bounding box center [126, 129] width 192 height 28
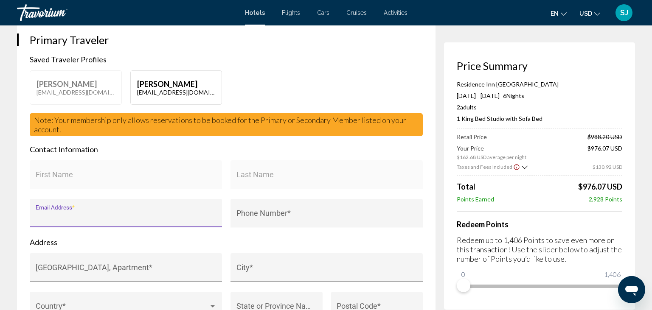
click at [103, 222] on input "Email Address *" at bounding box center [126, 217] width 181 height 8
type input "**********"
click at [236, 227] on div "Phone Number *" at bounding box center [326, 213] width 192 height 28
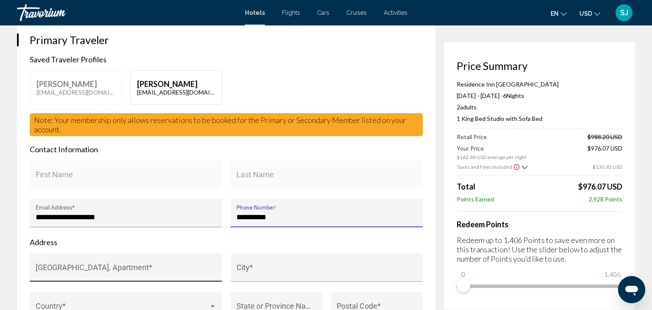
type input "**********"
click at [78, 281] on div "[GEOGRAPHIC_DATA], Apartment *" at bounding box center [126, 270] width 181 height 22
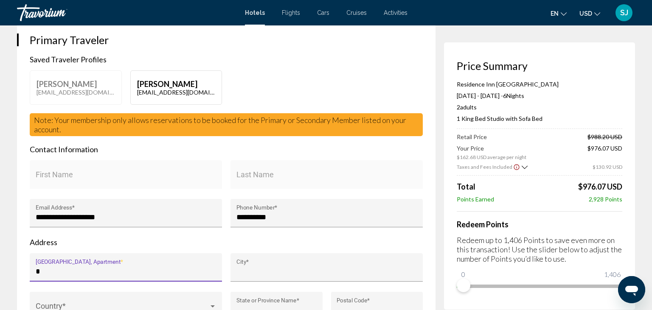
type input "**********"
type input "*****"
type input "**"
type input "*****"
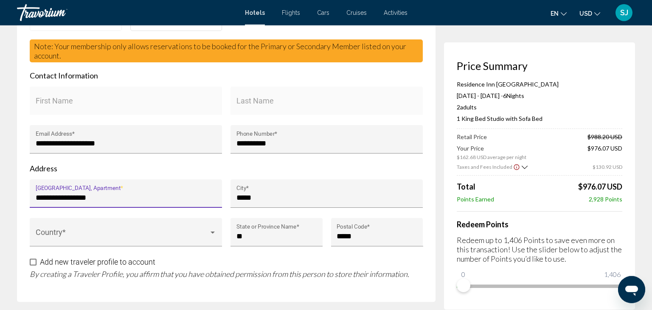
scroll to position [269, 0]
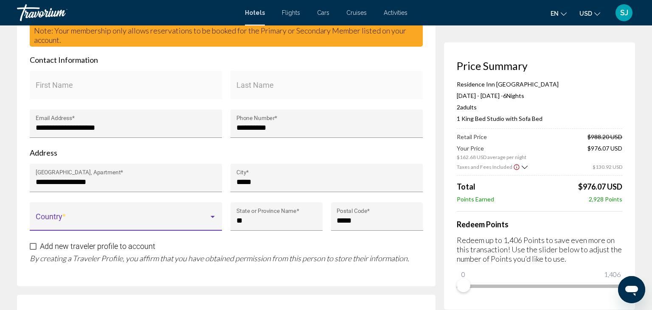
click at [212, 221] on div "Main content" at bounding box center [213, 217] width 8 height 7
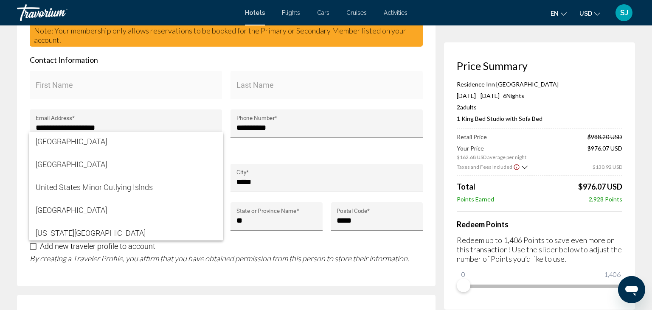
scroll to position [5500, 0]
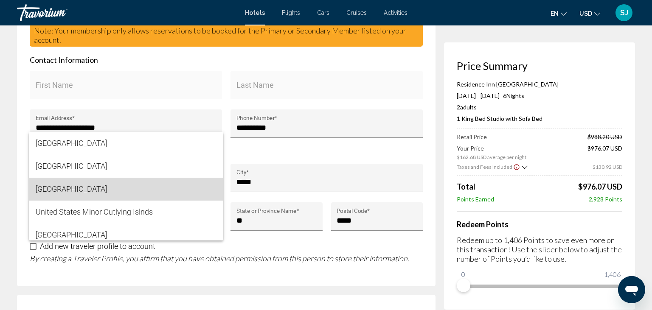
click at [123, 193] on span "[GEOGRAPHIC_DATA]" at bounding box center [126, 189] width 181 height 23
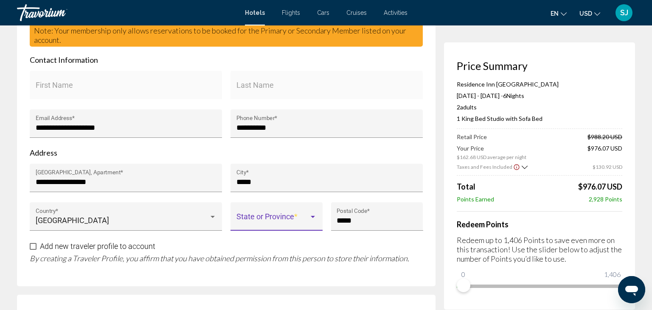
click at [312, 221] on div "Main content" at bounding box center [313, 217] width 8 height 7
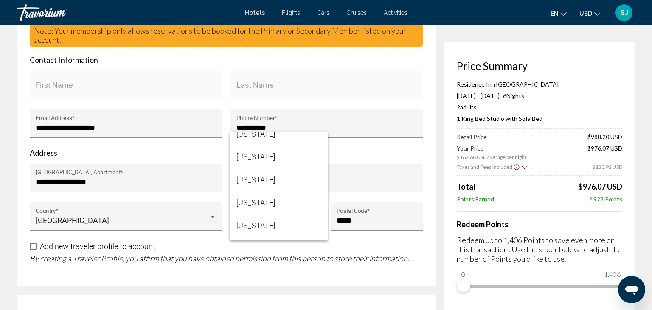
scroll to position [385, 0]
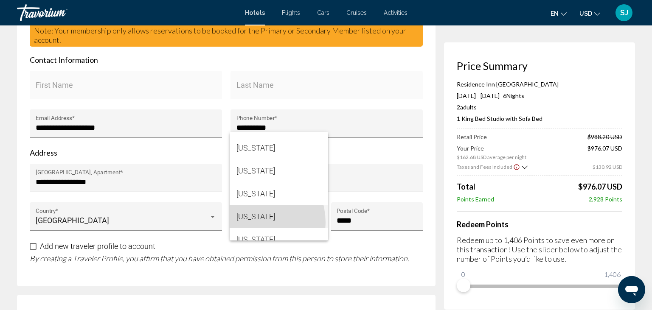
click at [247, 223] on span "[US_STATE]" at bounding box center [278, 216] width 85 height 23
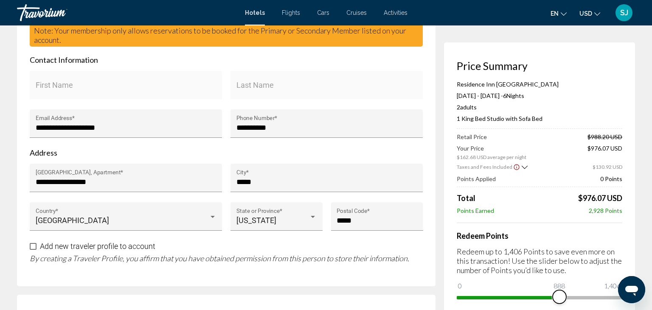
drag, startPoint x: 467, startPoint y: 295, endPoint x: 563, endPoint y: 312, distance: 97.8
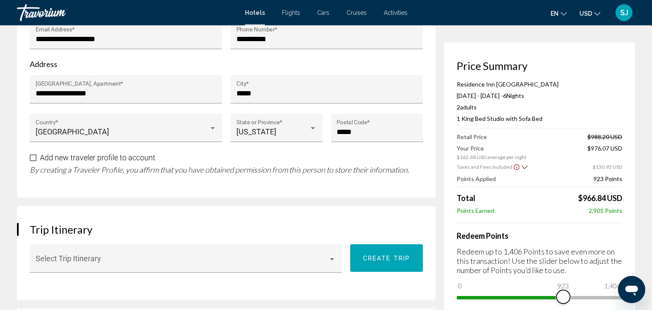
scroll to position [358, 0]
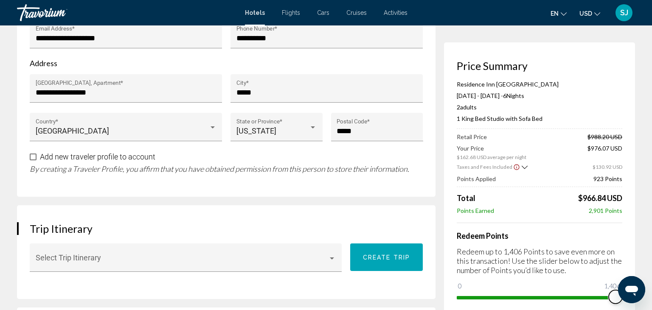
drag, startPoint x: 570, startPoint y: 303, endPoint x: 626, endPoint y: 308, distance: 56.3
click at [626, 308] on div "Price Summary Residence Inn [GEOGRAPHIC_DATA] Sports & Entertainment District […" at bounding box center [539, 181] width 191 height 279
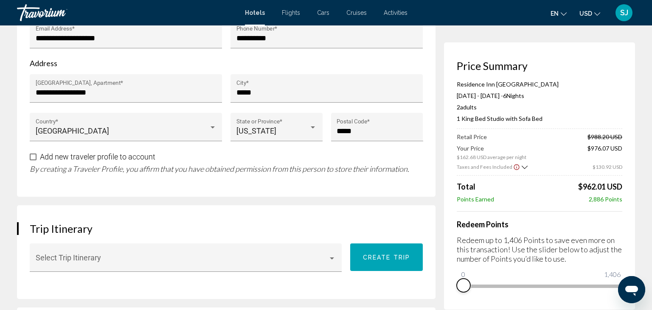
drag, startPoint x: 615, startPoint y: 303, endPoint x: 444, endPoint y: 308, distance: 170.7
click at [444, 308] on div "Price Summary Residence Inn [GEOGRAPHIC_DATA] Sports & Entertainment District […" at bounding box center [539, 175] width 191 height 267
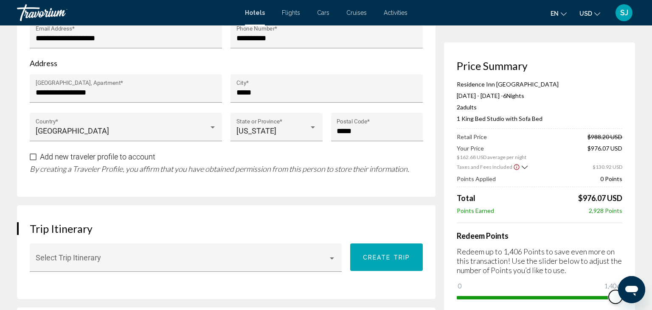
drag, startPoint x: 465, startPoint y: 295, endPoint x: 641, endPoint y: 303, distance: 176.3
drag, startPoint x: 615, startPoint y: 302, endPoint x: 640, endPoint y: 304, distance: 24.7
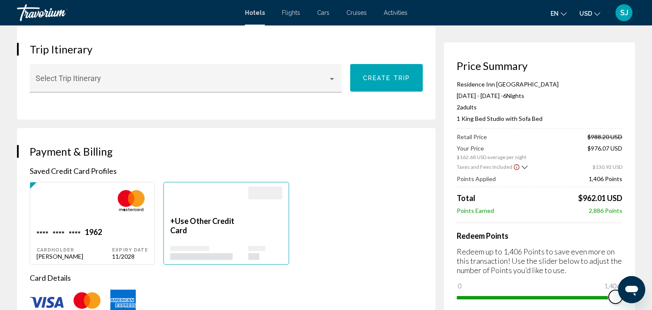
scroll to position [493, 0]
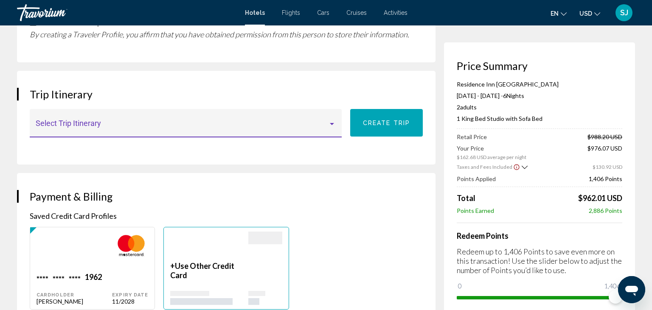
click at [332, 127] on div "Main content" at bounding box center [332, 124] width 8 height 7
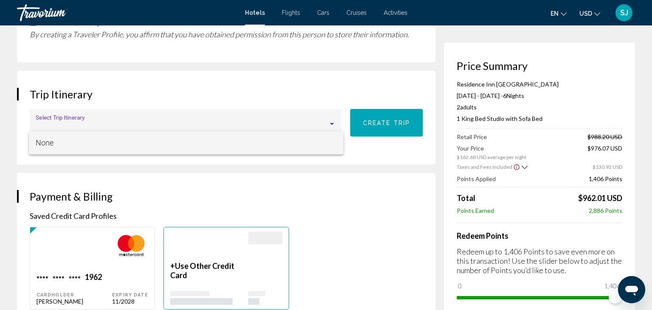
click at [332, 140] on span "None" at bounding box center [186, 143] width 301 height 23
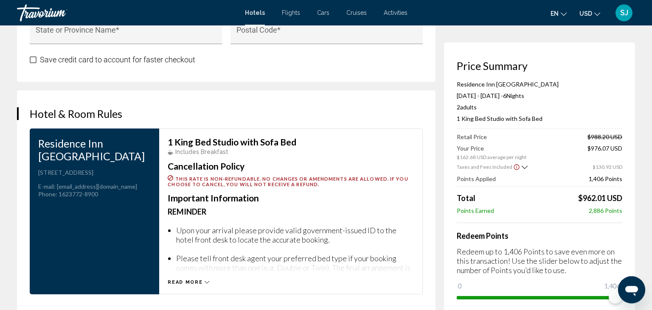
scroll to position [1075, 0]
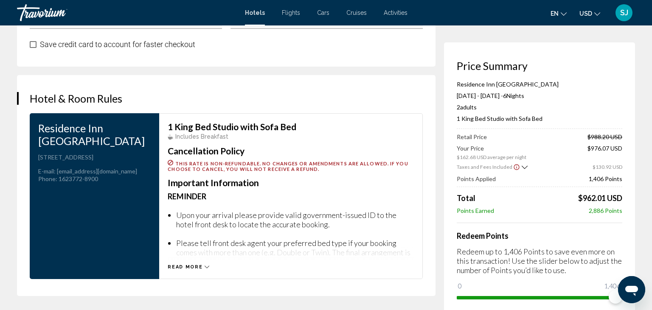
click at [205, 270] on icon "Main content" at bounding box center [207, 267] width 5 height 5
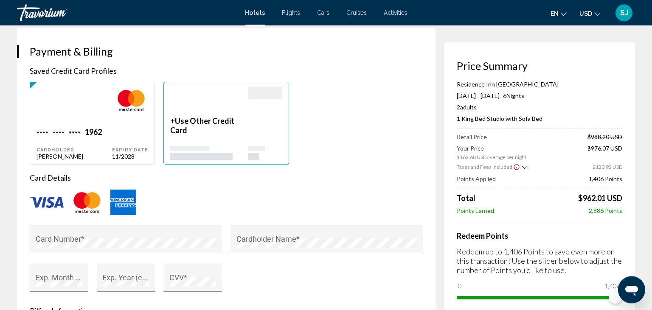
scroll to position [627, 0]
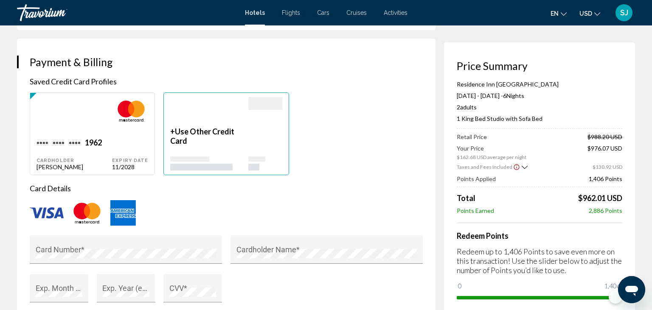
click at [215, 146] on span "Use Other Credit Card" at bounding box center [202, 136] width 64 height 19
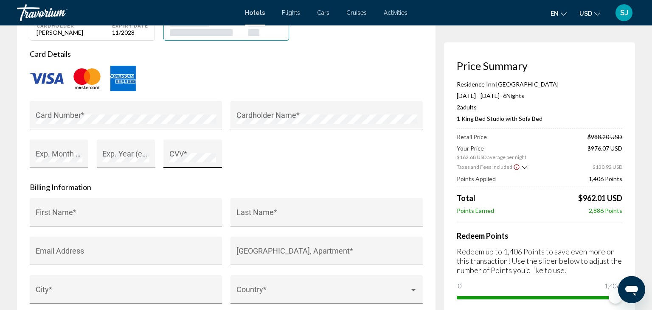
scroll to position [582, 0]
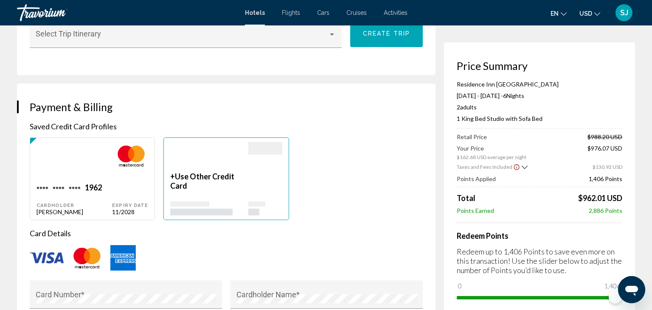
click at [230, 172] on div "Main content" at bounding box center [209, 157] width 78 height 30
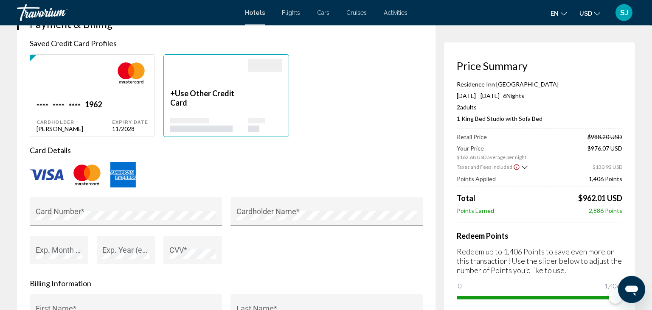
scroll to position [672, 0]
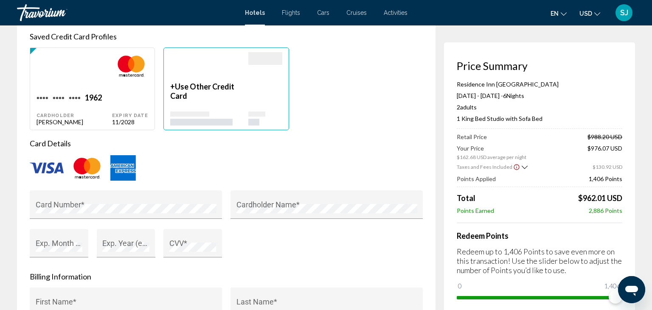
click at [191, 101] on p "+ Use Other Credit Card" at bounding box center [209, 91] width 78 height 19
click at [237, 101] on p "+ Use Other Credit Card" at bounding box center [209, 91] width 78 height 19
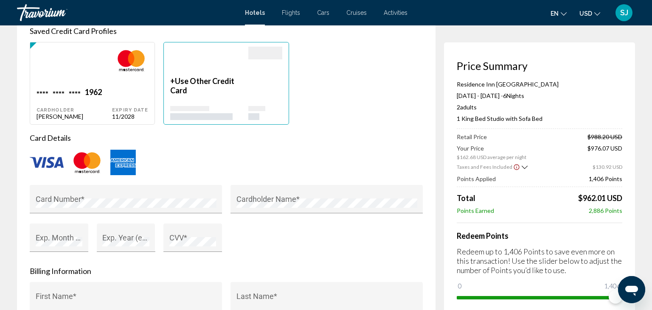
scroll to position [627, 0]
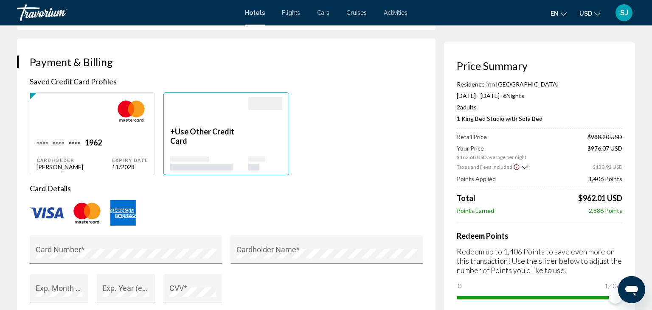
click at [209, 146] on span "Use Other Credit Card" at bounding box center [202, 136] width 64 height 19
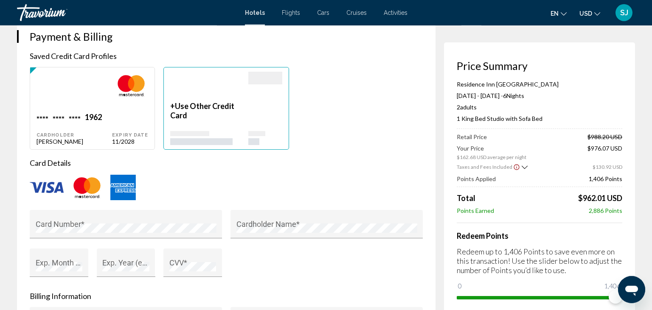
scroll to position [672, 0]
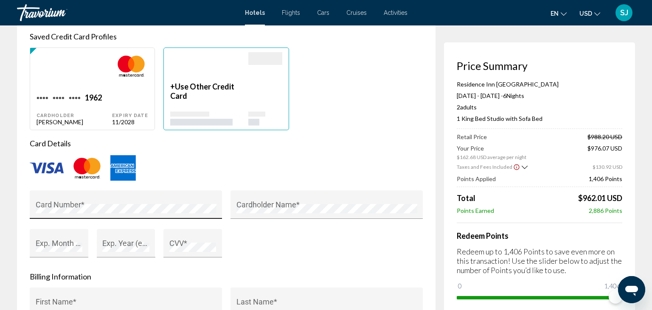
click at [126, 219] on div "Card Number *" at bounding box center [126, 208] width 181 height 22
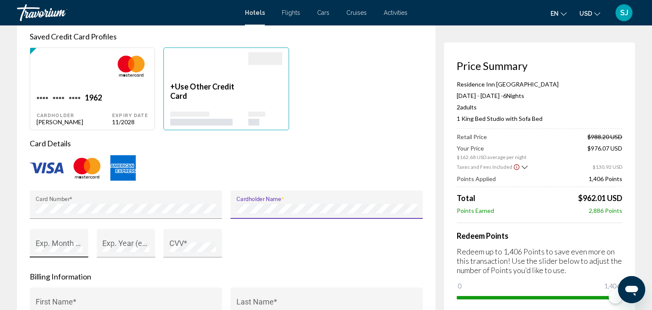
click at [72, 256] on div "Exp. Month (e.g. "05") *" at bounding box center [59, 246] width 47 height 22
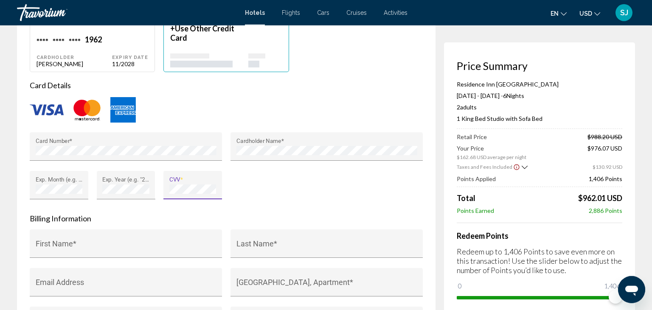
scroll to position [762, 0]
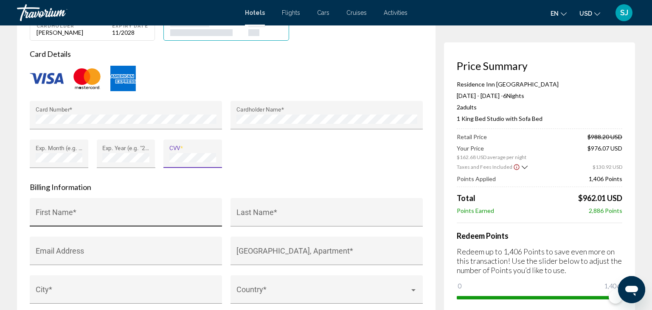
click at [104, 221] on input "First Name *" at bounding box center [126, 216] width 181 height 8
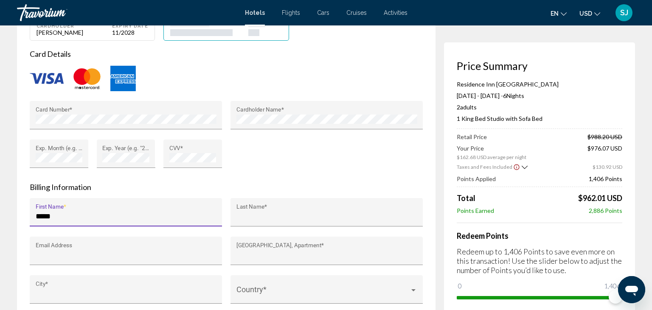
type input "*****"
type input "*******"
type input "**********"
type input "*****"
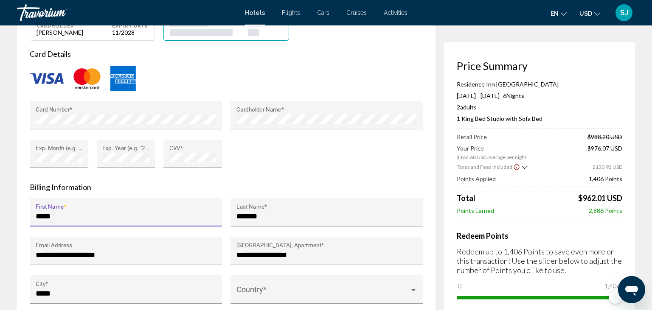
type input "**"
type input "*****"
click at [115, 259] on input "**********" at bounding box center [126, 255] width 181 height 8
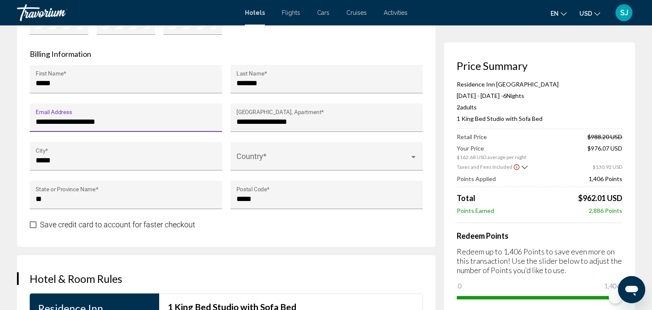
scroll to position [896, 0]
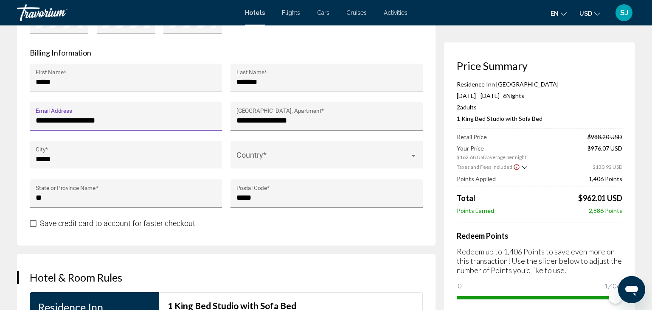
type input "**********"
click at [33, 227] on span "Main content" at bounding box center [33, 223] width 7 height 7
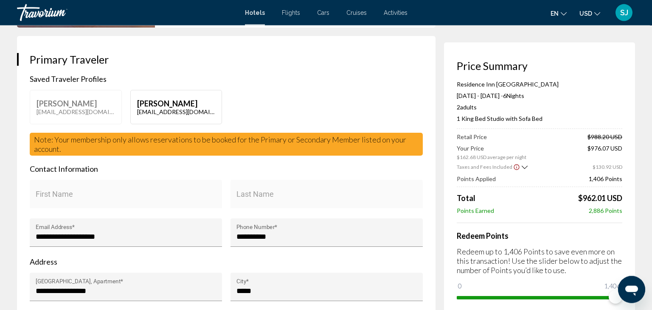
scroll to position [0, 0]
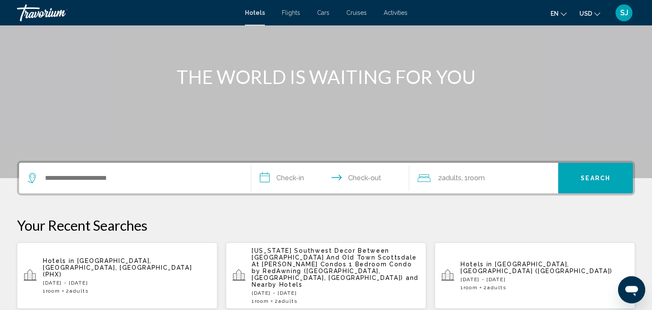
scroll to position [90, 0]
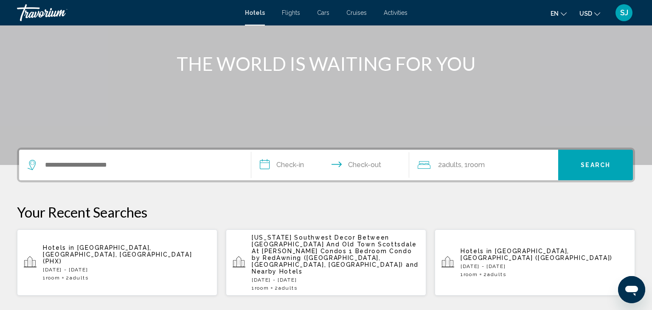
click at [87, 249] on span "[GEOGRAPHIC_DATA], [GEOGRAPHIC_DATA], [GEOGRAPHIC_DATA] (PHX)" at bounding box center [117, 254] width 149 height 20
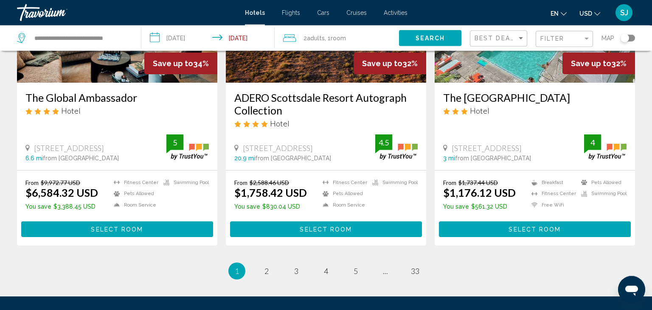
scroll to position [1120, 0]
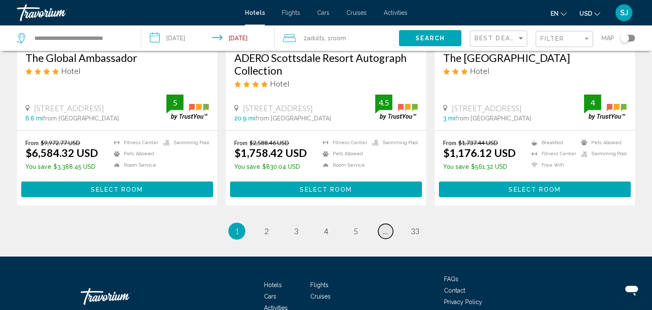
click at [385, 231] on span "..." at bounding box center [385, 231] width 5 height 9
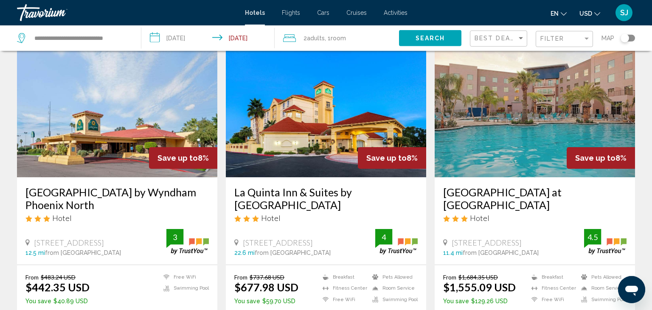
scroll to position [1158, 0]
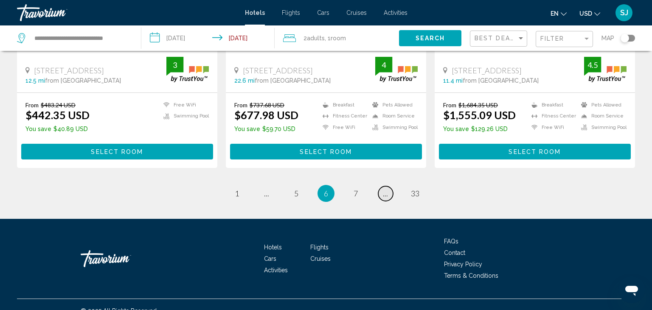
click at [387, 189] on span "..." at bounding box center [385, 193] width 5 height 9
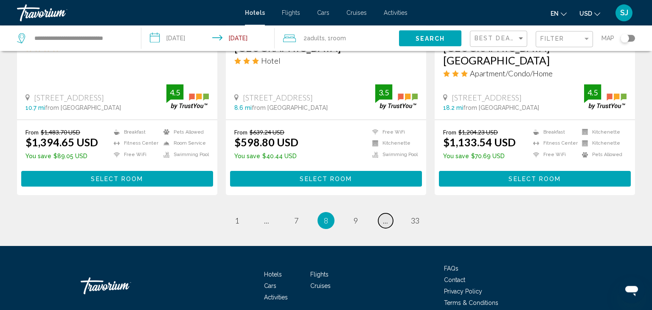
scroll to position [1171, 0]
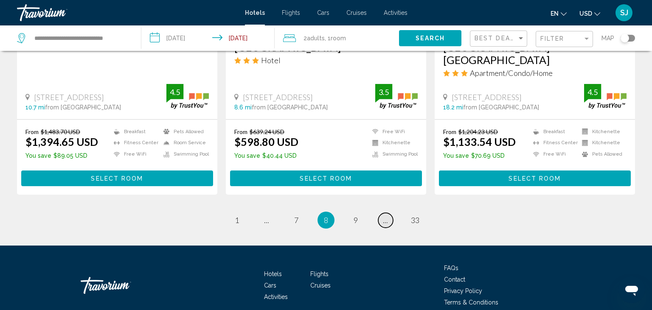
click at [387, 216] on span "..." at bounding box center [385, 220] width 5 height 9
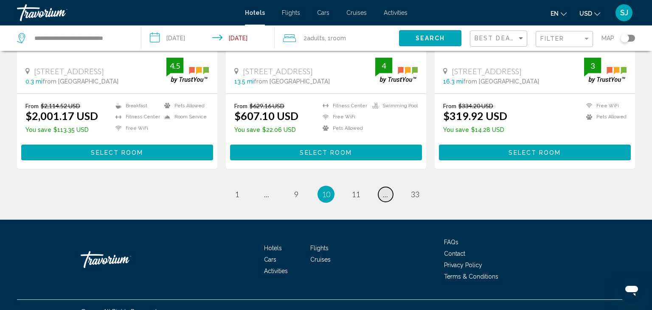
click at [387, 190] on span "..." at bounding box center [385, 194] width 5 height 9
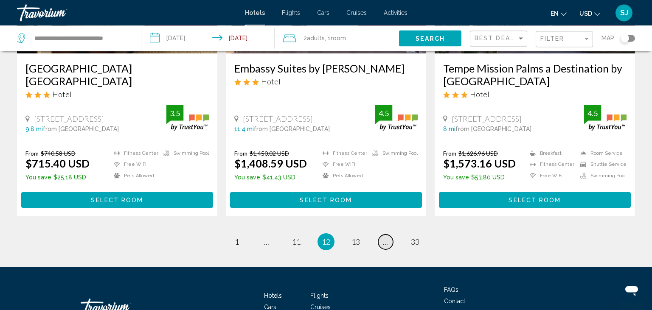
scroll to position [1165, 0]
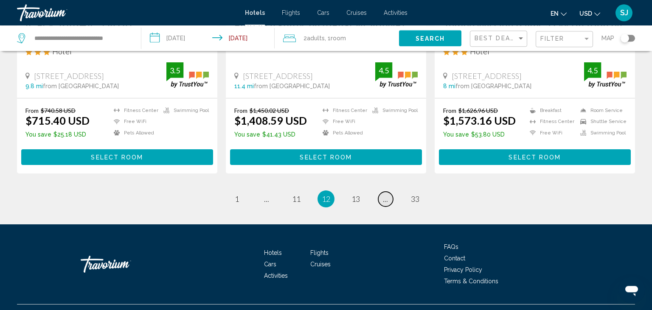
click at [384, 194] on span "..." at bounding box center [385, 198] width 5 height 9
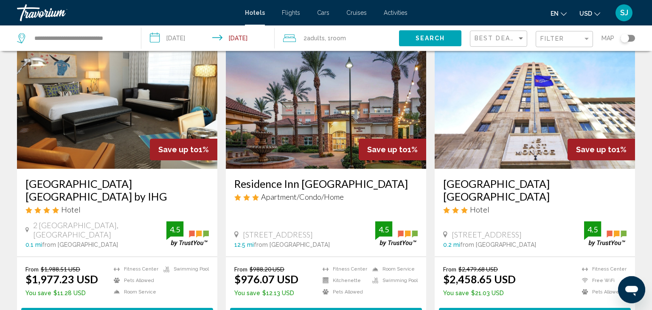
scroll to position [1024, 0]
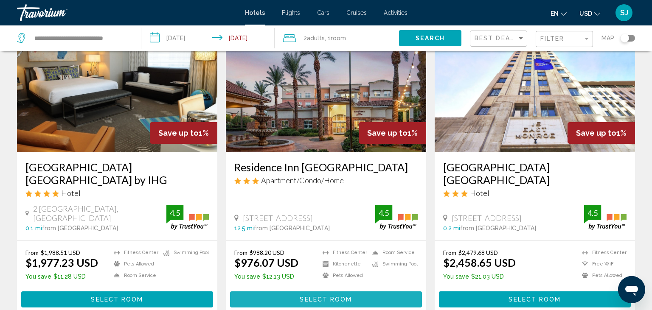
click at [334, 296] on span "Select Room" at bounding box center [326, 299] width 52 height 7
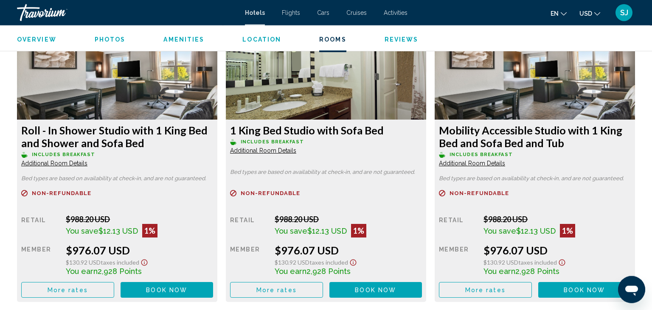
scroll to position [1215, 0]
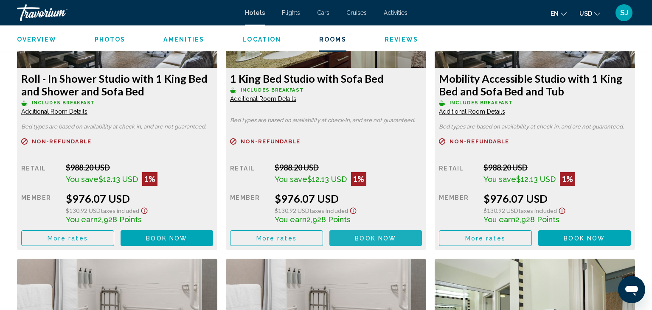
click at [384, 242] on span "Book now" at bounding box center [375, 238] width 41 height 7
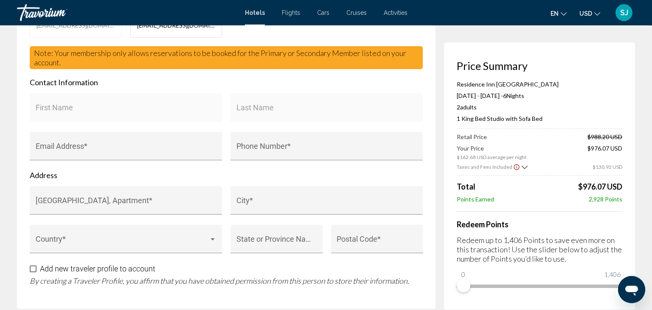
scroll to position [224, 0]
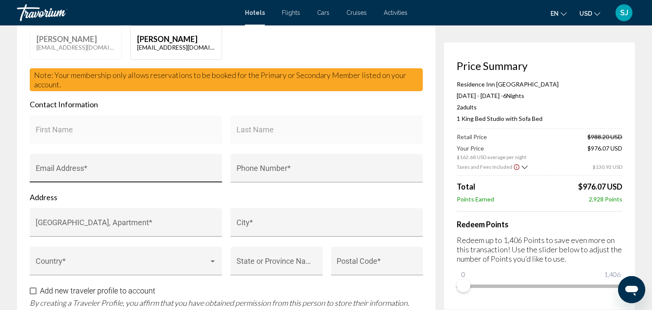
click at [103, 177] on input "Email Address *" at bounding box center [126, 172] width 181 height 8
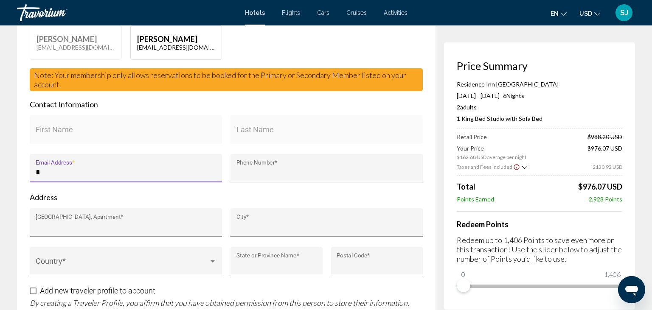
type input "**********"
type input "*****"
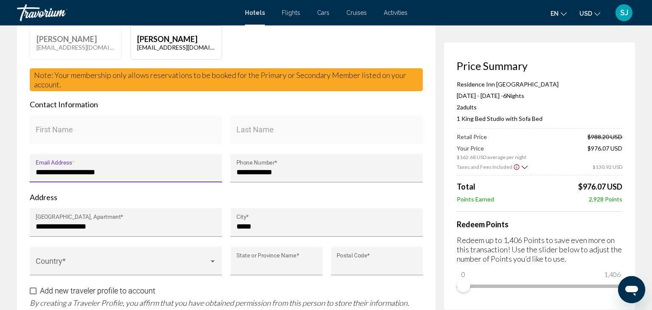
type input "**"
type input "*****"
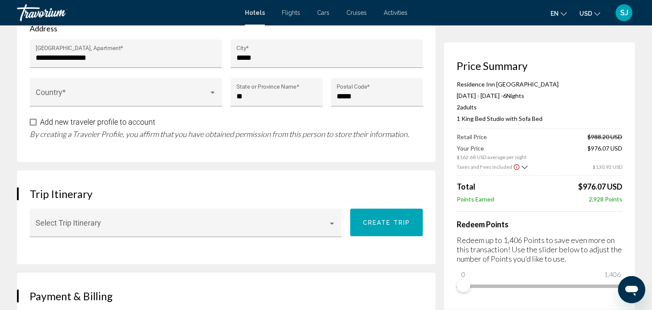
scroll to position [358, 0]
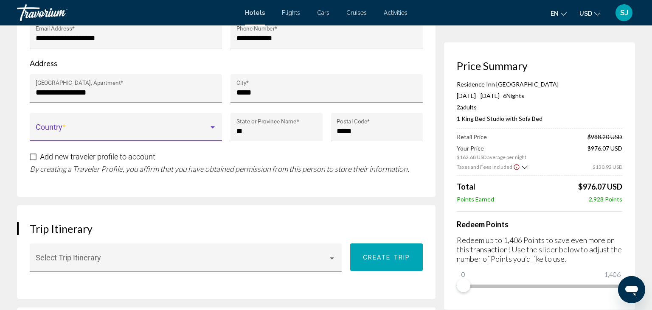
click at [122, 135] on span "Main content" at bounding box center [122, 131] width 173 height 8
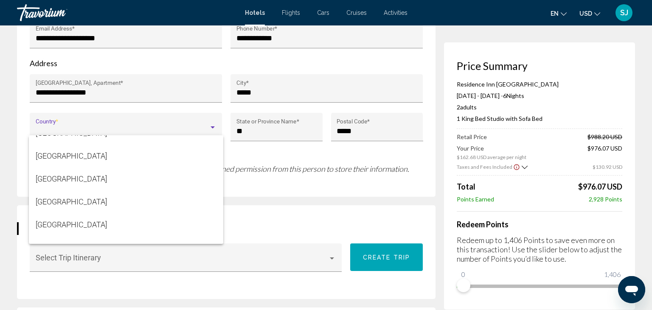
scroll to position [5500, 0]
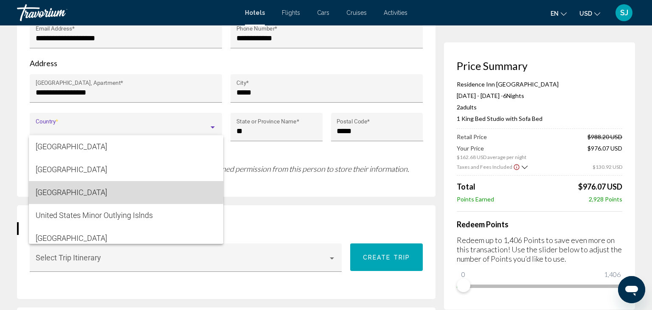
click at [104, 190] on span "[GEOGRAPHIC_DATA]" at bounding box center [126, 192] width 181 height 23
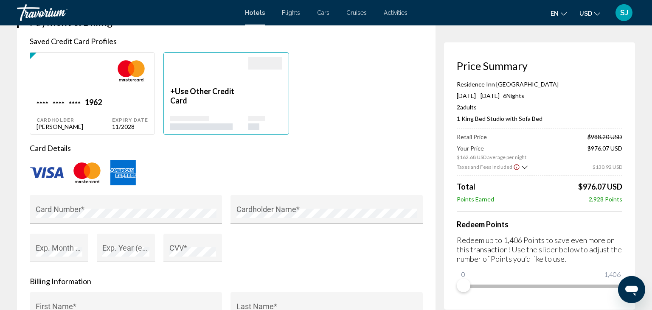
scroll to position [672, 0]
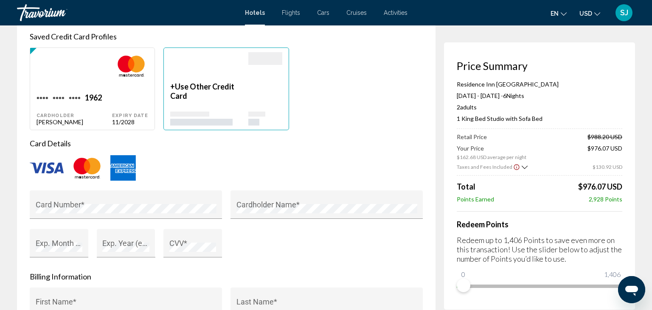
click at [227, 126] on div "Main content" at bounding box center [209, 119] width 78 height 14
click at [40, 174] on img "Main content" at bounding box center [47, 168] width 34 height 11
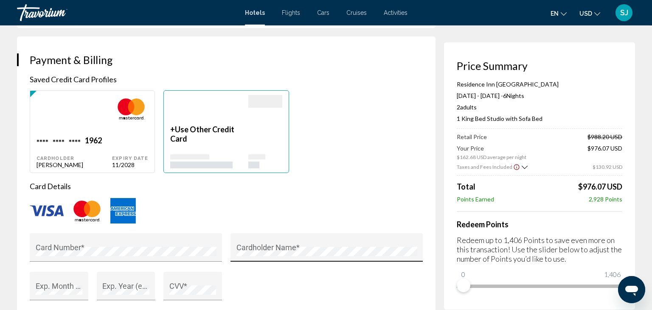
scroll to position [627, 0]
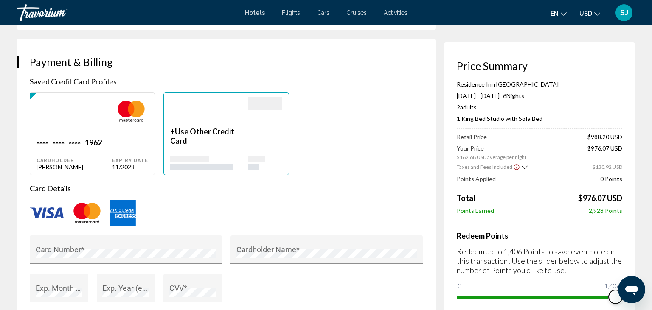
drag, startPoint x: 459, startPoint y: 296, endPoint x: 643, endPoint y: 305, distance: 184.0
click at [643, 305] on div "Hotel Booking Price Summary Residence Inn [GEOGRAPHIC_DATA] Sports & Entertainm…" at bounding box center [326, 129] width 652 height 1463
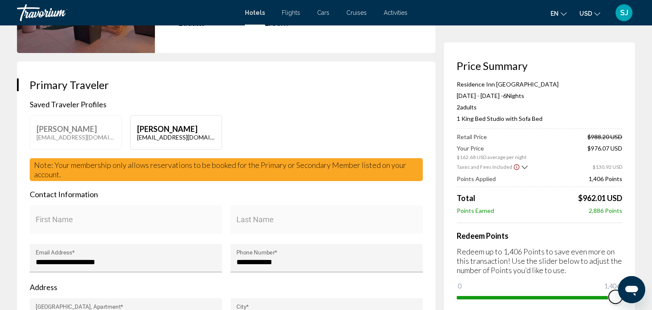
scroll to position [0, 0]
